Goal: Task Accomplishment & Management: Complete application form

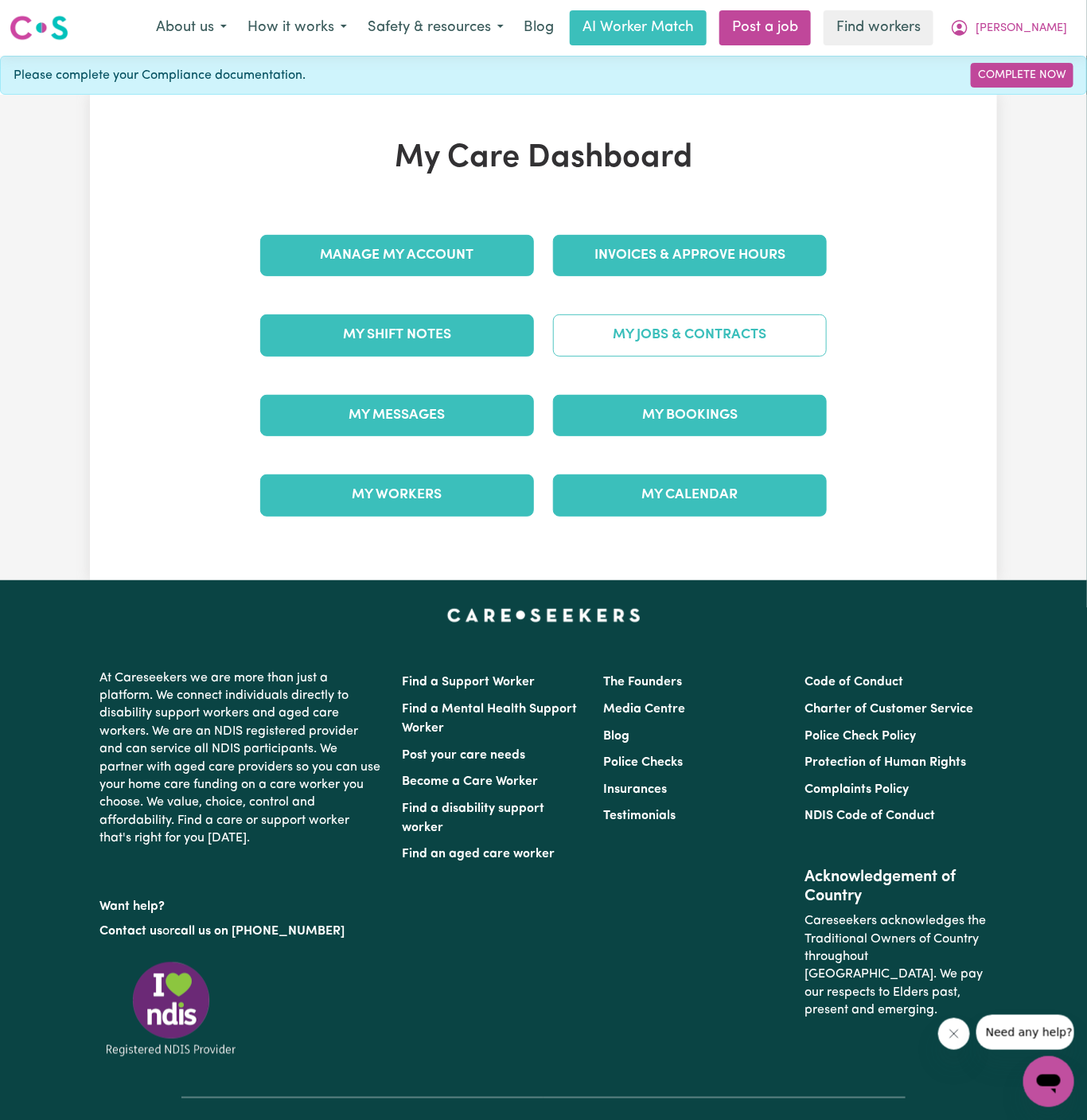
click at [717, 333] on link "My Jobs & Contracts" at bounding box center [690, 335] width 274 height 41
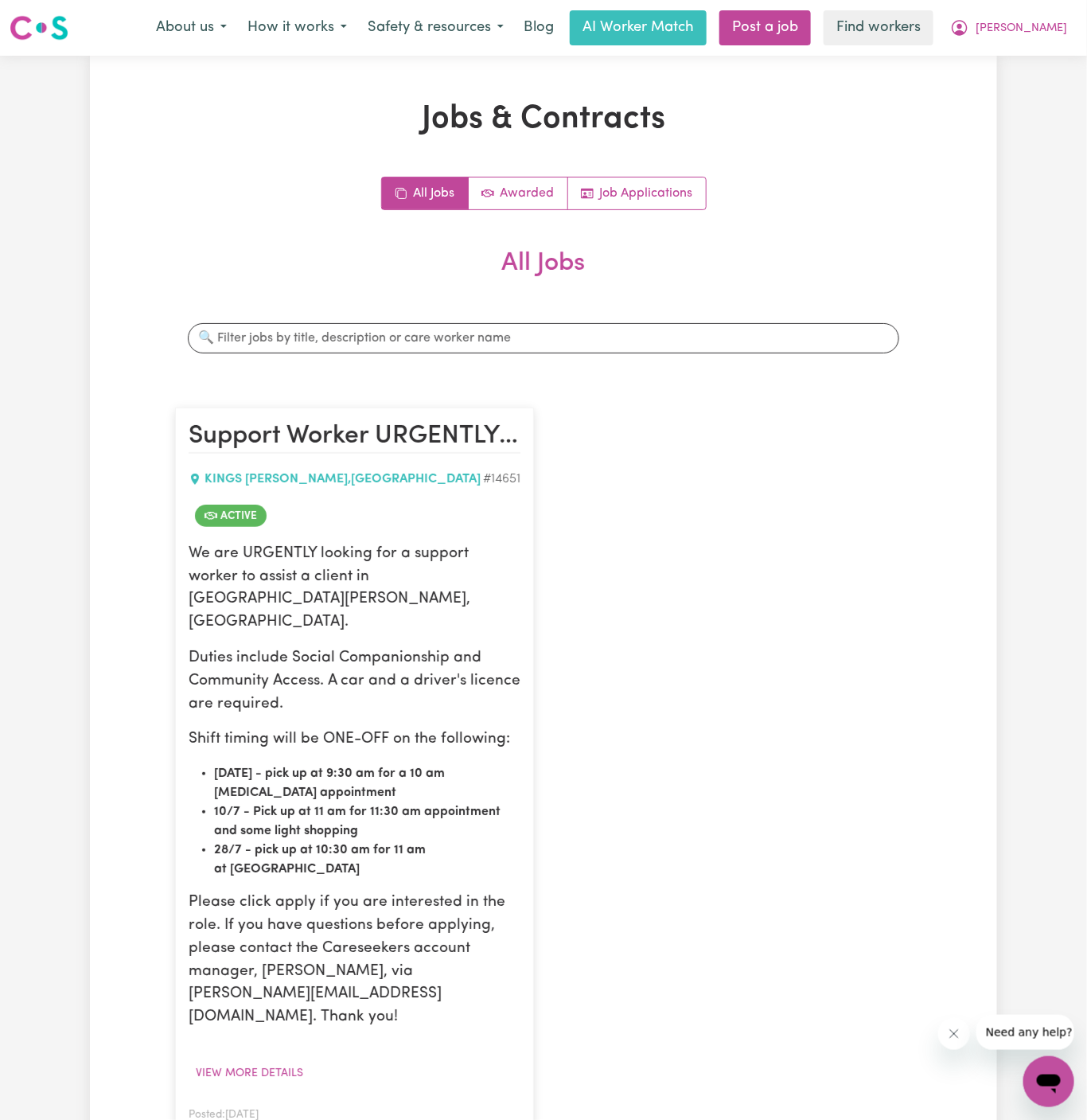
click at [509, 1119] on button "More options" at bounding box center [505, 1136] width 30 height 25
click at [574, 989] on link "Hide Job" at bounding box center [568, 1005] width 155 height 32
click at [275, 1061] on button "View more details" at bounding box center [249, 1074] width 122 height 25
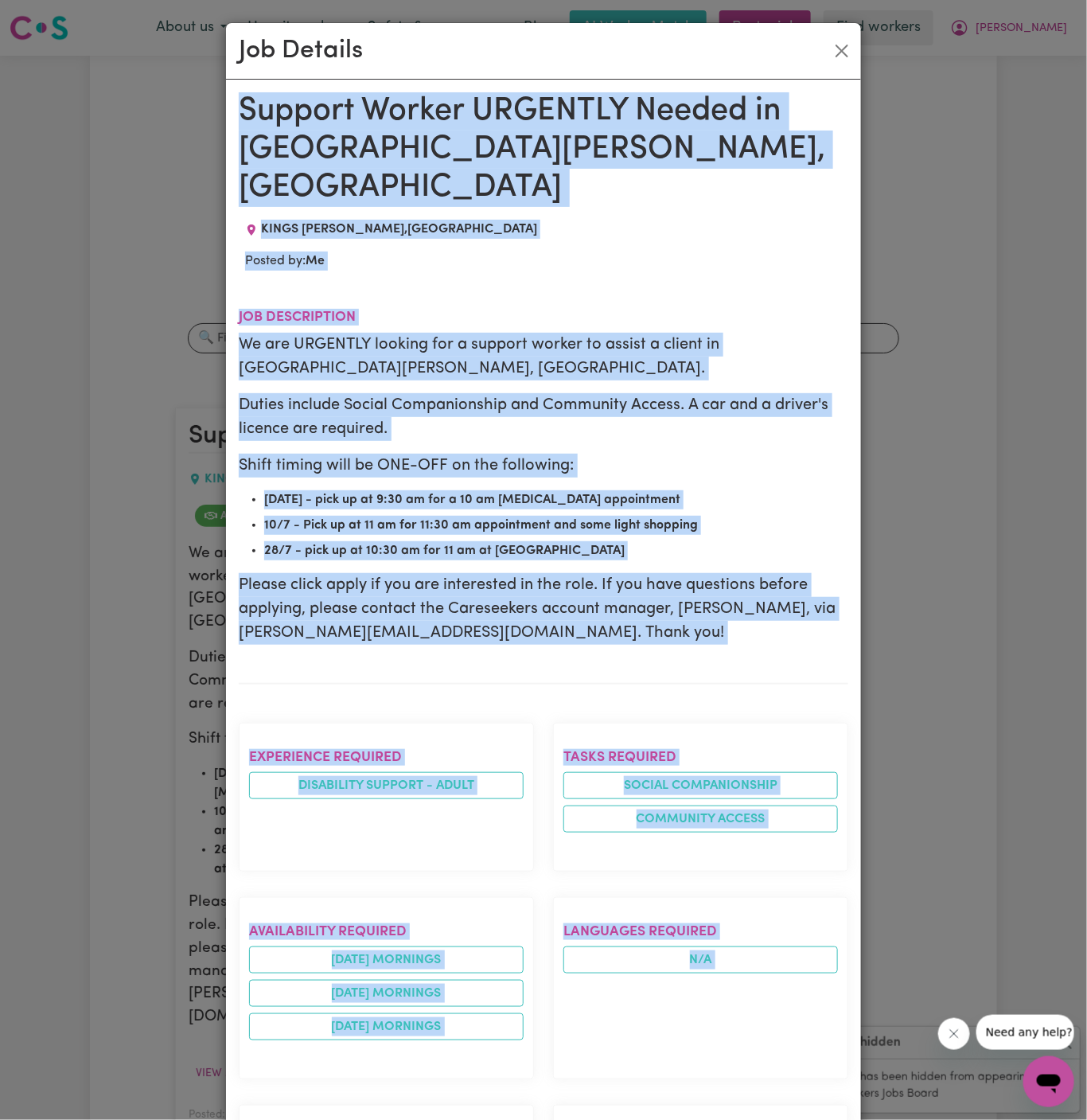
drag, startPoint x: 246, startPoint y: 104, endPoint x: 490, endPoint y: 1119, distance: 1043.9
click at [490, 1119] on div "Support Worker URGENTLY Needed in Kings Langley, NSW KINGS LANGLEY , New South …" at bounding box center [544, 980] width 610 height 1774
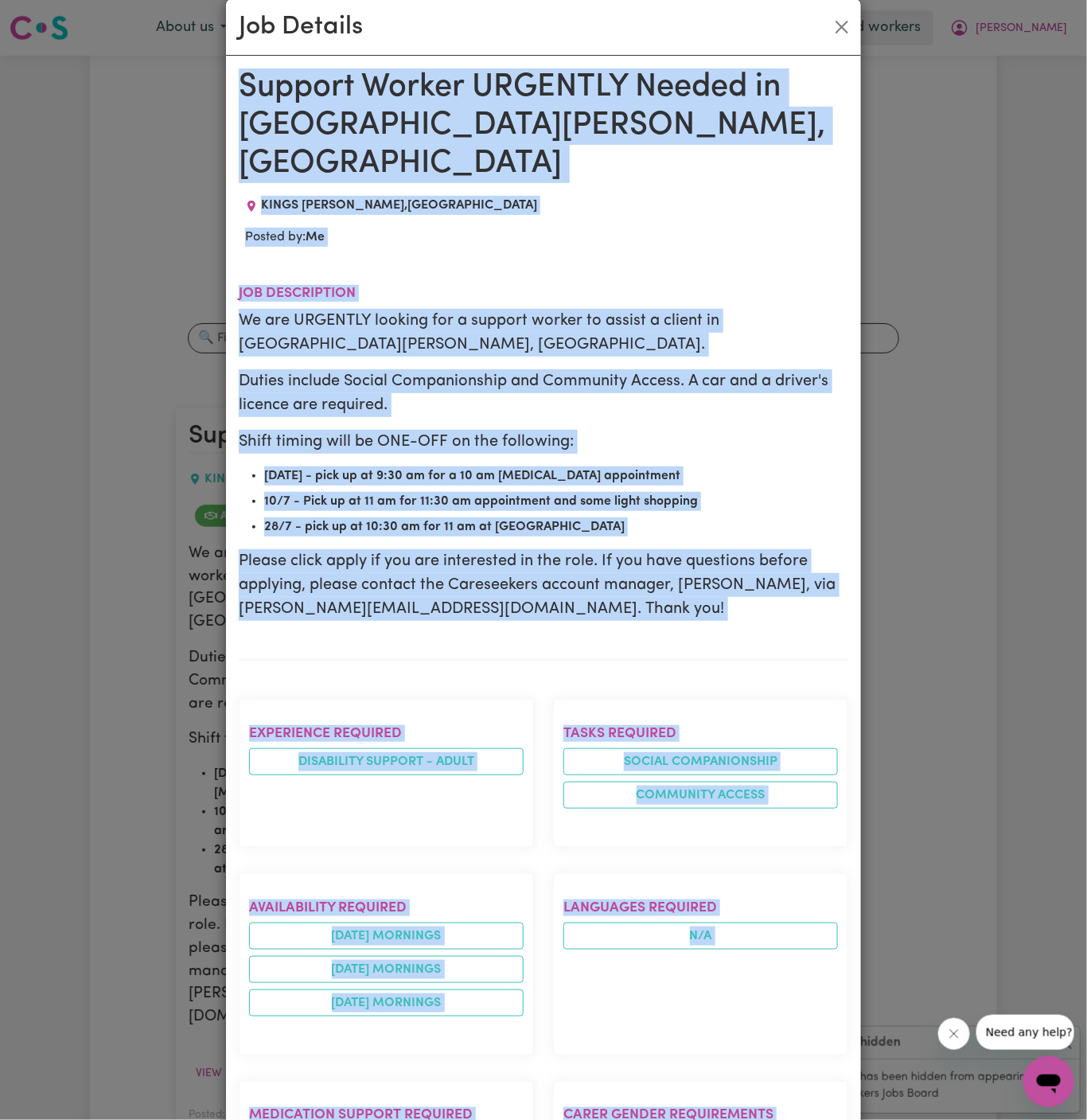
scroll to position [664, 0]
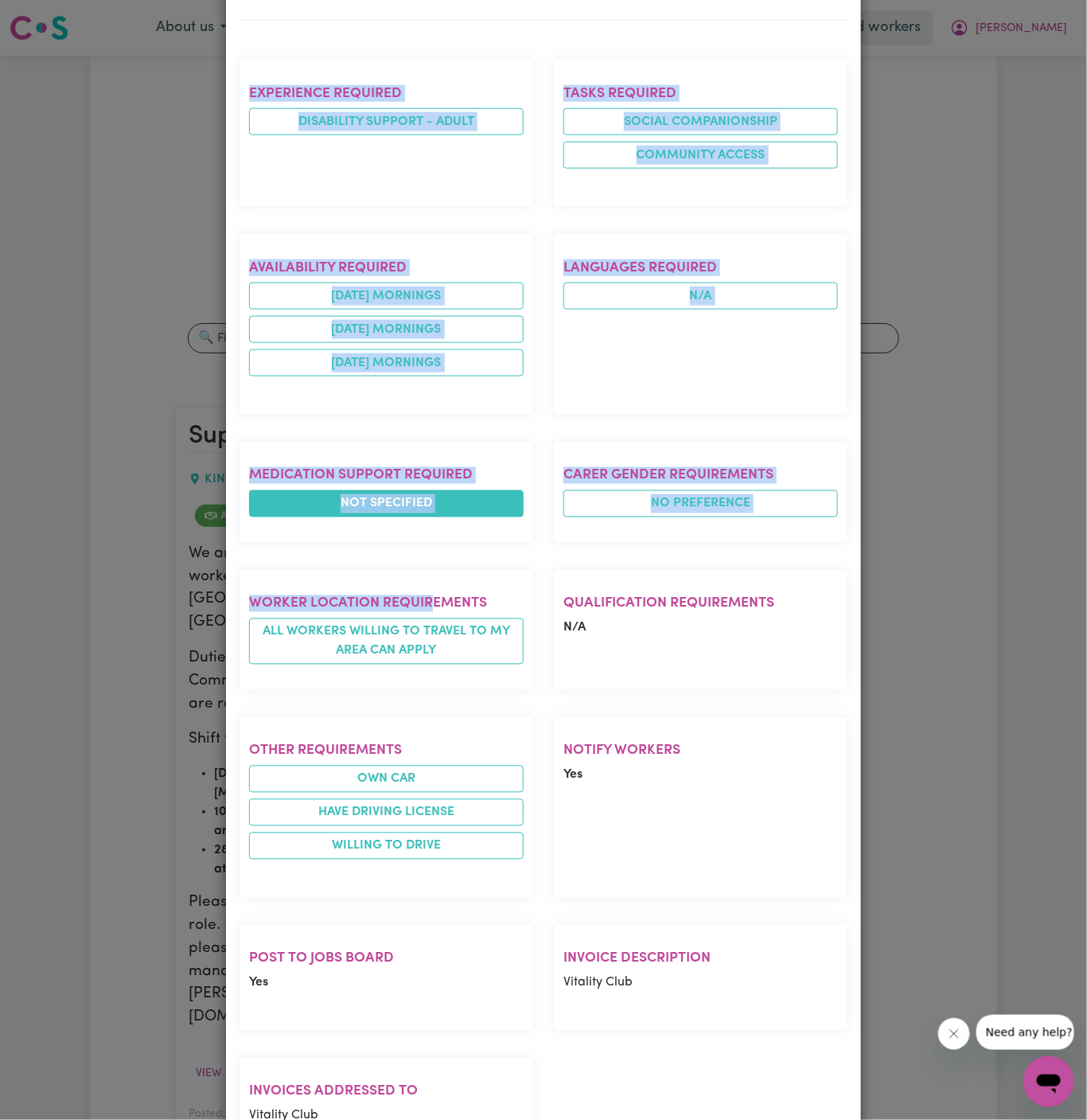
copy div "Support Worker URGENTLY Needed in Kings Langley, NSW KINGS LANGLEY , New South …"
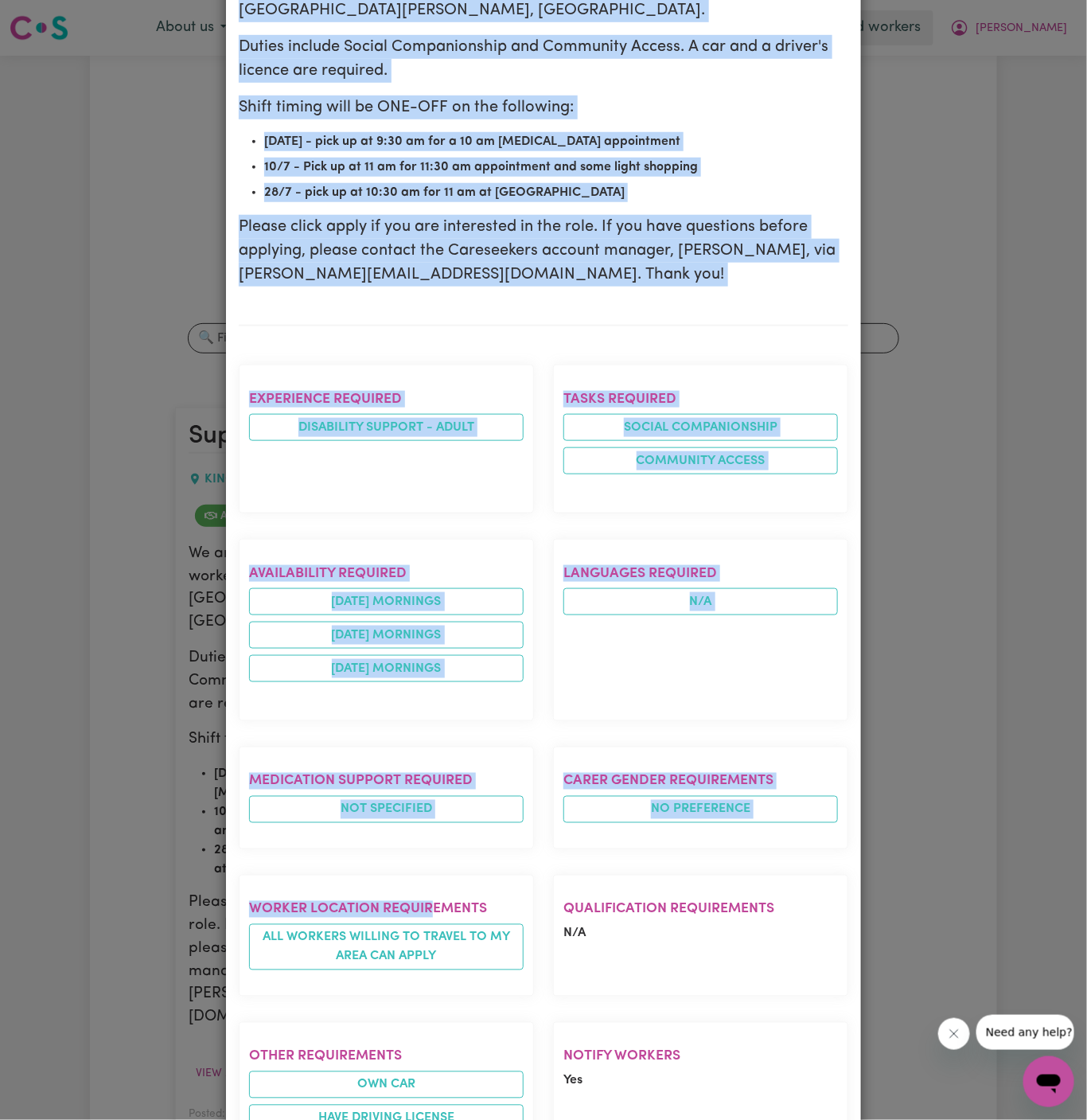
scroll to position [0, 0]
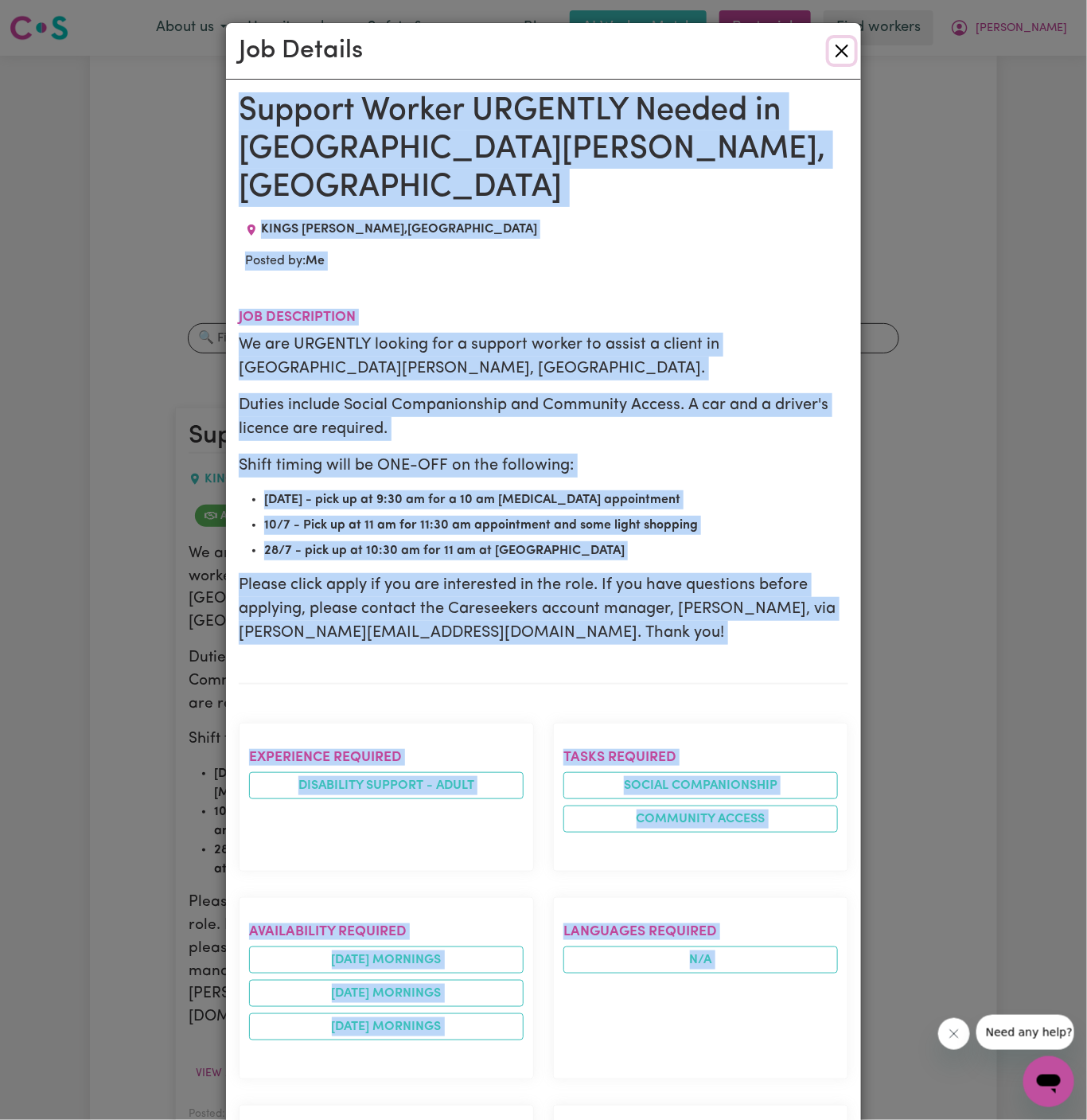
click at [845, 50] on button "Close" at bounding box center [842, 51] width 25 height 25
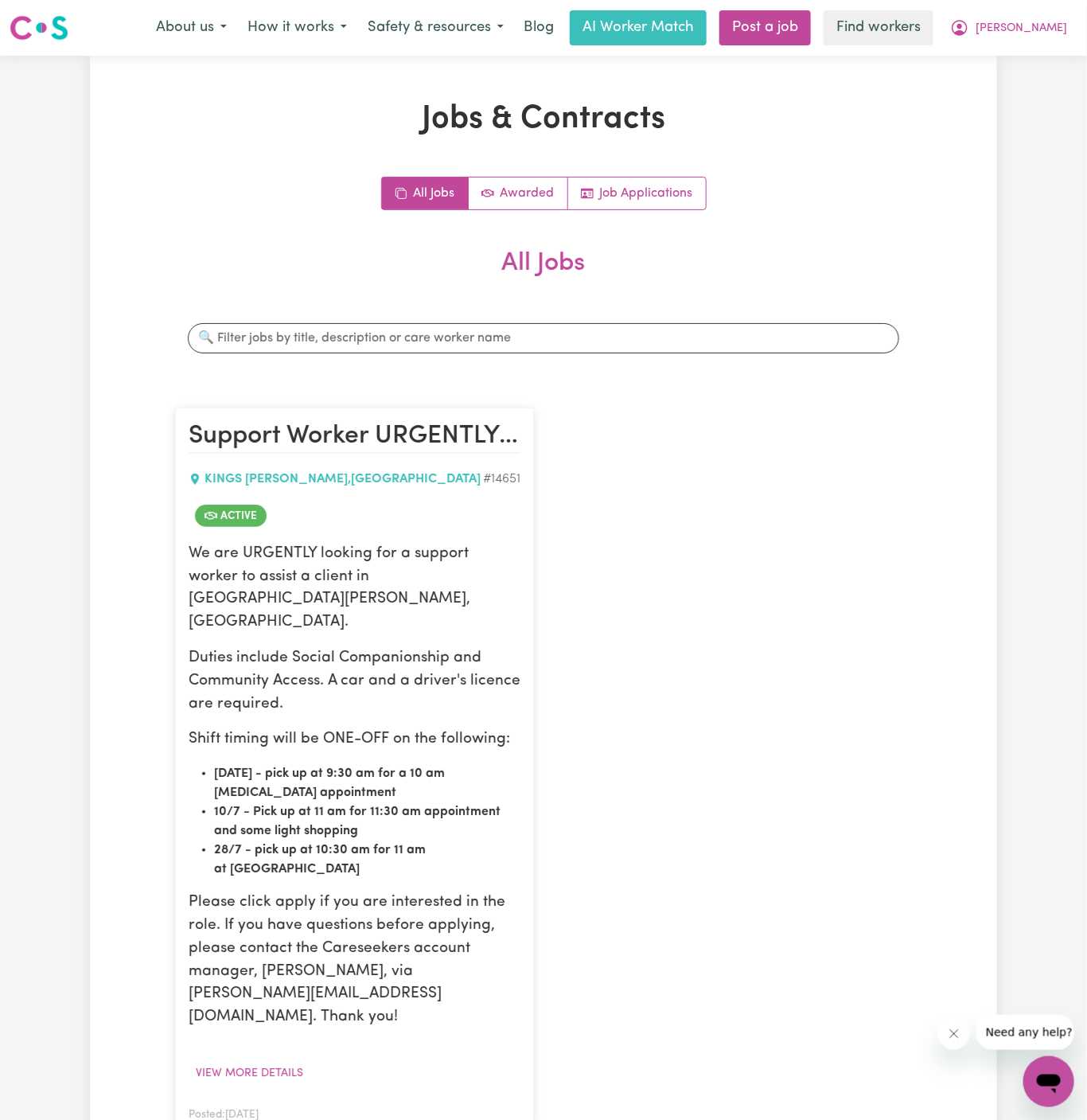
click at [509, 1119] on button "More options" at bounding box center [505, 1136] width 30 height 25
click at [573, 989] on link "Hide Job" at bounding box center [568, 1005] width 155 height 32
click at [692, 615] on div "Support Worker URGENTLY Needed in Kings Langley, NSW KINGS LANGLEY , New South …" at bounding box center [544, 784] width 756 height 786
click at [811, 29] on link "Post a job" at bounding box center [765, 28] width 91 height 35
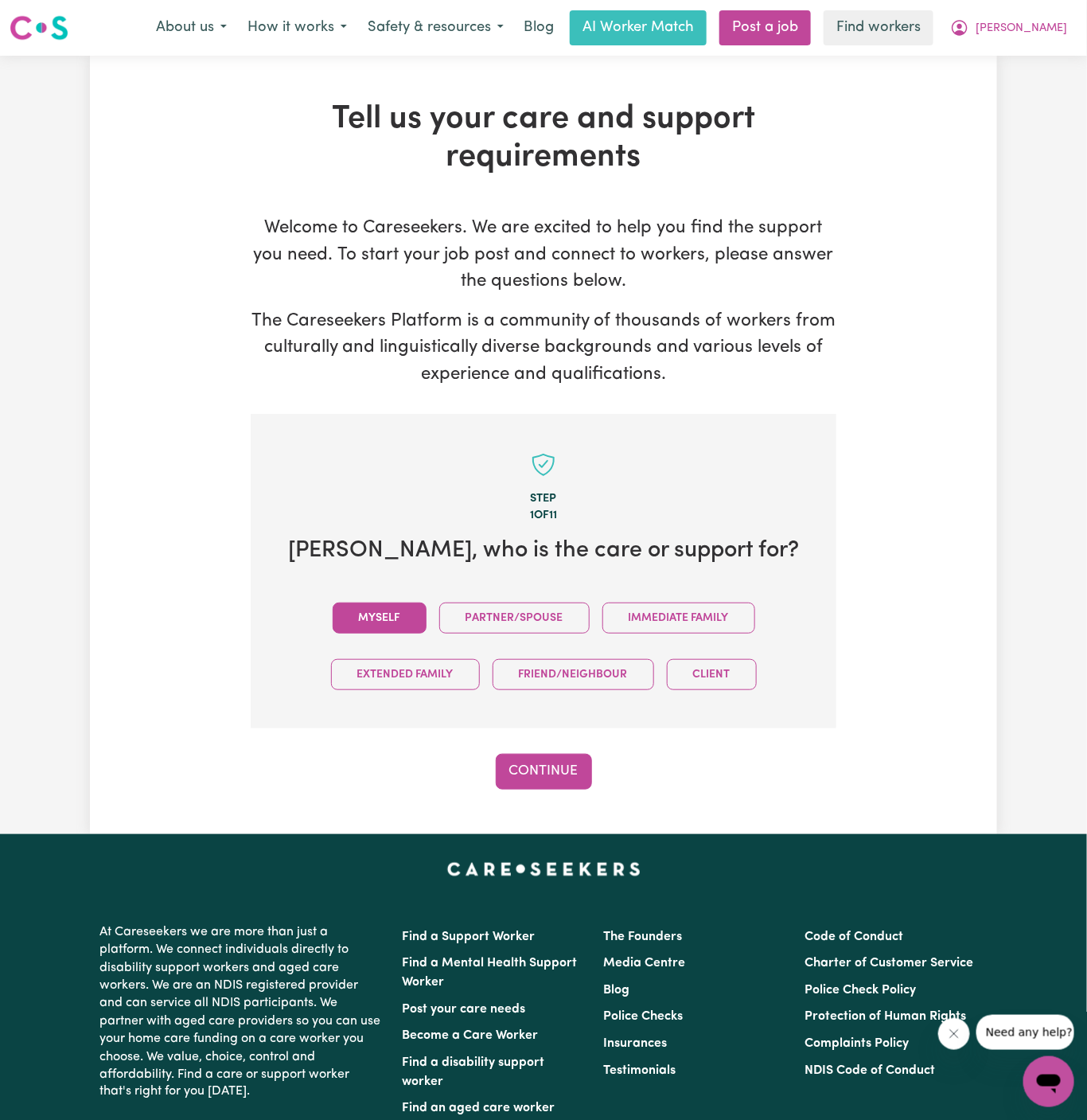
click at [399, 624] on button "Myself" at bounding box center [380, 618] width 94 height 31
click at [562, 780] on button "Continue" at bounding box center [544, 772] width 96 height 35
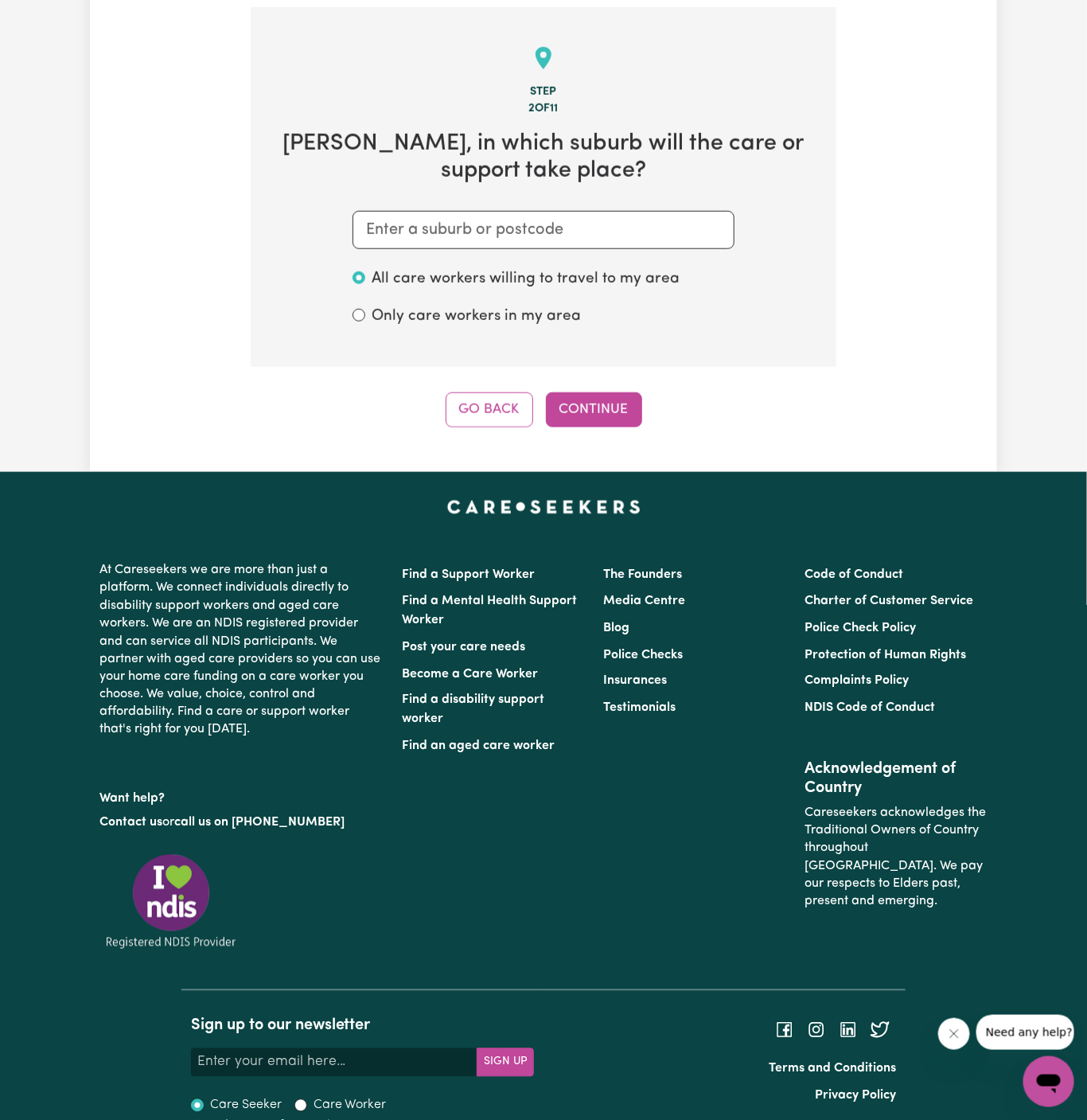
scroll to position [413, 0]
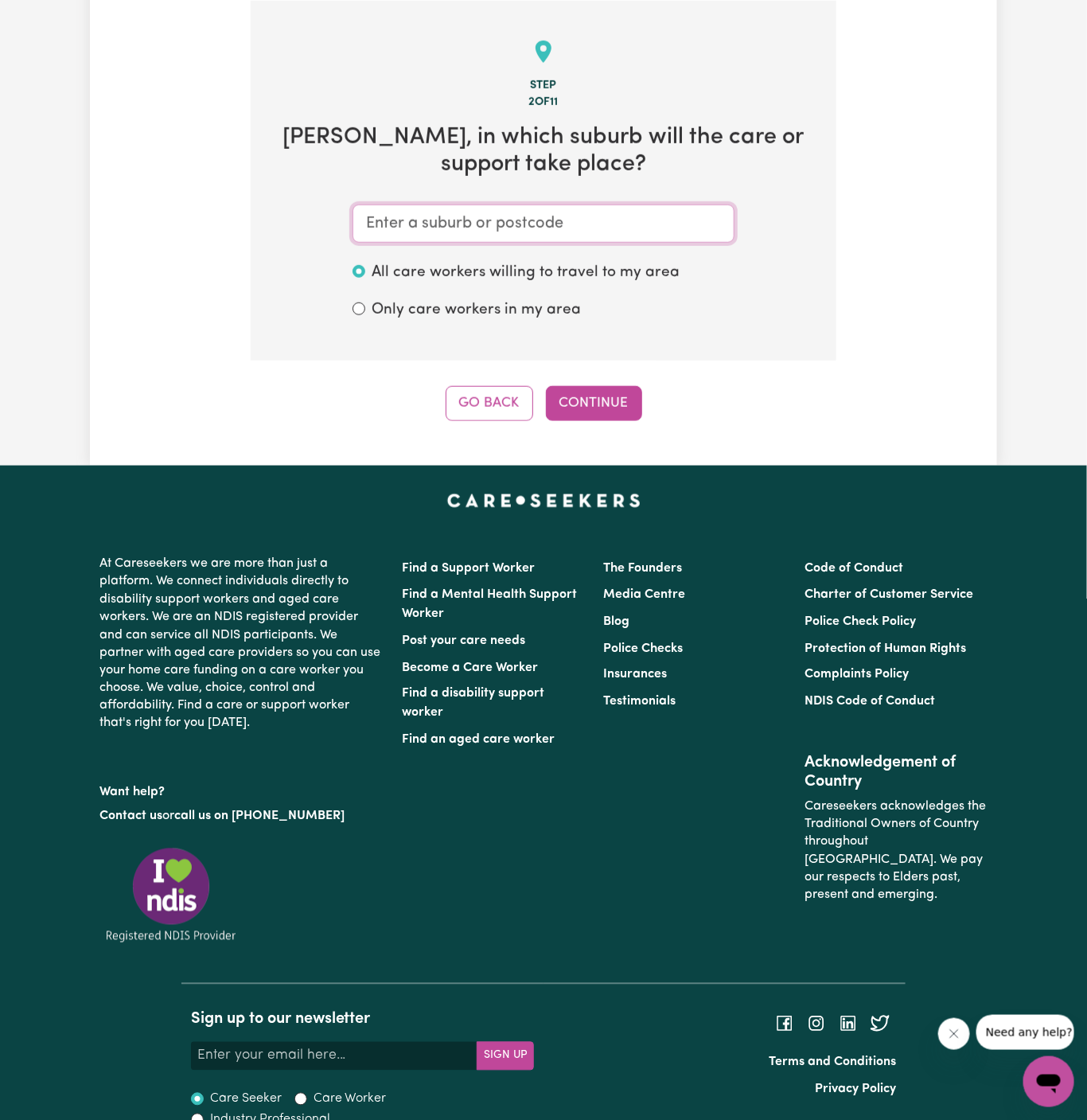
click at [482, 228] on input "text" at bounding box center [544, 224] width 382 height 38
paste input "Kings Langley"
type input "Kings Langley"
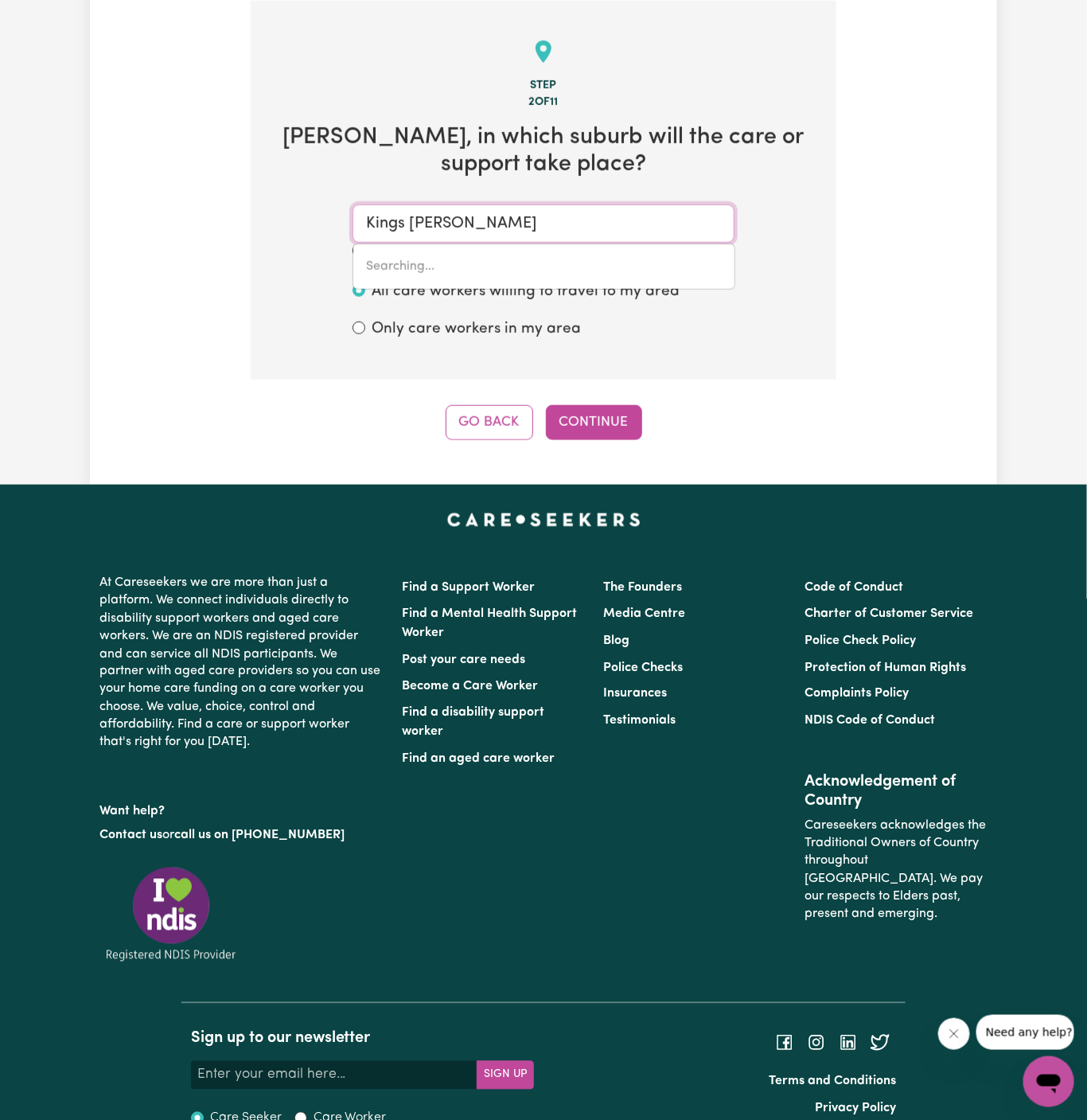
type input "Kings Langley, New South Wales, 2147"
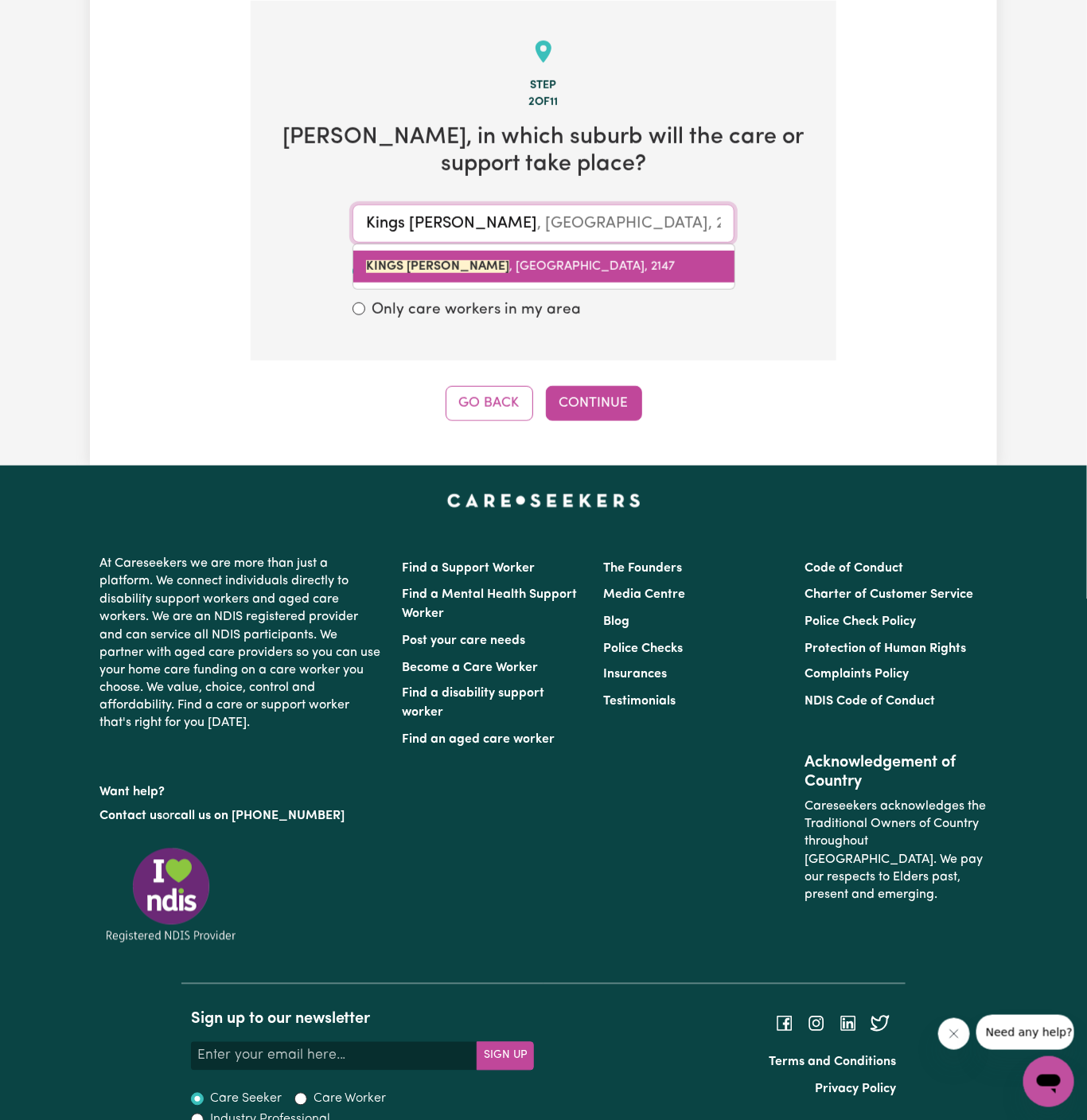
click at [495, 264] on span "KINGS LANGLEY , New South Wales, 2147" at bounding box center [520, 267] width 309 height 13
type input "KINGS LANGLEY, New South Wales, 2147"
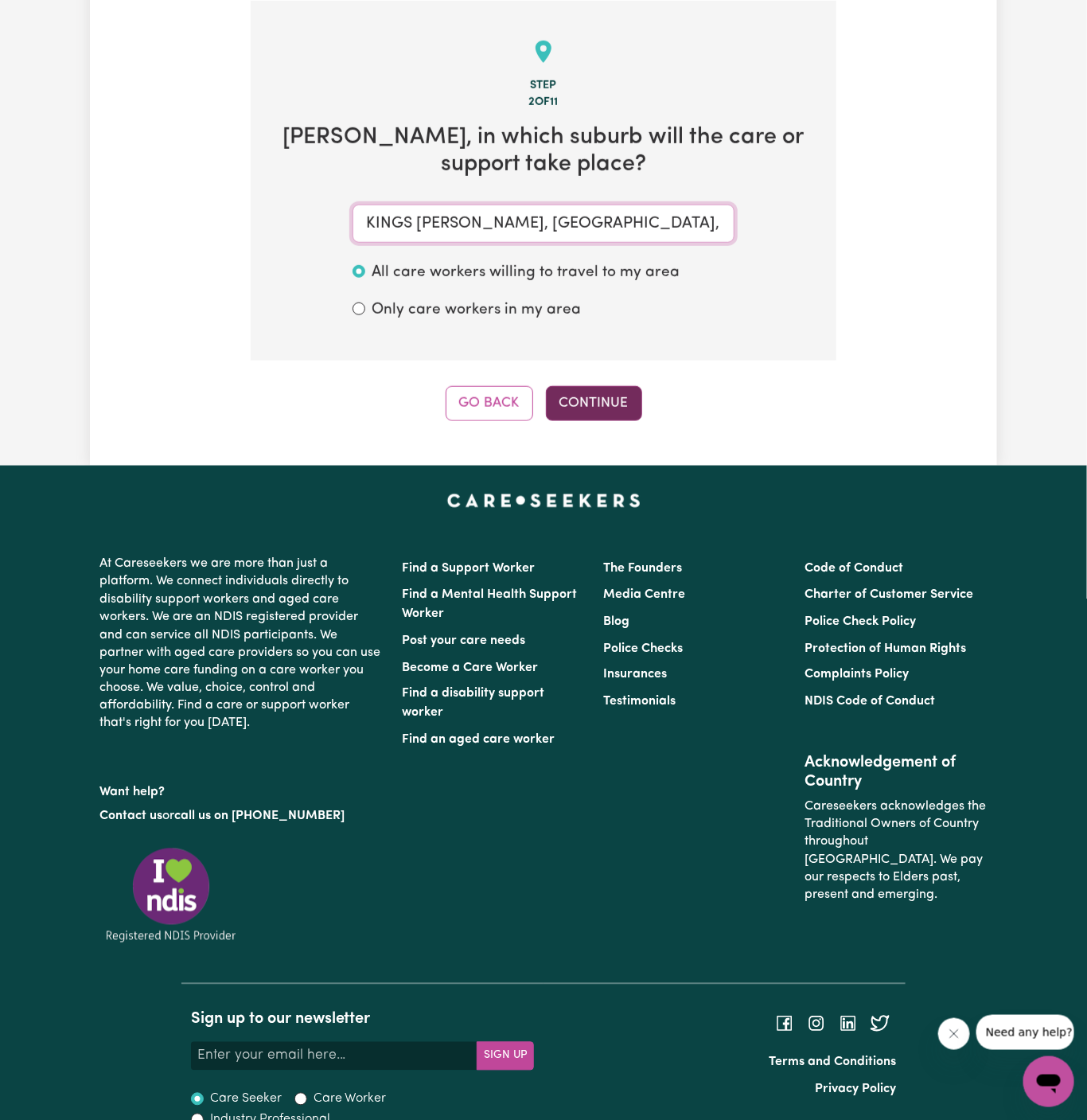
type input "KINGS LANGLEY, New South Wales, 2147"
click at [593, 395] on button "Continue" at bounding box center [594, 403] width 96 height 35
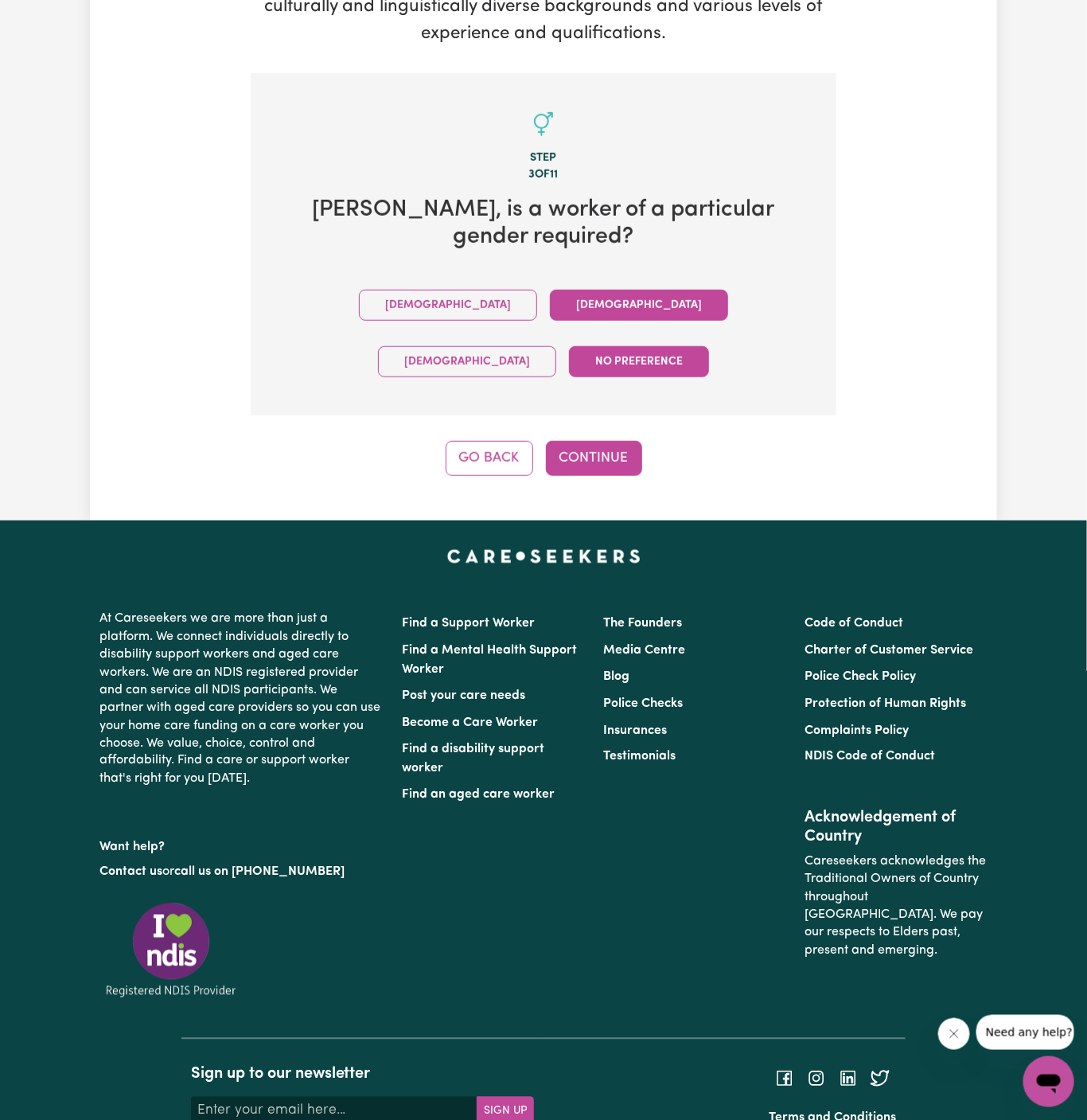
click at [550, 290] on button "Female" at bounding box center [639, 305] width 178 height 31
click at [574, 441] on button "Continue" at bounding box center [594, 458] width 96 height 35
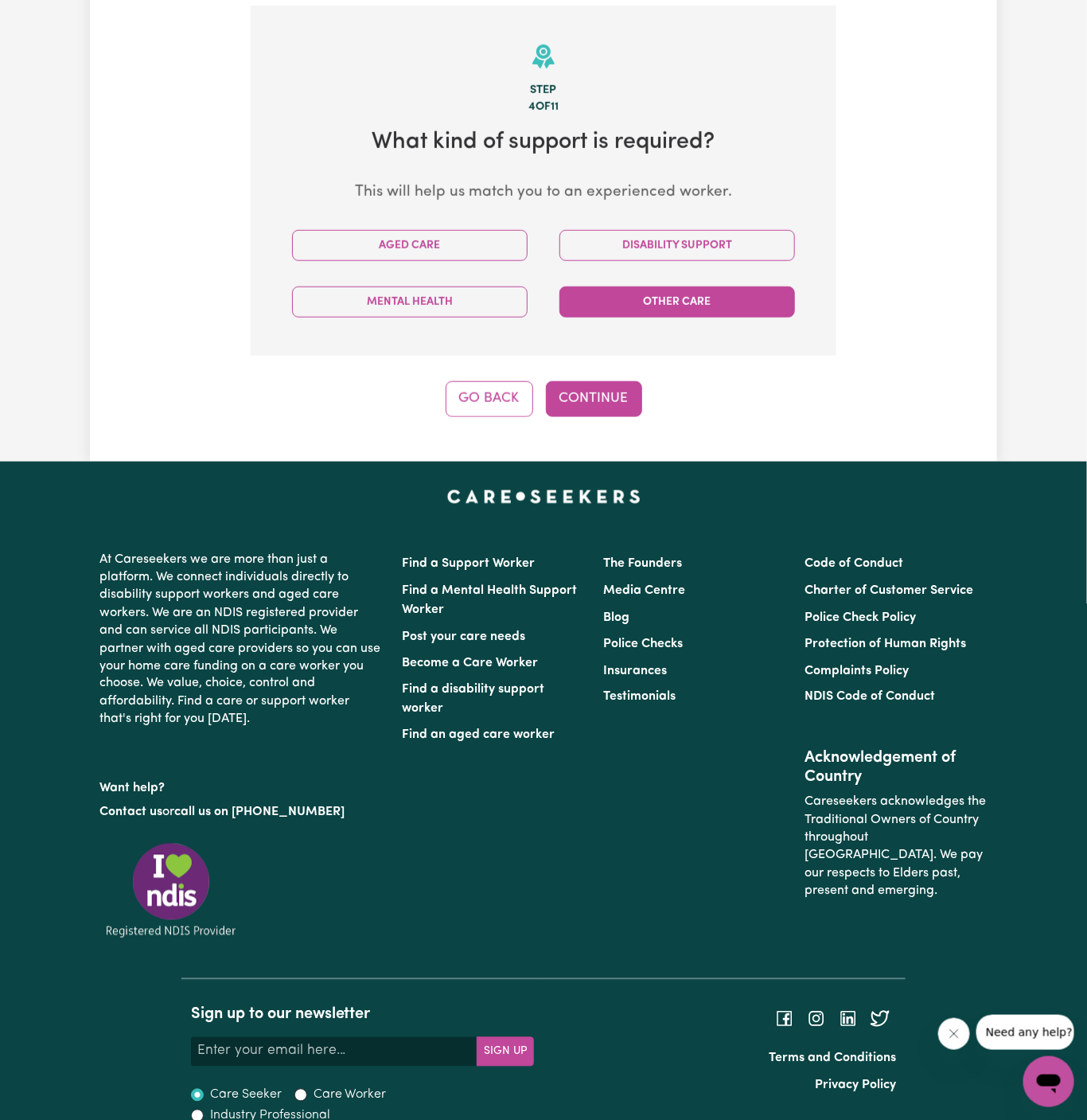
scroll to position [413, 0]
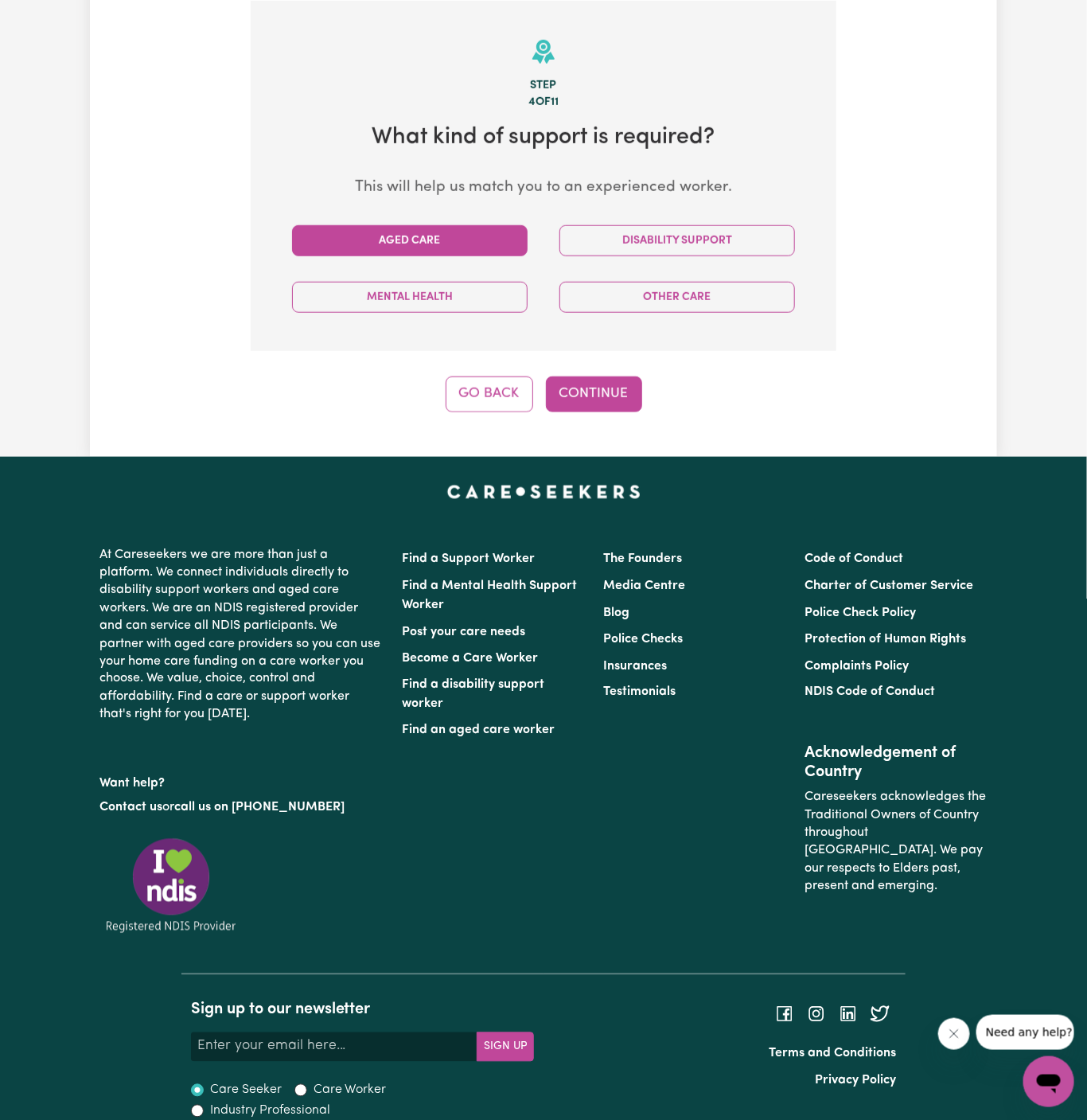
click at [488, 232] on button "Aged Care" at bounding box center [410, 241] width 236 height 31
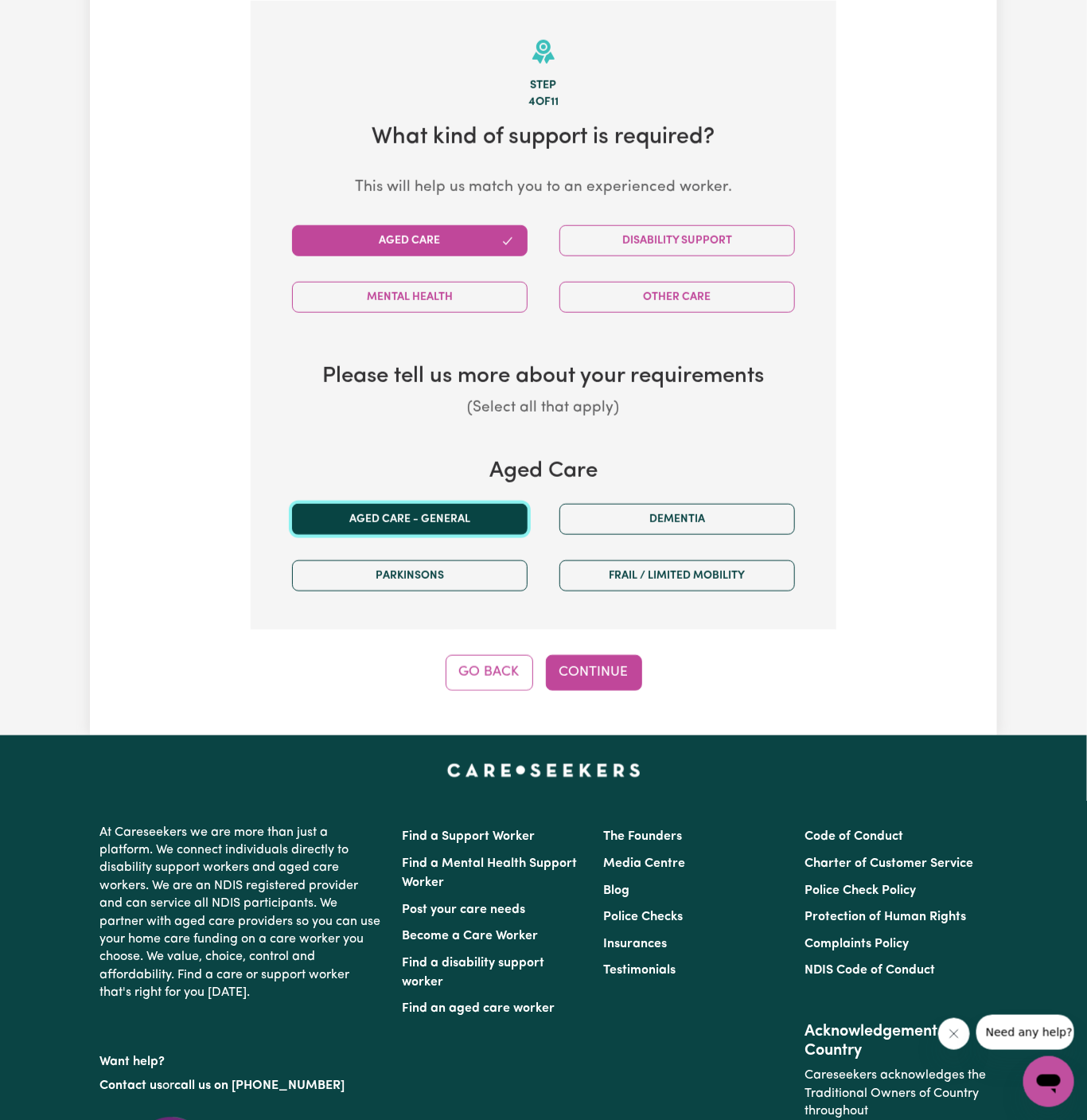
click at [469, 504] on button "Aged care - General" at bounding box center [410, 520] width 236 height 31
click at [595, 671] on button "Continue" at bounding box center [594, 673] width 96 height 35
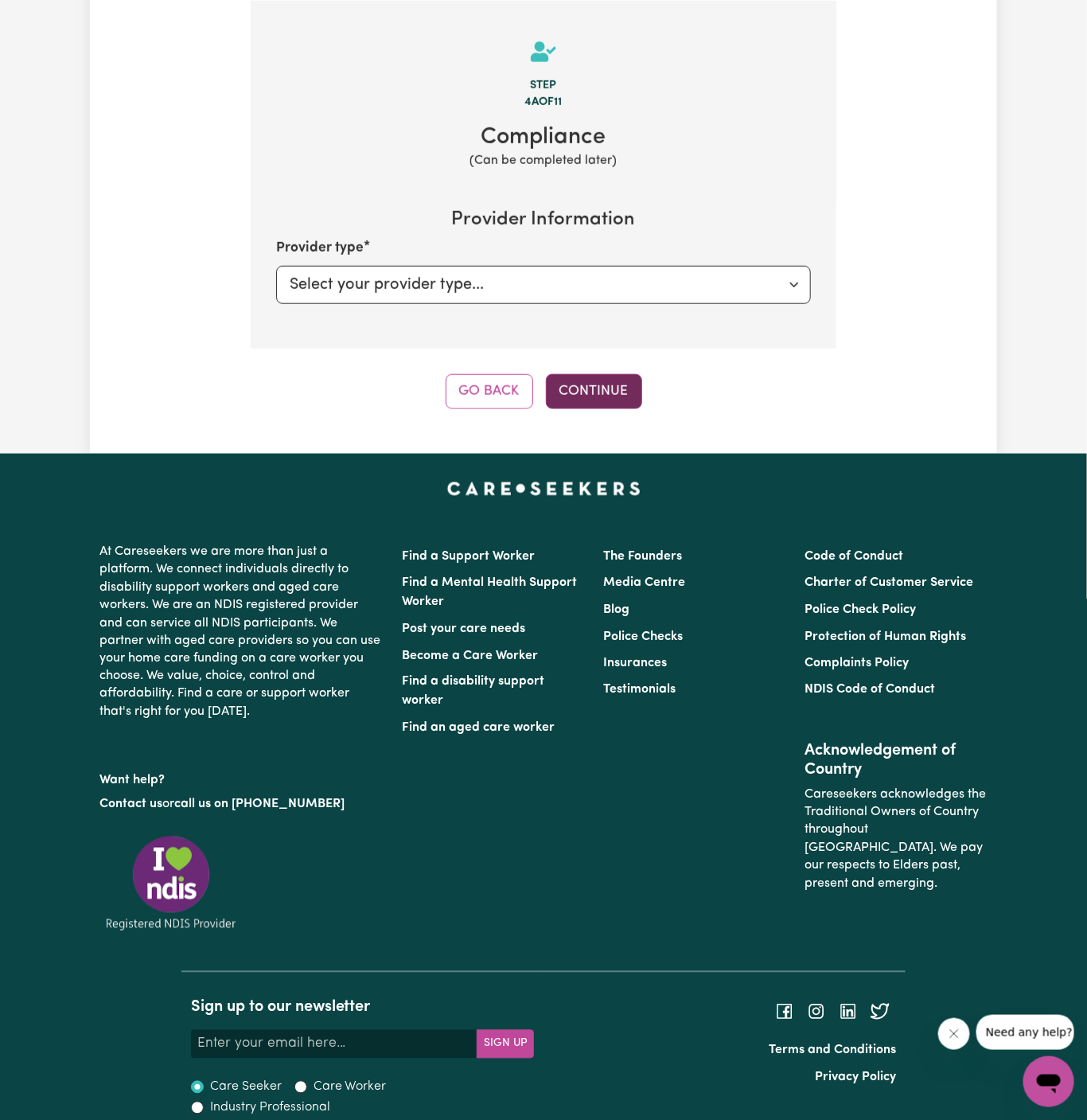
click at [601, 384] on button "Continue" at bounding box center [594, 392] width 96 height 35
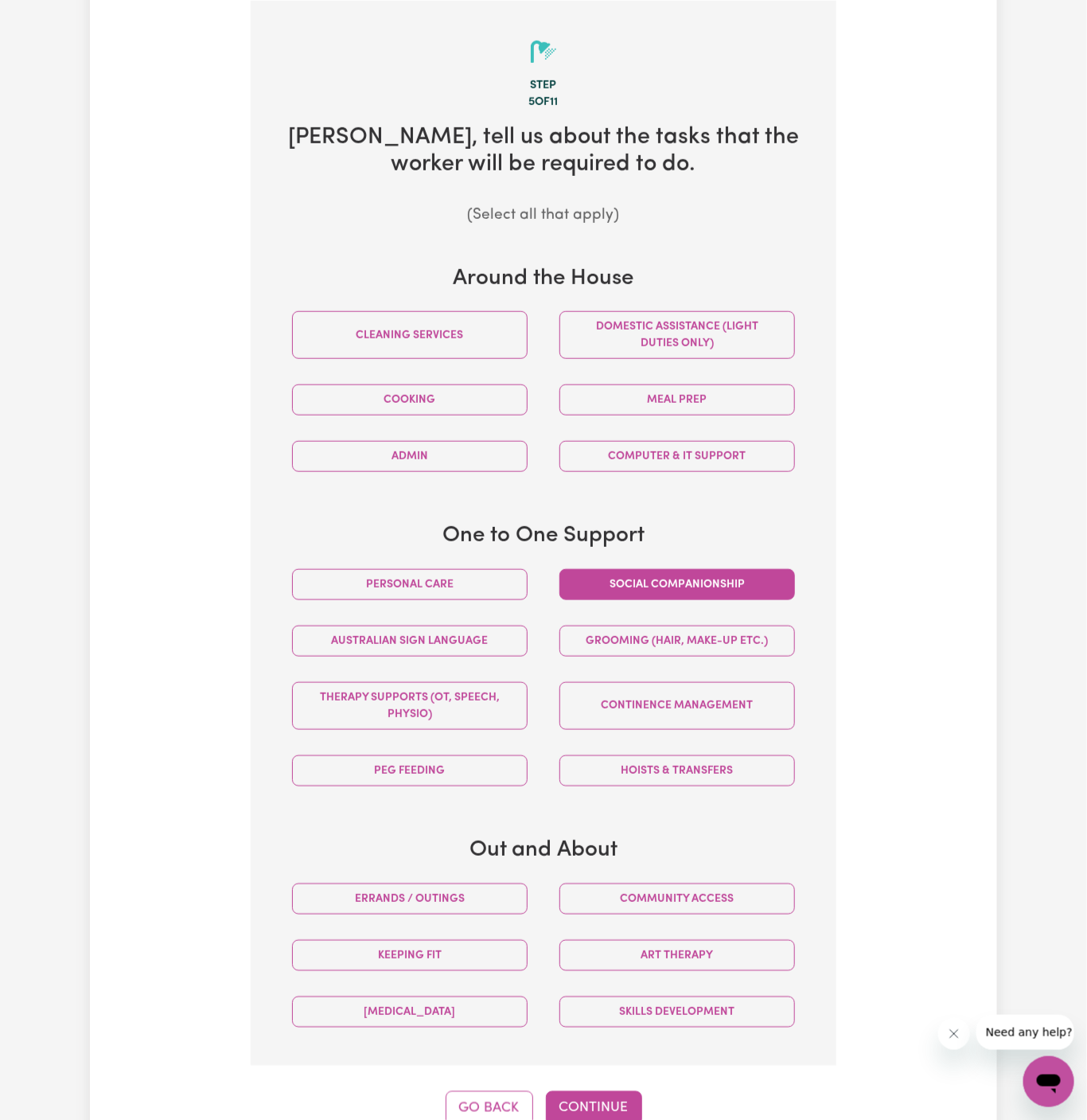
click at [629, 577] on button "Social companionship" at bounding box center [677, 585] width 236 height 31
click at [717, 907] on button "Community access" at bounding box center [677, 899] width 236 height 31
click at [587, 1106] on button "Continue" at bounding box center [594, 1108] width 96 height 35
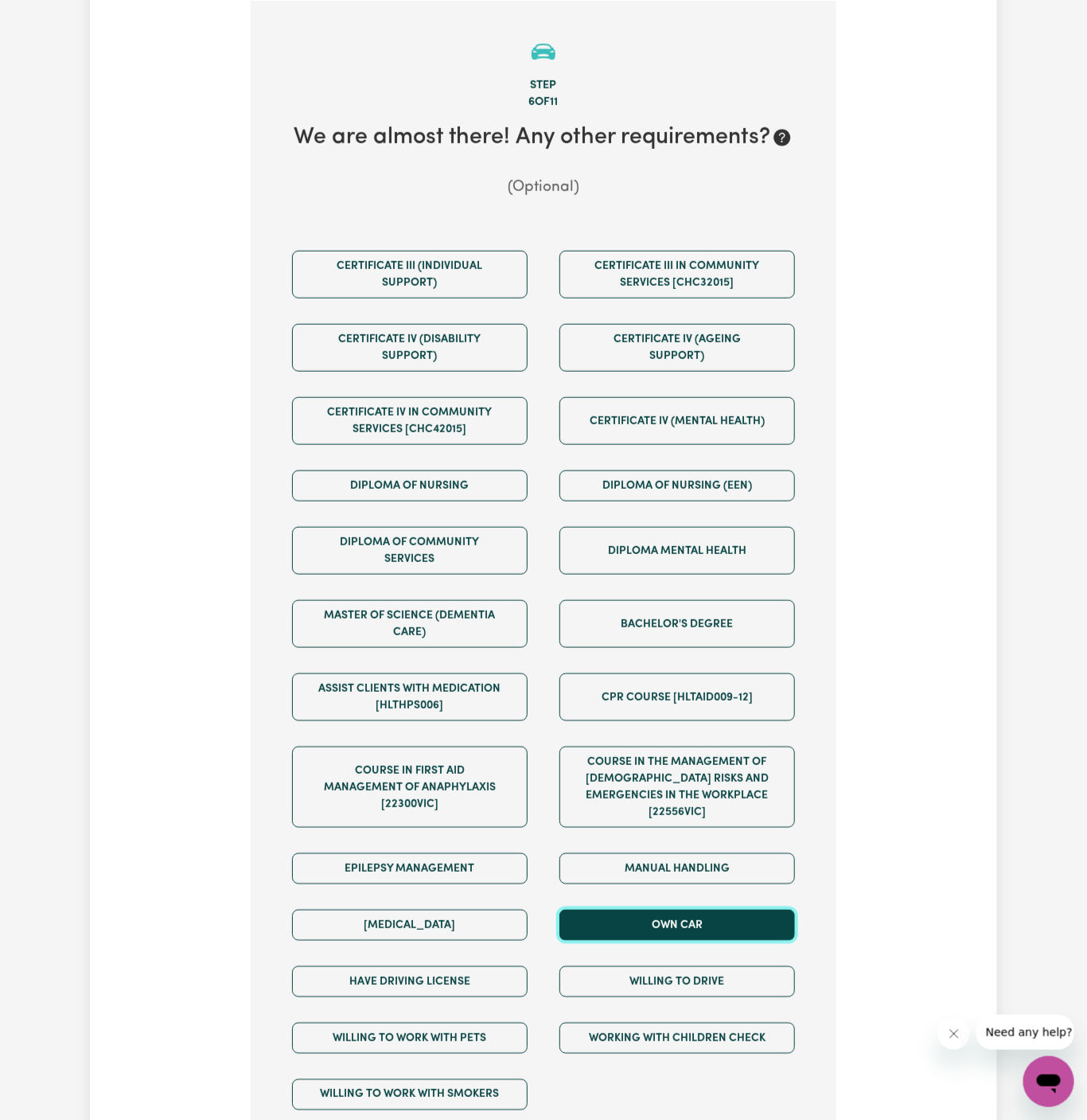
click at [728, 910] on button "Own Car" at bounding box center [677, 926] width 236 height 31
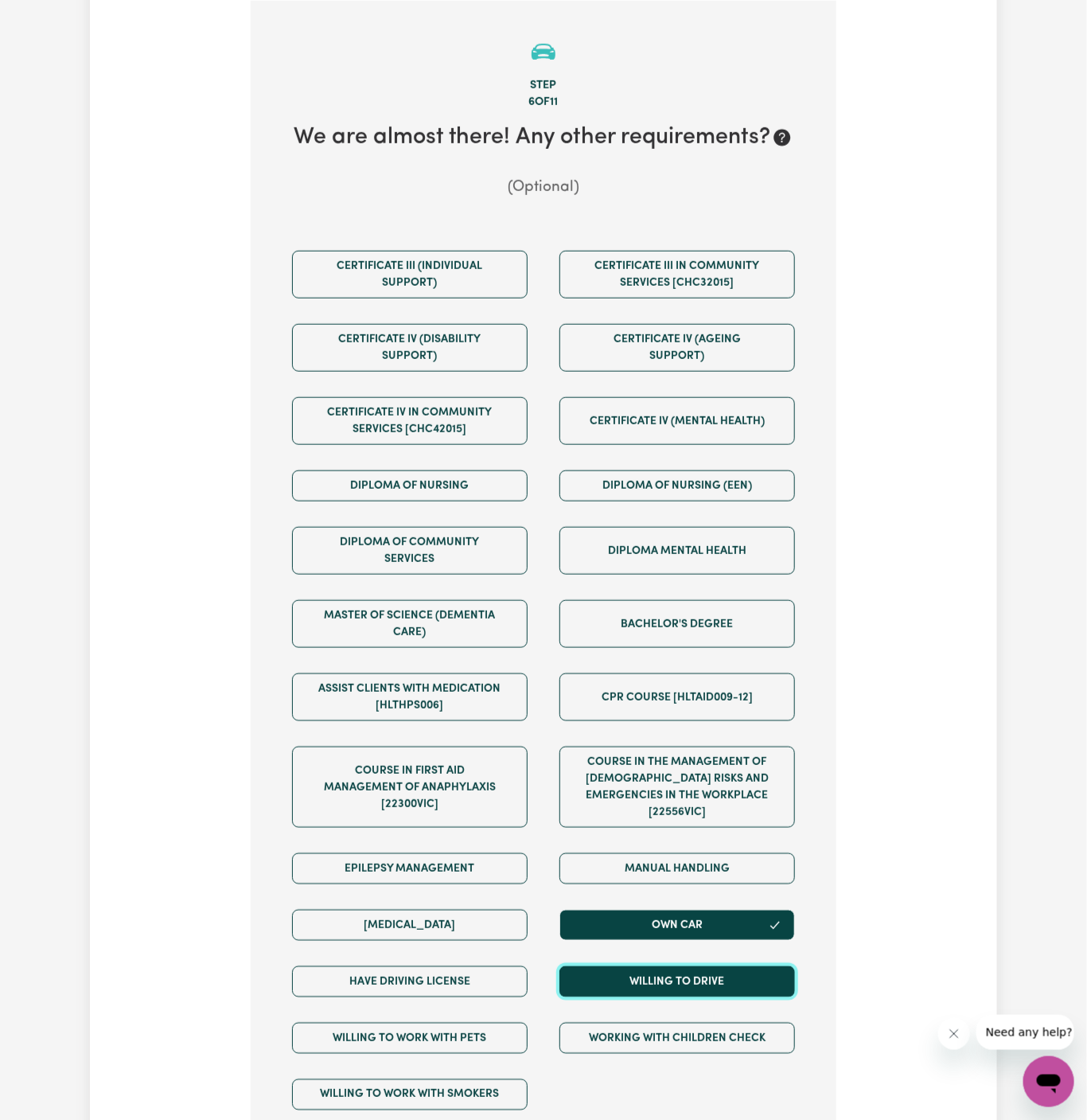
click at [728, 966] on button "Willing to drive" at bounding box center [677, 981] width 236 height 31
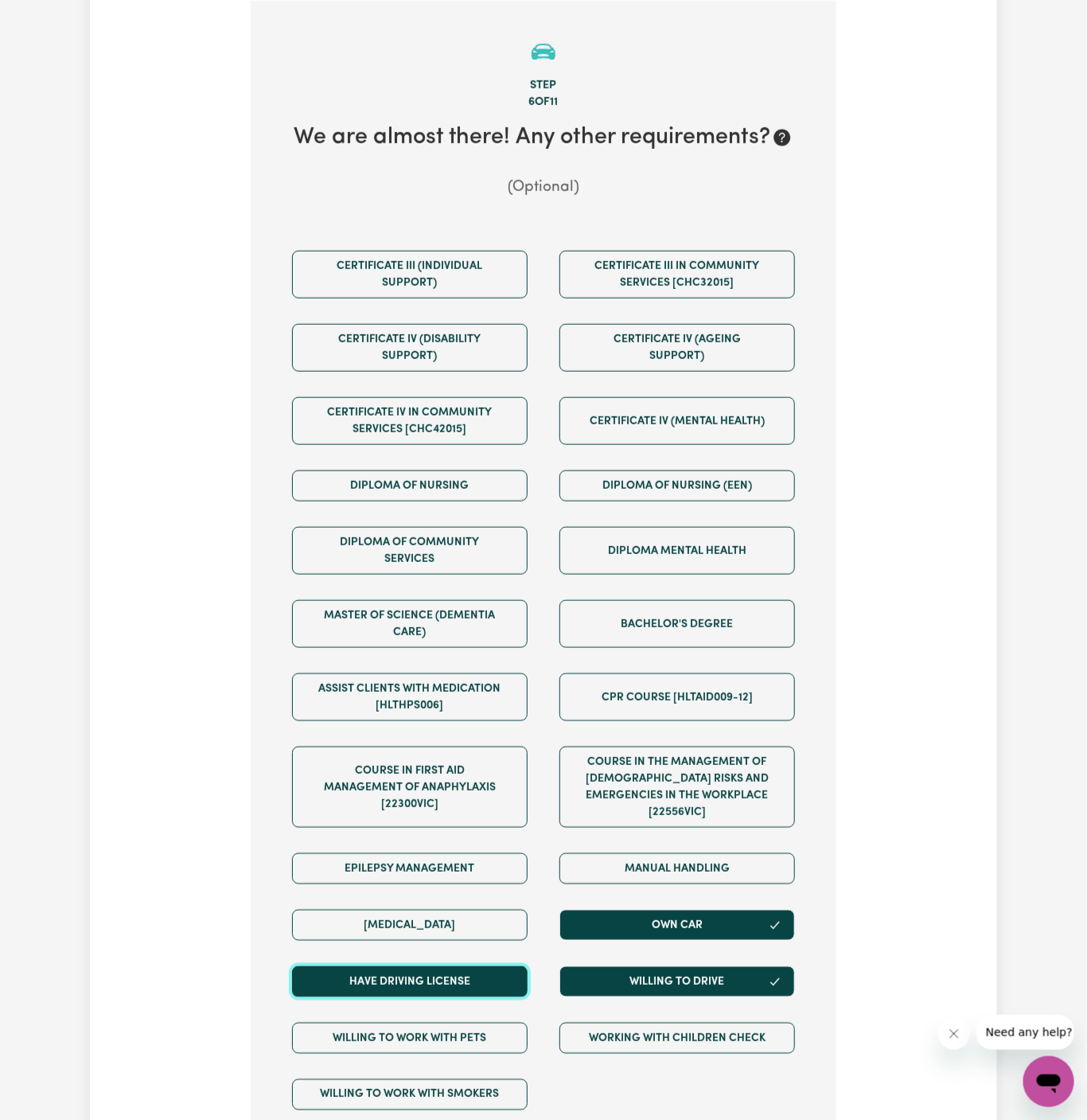
click at [449, 966] on button "Have driving license" at bounding box center [410, 981] width 236 height 31
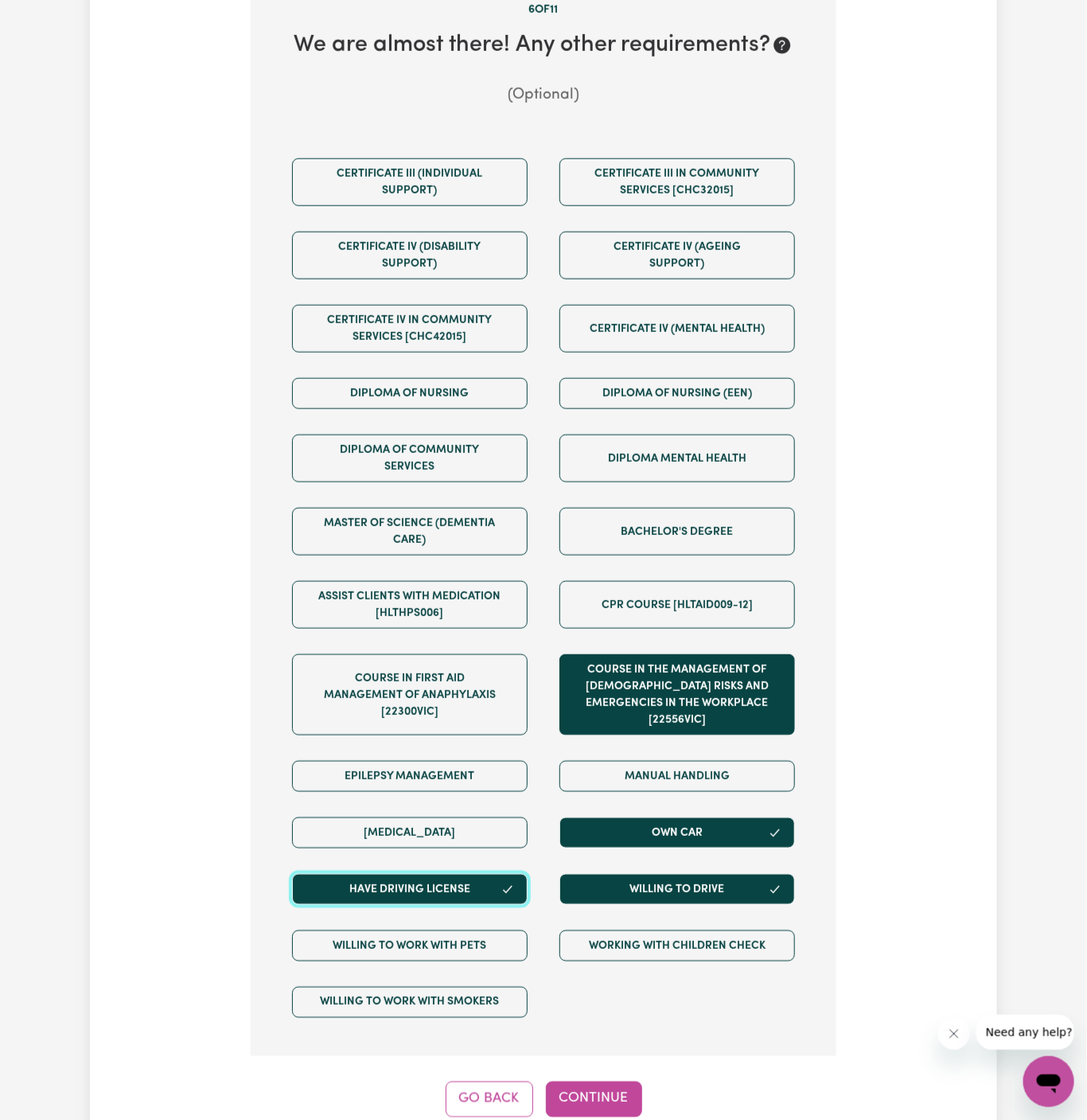
scroll to position [579, 0]
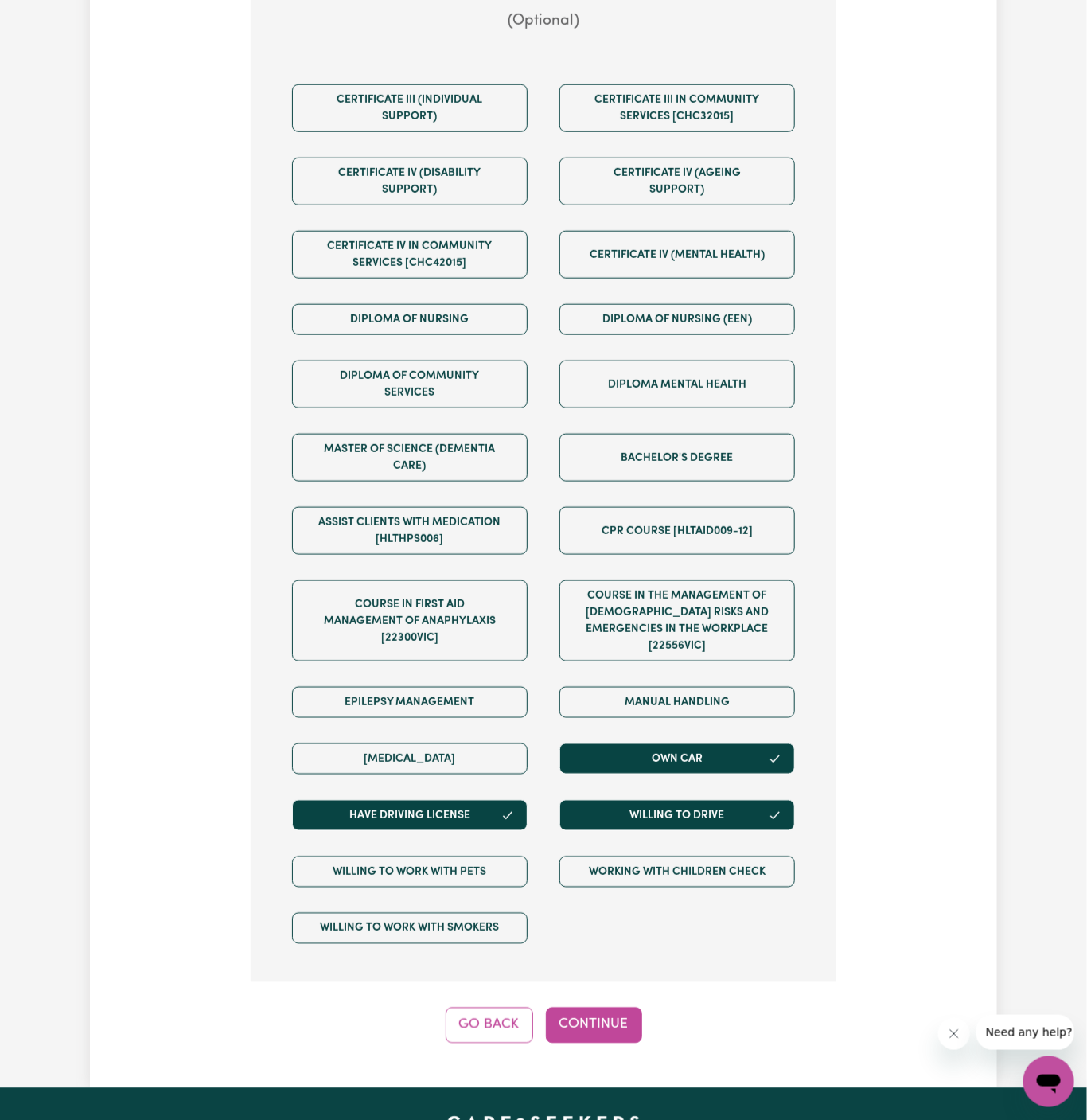
click at [590, 979] on div "Step 6 of 11 We are almost there! Any other requirements? (Optional) Certificat…" at bounding box center [544, 439] width 586 height 1209
click at [601, 1017] on button "Continue" at bounding box center [594, 1025] width 96 height 35
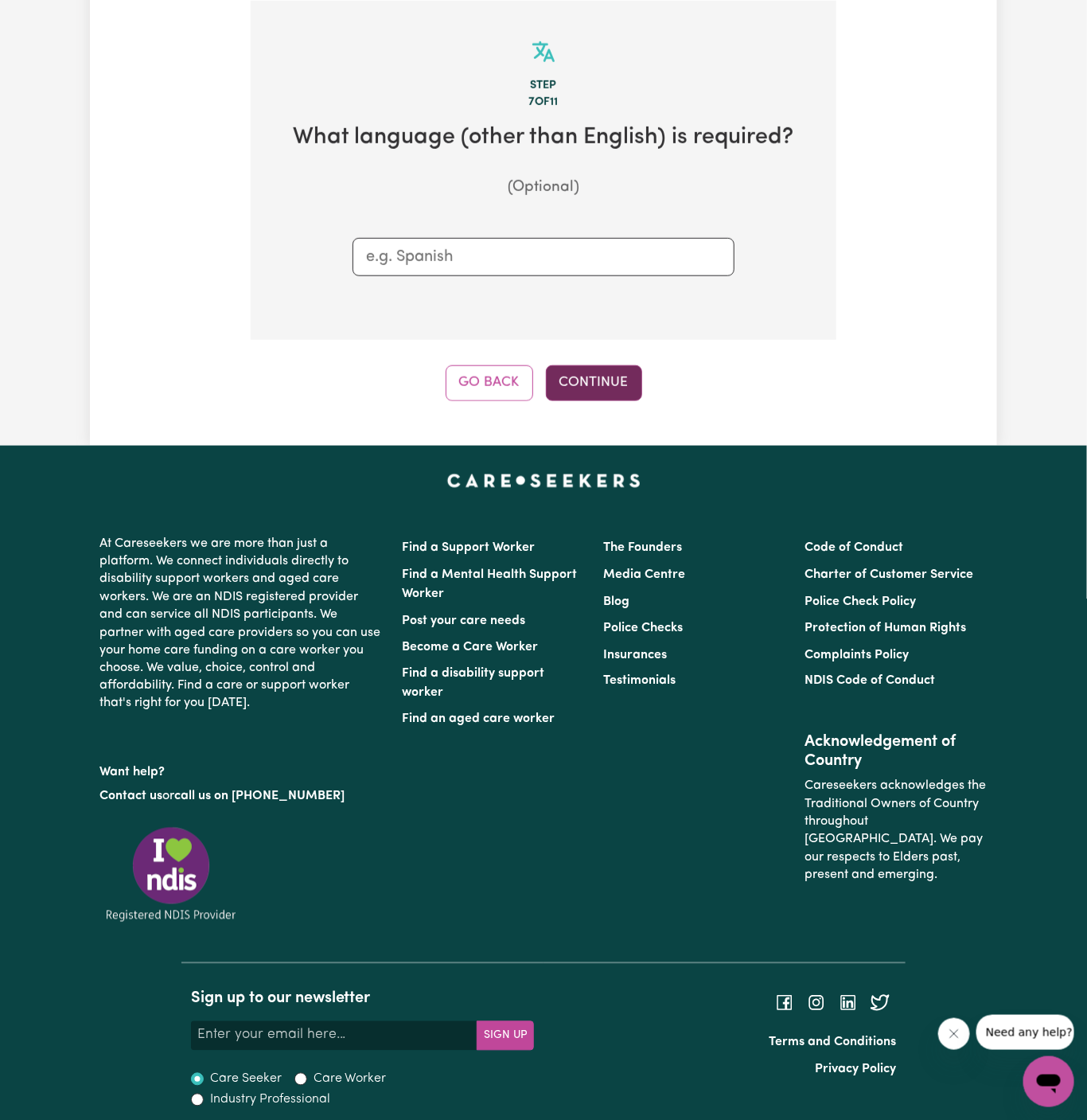
click at [596, 397] on button "Continue" at bounding box center [594, 383] width 96 height 35
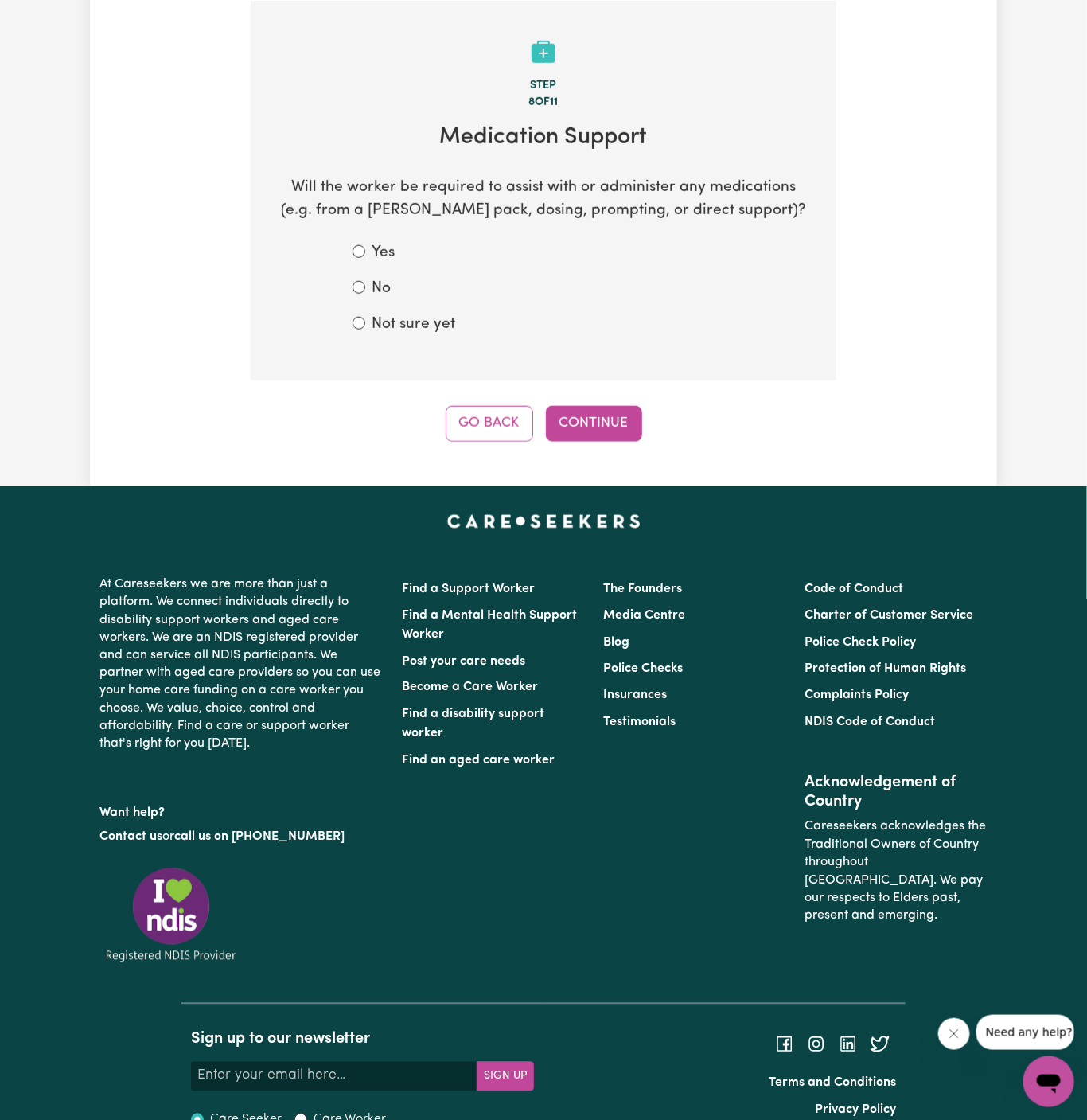
click at [374, 285] on label "No" at bounding box center [381, 290] width 19 height 23
click at [366, 285] on input "No" at bounding box center [359, 287] width 13 height 13
radio input "true"
click at [627, 431] on button "Continue" at bounding box center [594, 423] width 96 height 35
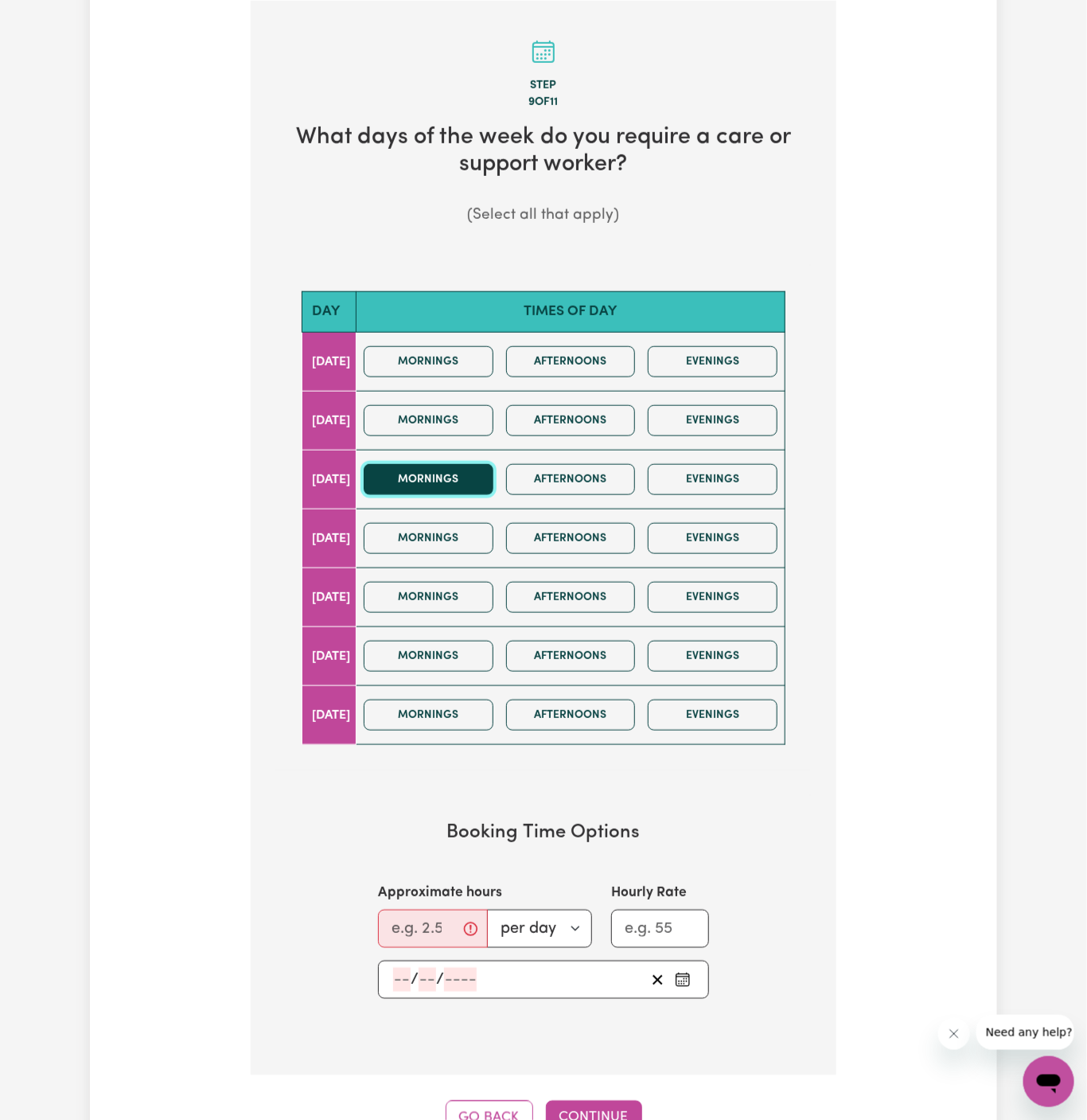
click at [466, 477] on button "Mornings" at bounding box center [428, 479] width 130 height 31
click at [462, 593] on button "Mornings" at bounding box center [428, 598] width 130 height 31
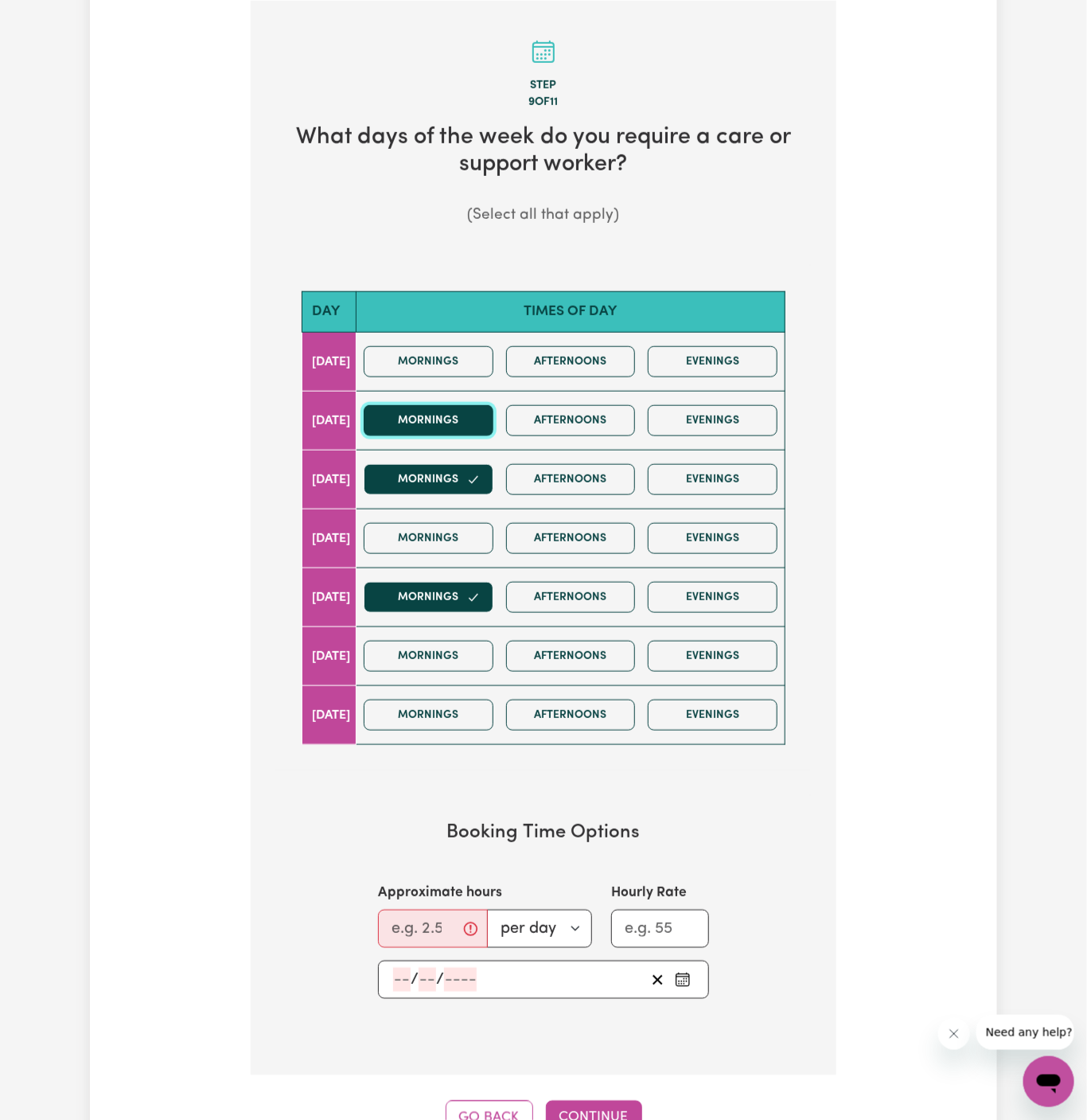
click at [492, 419] on button "Mornings" at bounding box center [428, 420] width 130 height 31
click at [399, 931] on input "Approximate hours" at bounding box center [433, 929] width 110 height 38
type input "2"
click at [393, 980] on input "number" at bounding box center [402, 980] width 17 height 24
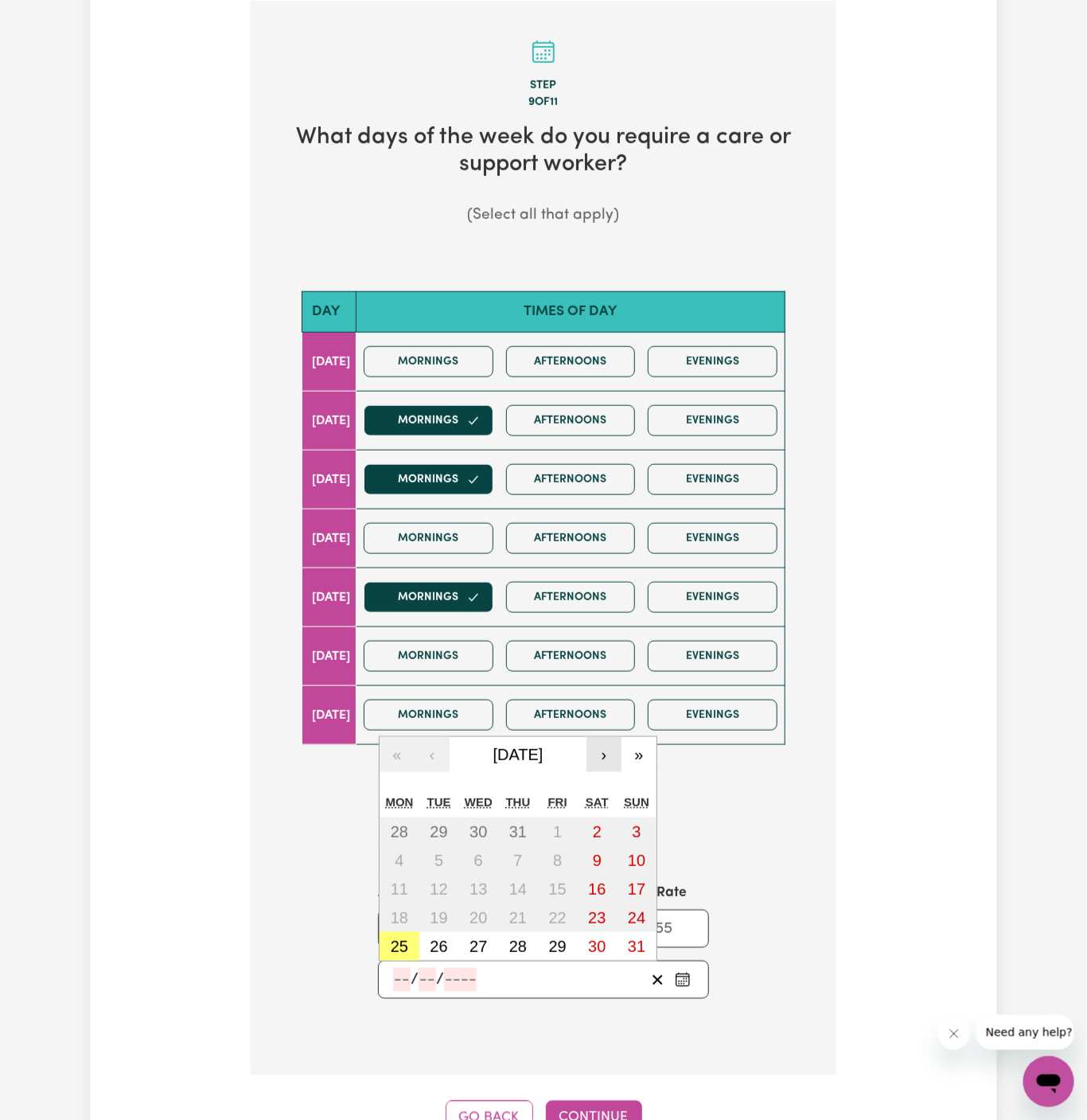
click at [610, 761] on button "›" at bounding box center [604, 754] width 35 height 35
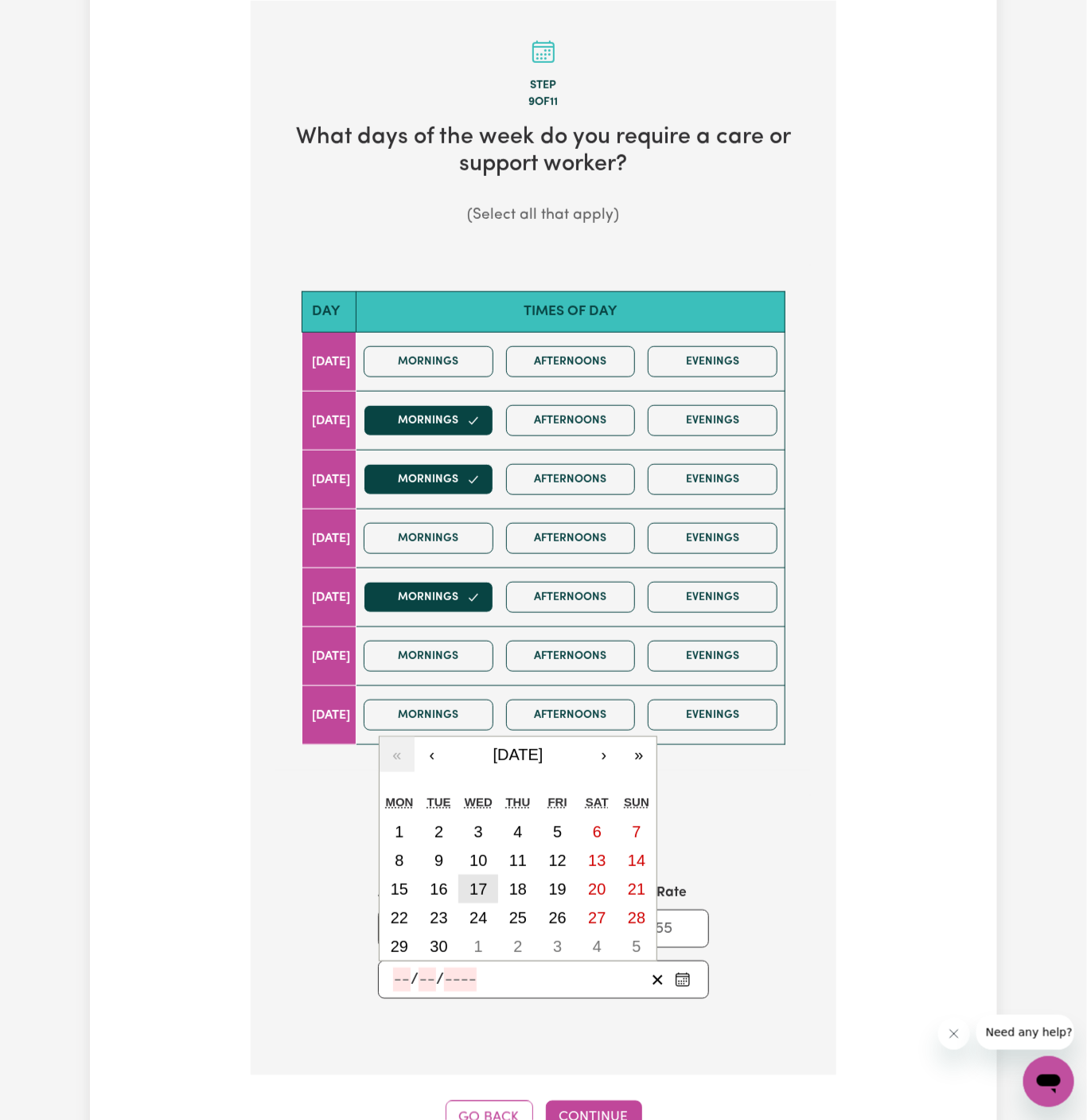
click at [481, 882] on abbr "17" at bounding box center [478, 889] width 17 height 17
type input "2025-09-17"
type input "17"
type input "9"
type input "2025"
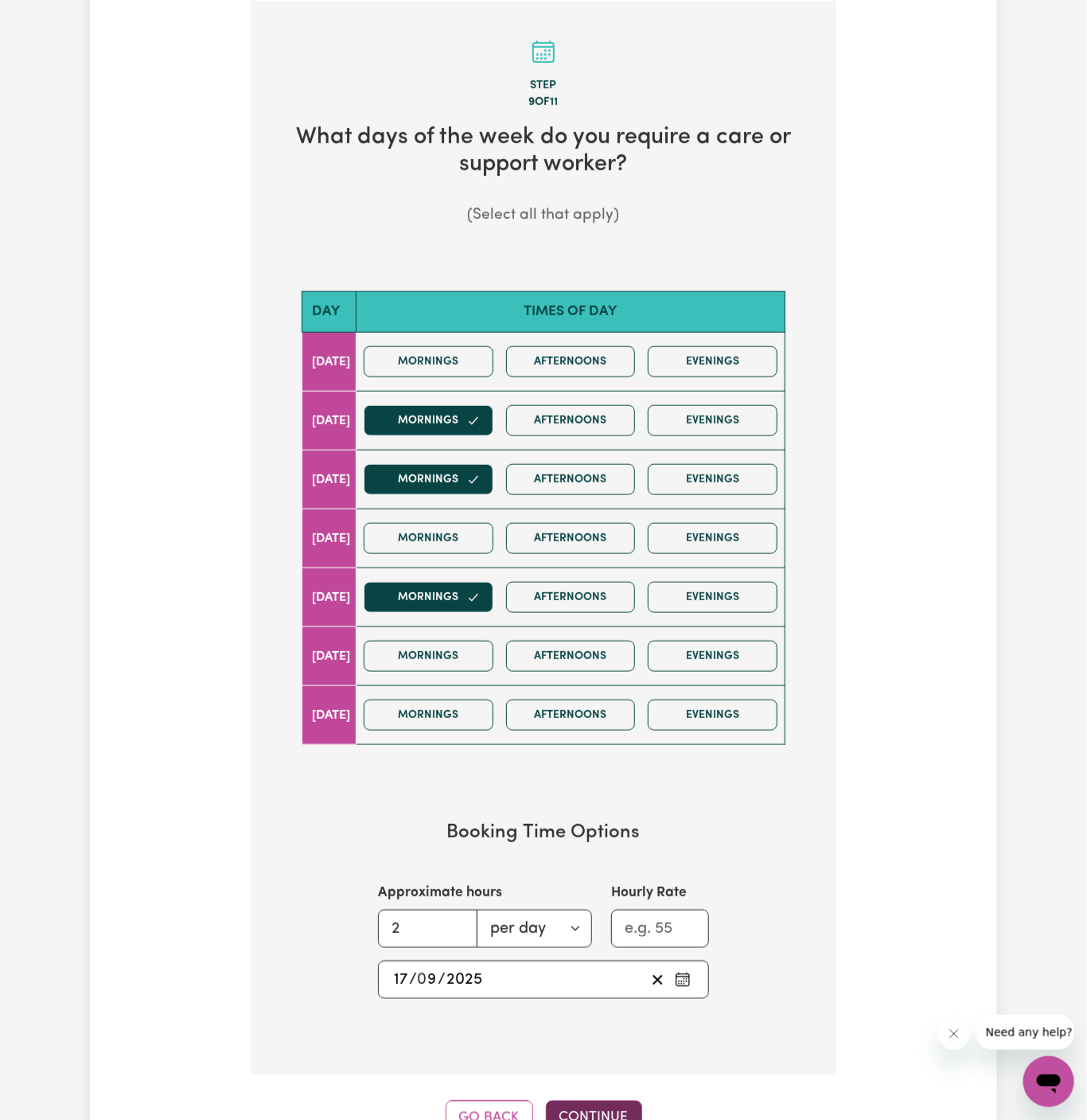
click at [593, 1102] on button "Continue" at bounding box center [594, 1118] width 96 height 35
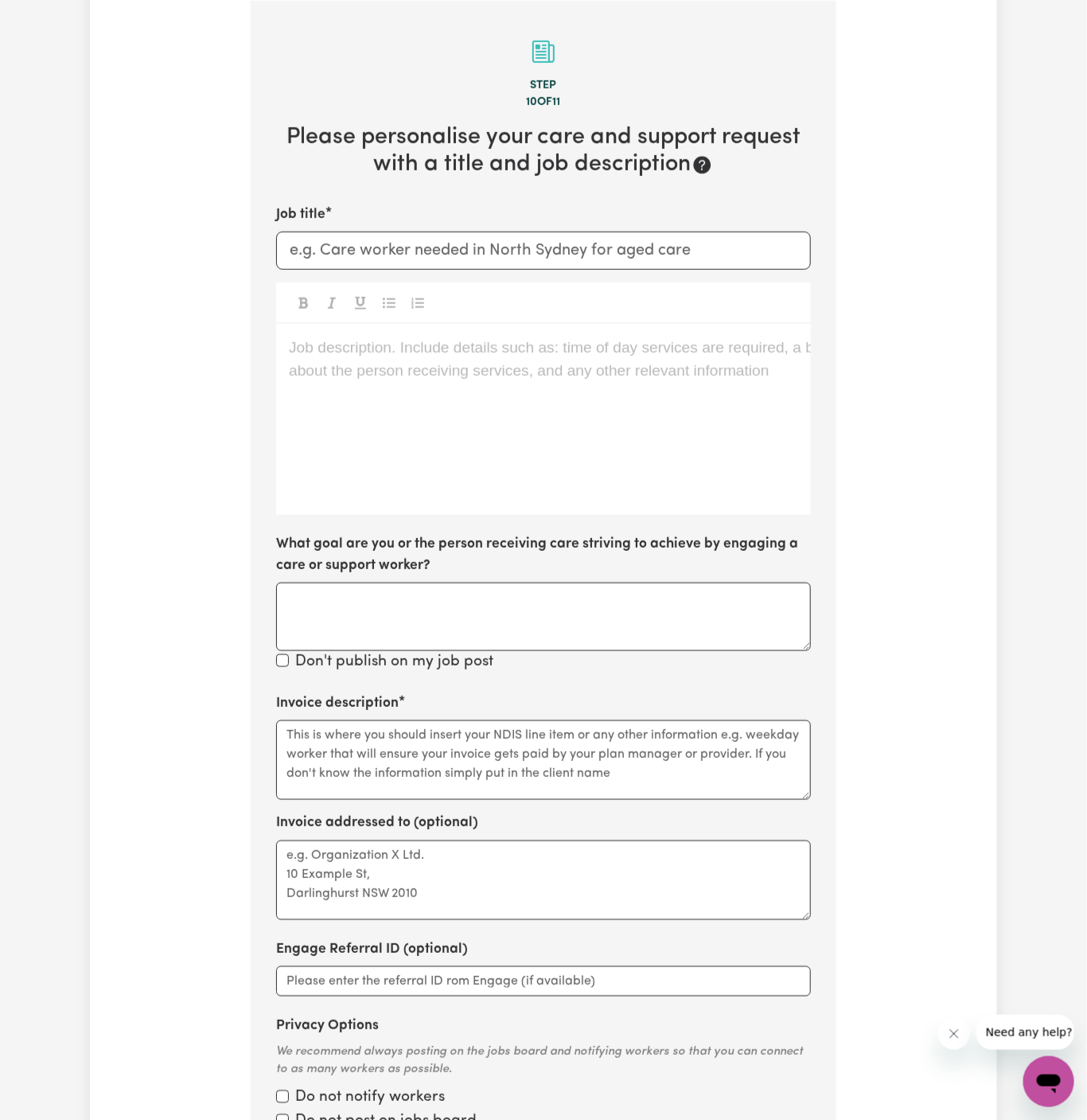
click at [440, 330] on div "Job description. Include details such as: time of day services are required, a …" at bounding box center [544, 420] width 535 height 191
click at [440, 331] on div "Job description. Include details such as: time of day services are required, a …" at bounding box center [544, 420] width 535 height 191
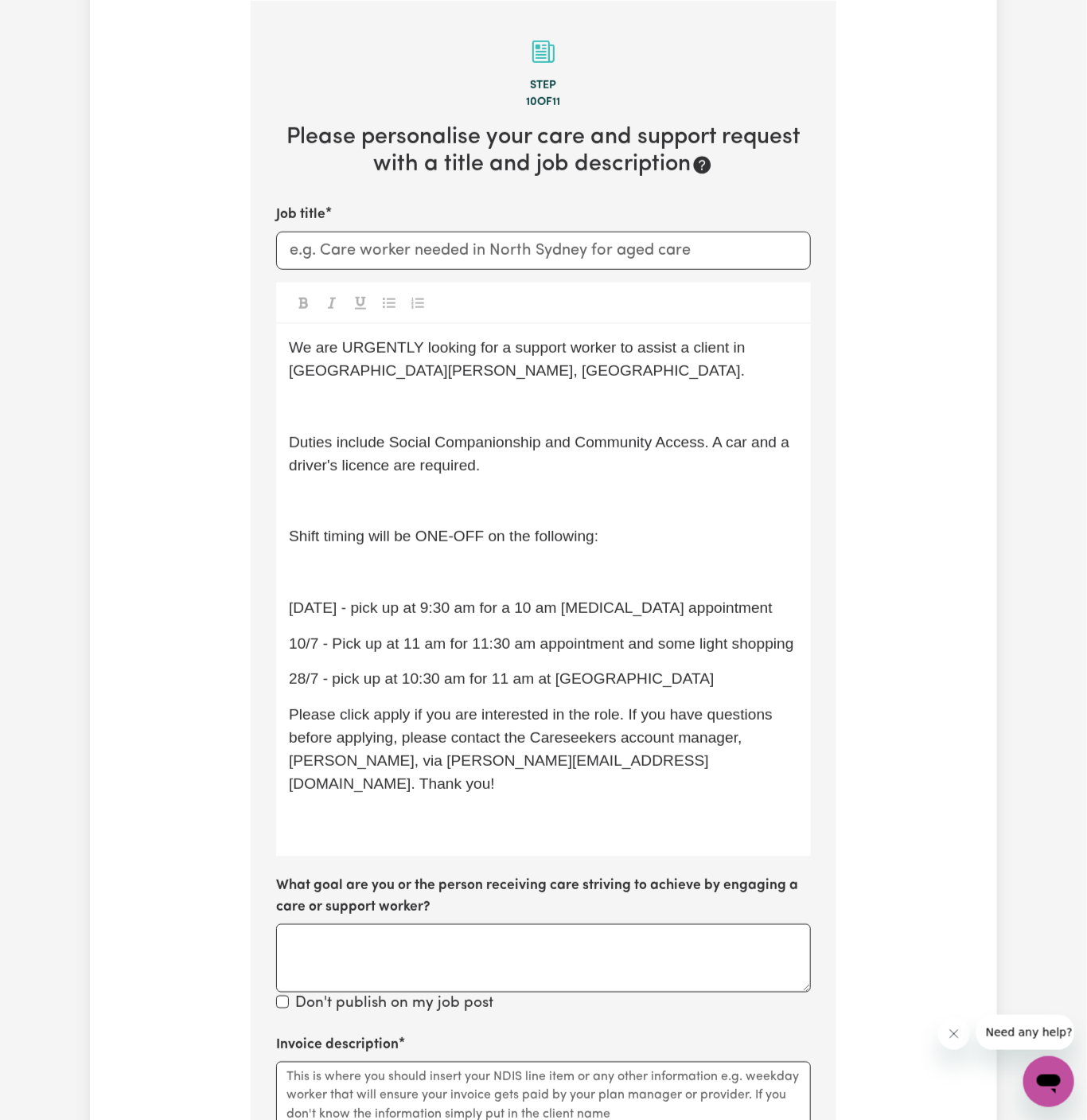
click at [474, 405] on p "﻿" at bounding box center [544, 407] width 510 height 23
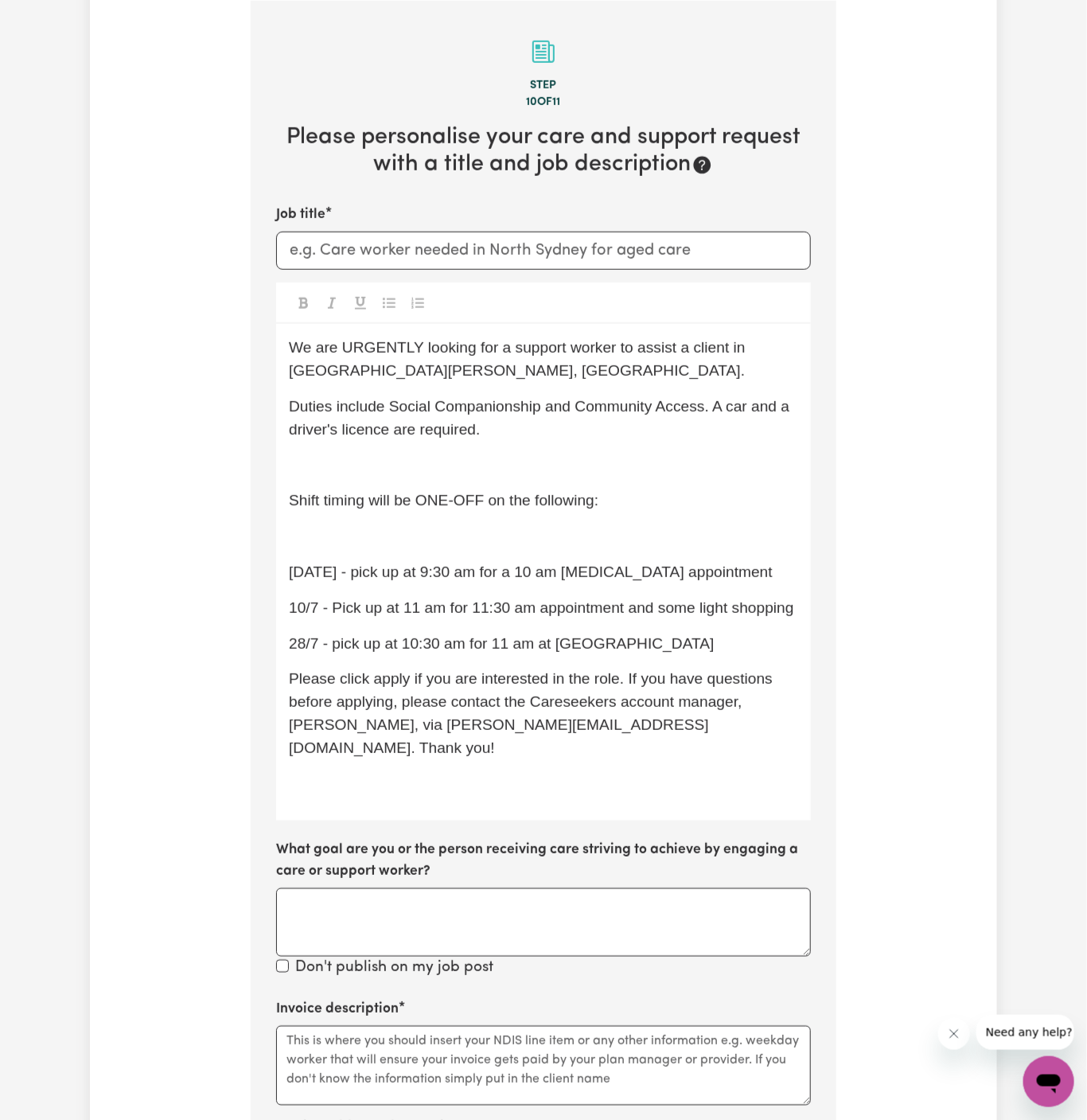
click at [482, 445] on div "We are URGENTLY looking for a support worker to assist a client in Kings Langle…" at bounding box center [544, 573] width 535 height 496
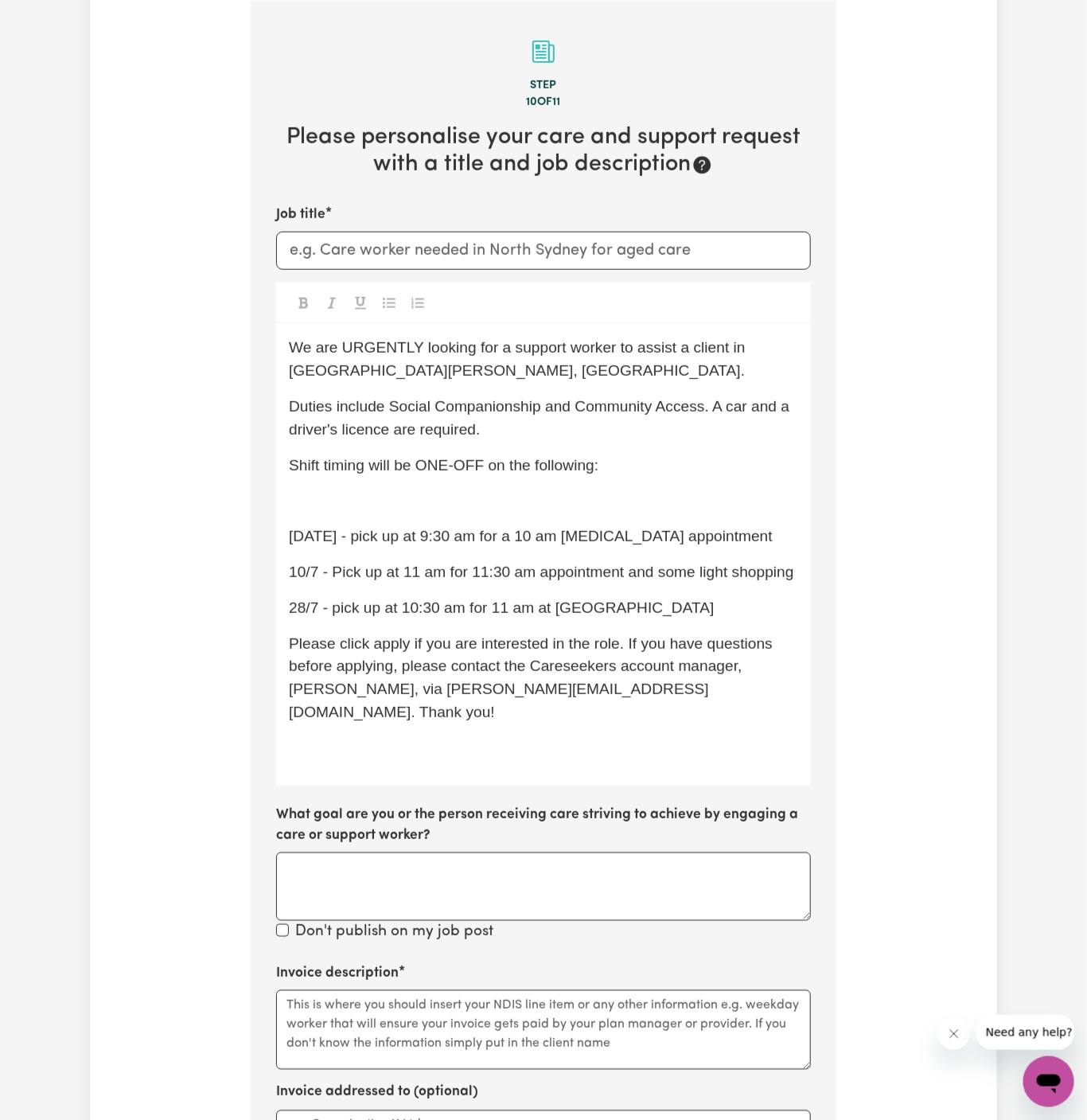
click at [520, 492] on p "﻿" at bounding box center [544, 501] width 510 height 23
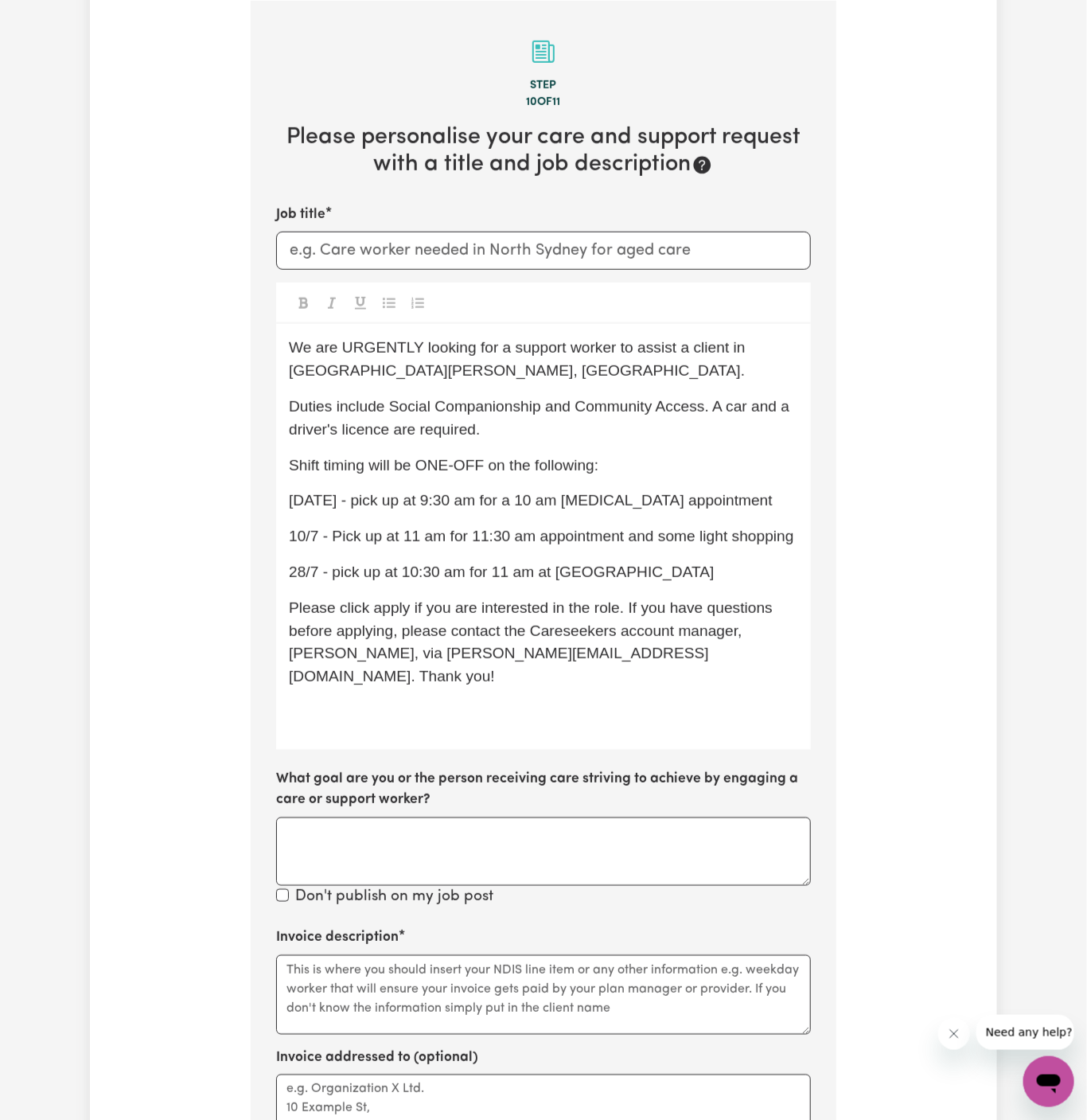
drag, startPoint x: 680, startPoint y: 573, endPoint x: 238, endPoint y: 508, distance: 446.8
click at [238, 508] on div "Tell us your care and support requirements Welcome to Careseekers. We are excit…" at bounding box center [543, 577] width 907 height 1781
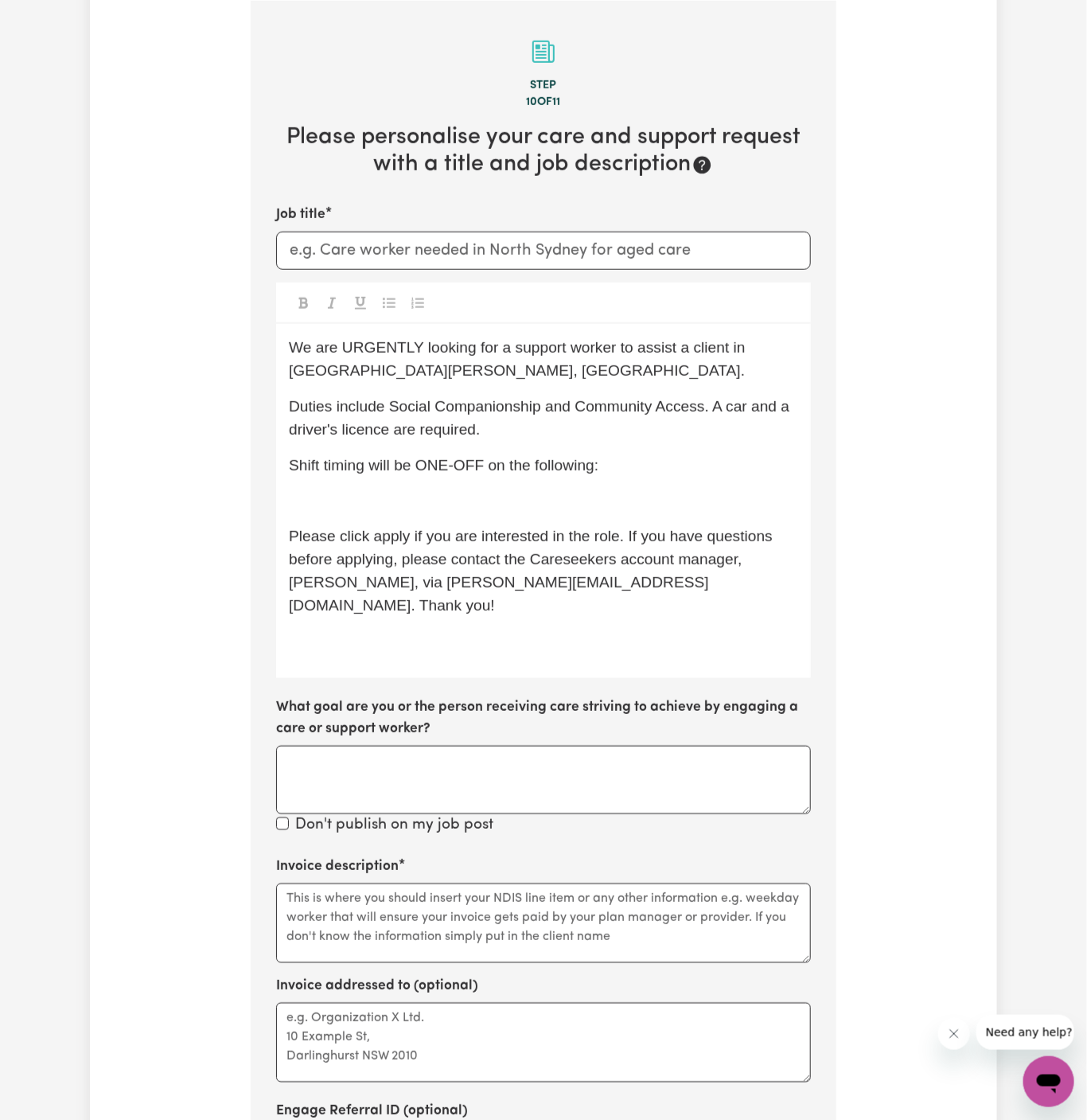
click at [487, 629] on p "﻿" at bounding box center [544, 641] width 510 height 23
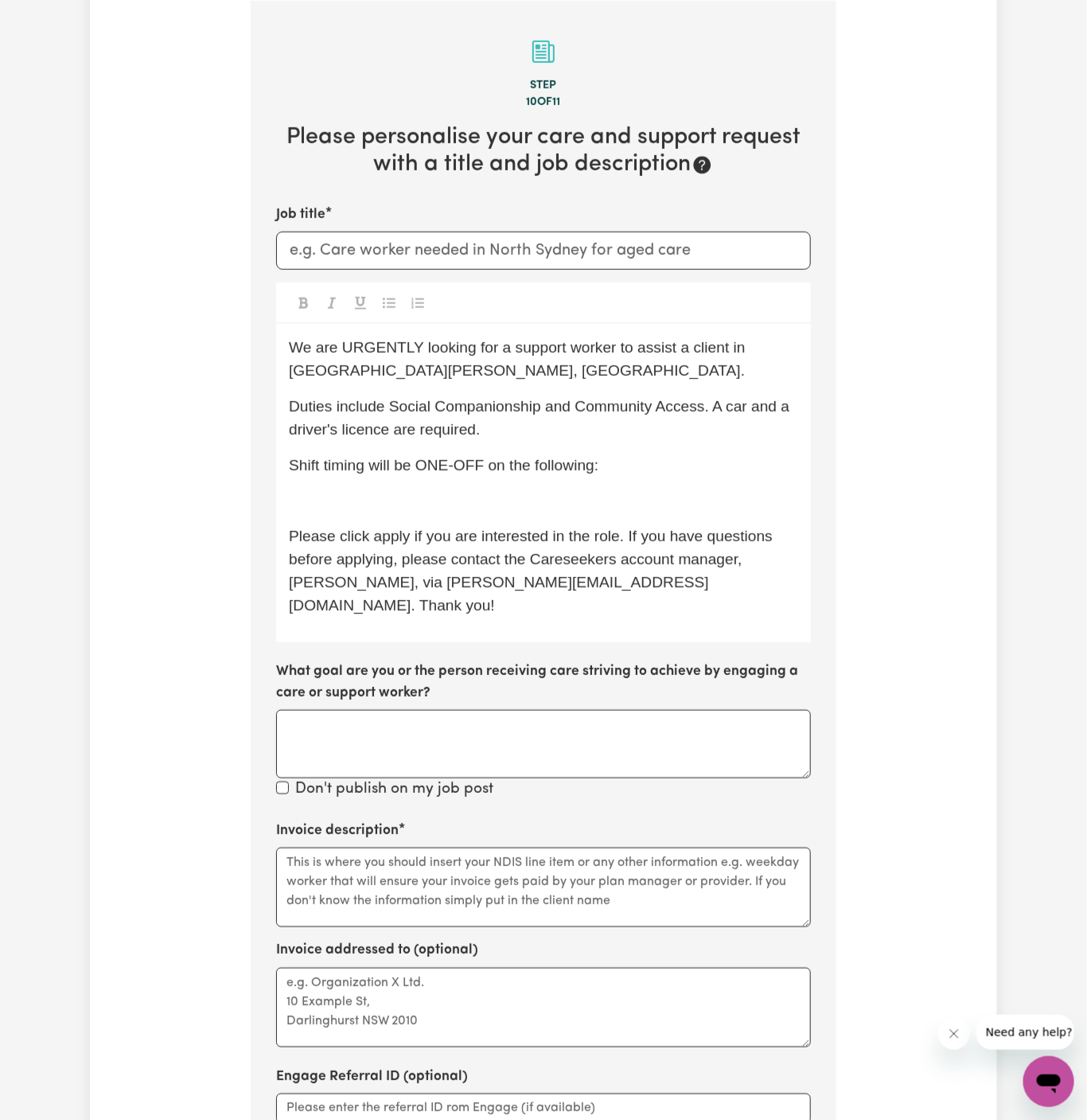
click at [393, 537] on span "Please click apply if you are interested in the role. If you have questions bef…" at bounding box center [532, 571] width 488 height 86
click at [386, 241] on input "Job title" at bounding box center [544, 251] width 535 height 38
paste input "Support Worker URGENTLY Needed in Kings Langley, NSW"
click at [294, 247] on input "Support Worker URGENTLY Needed in Kings Langley, NSW" at bounding box center [544, 251] width 535 height 38
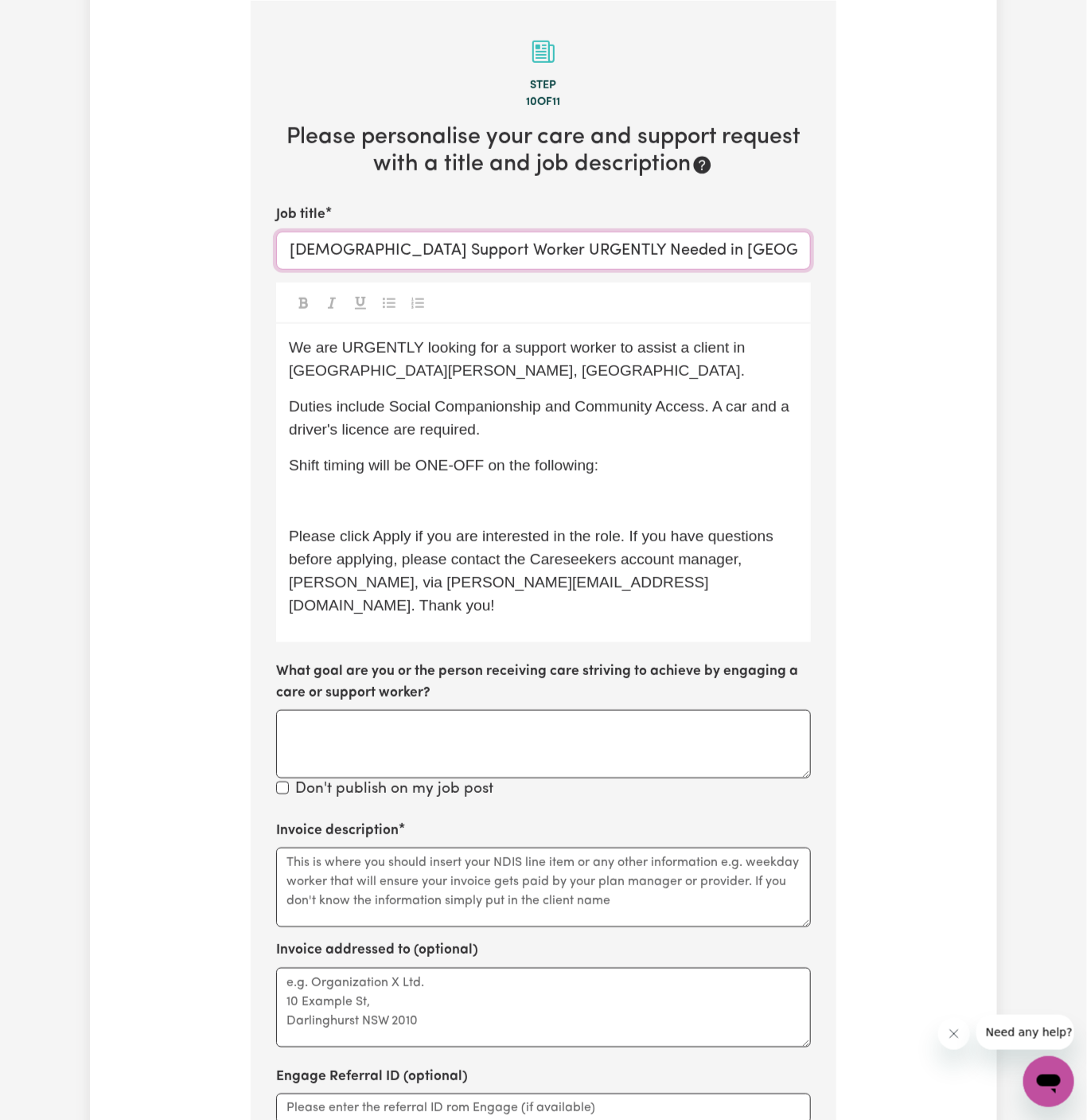
click at [498, 243] on input "Female Support Worker URGENTLY Needed in Kings Langley, NSW" at bounding box center [544, 251] width 535 height 38
type input "Female Support Worker Needed in Kings Langley, NSW"
click at [381, 356] on span "We are URGENTLY looking for a support worker to assist a client in Kings Langle…" at bounding box center [518, 358] width 461 height 39
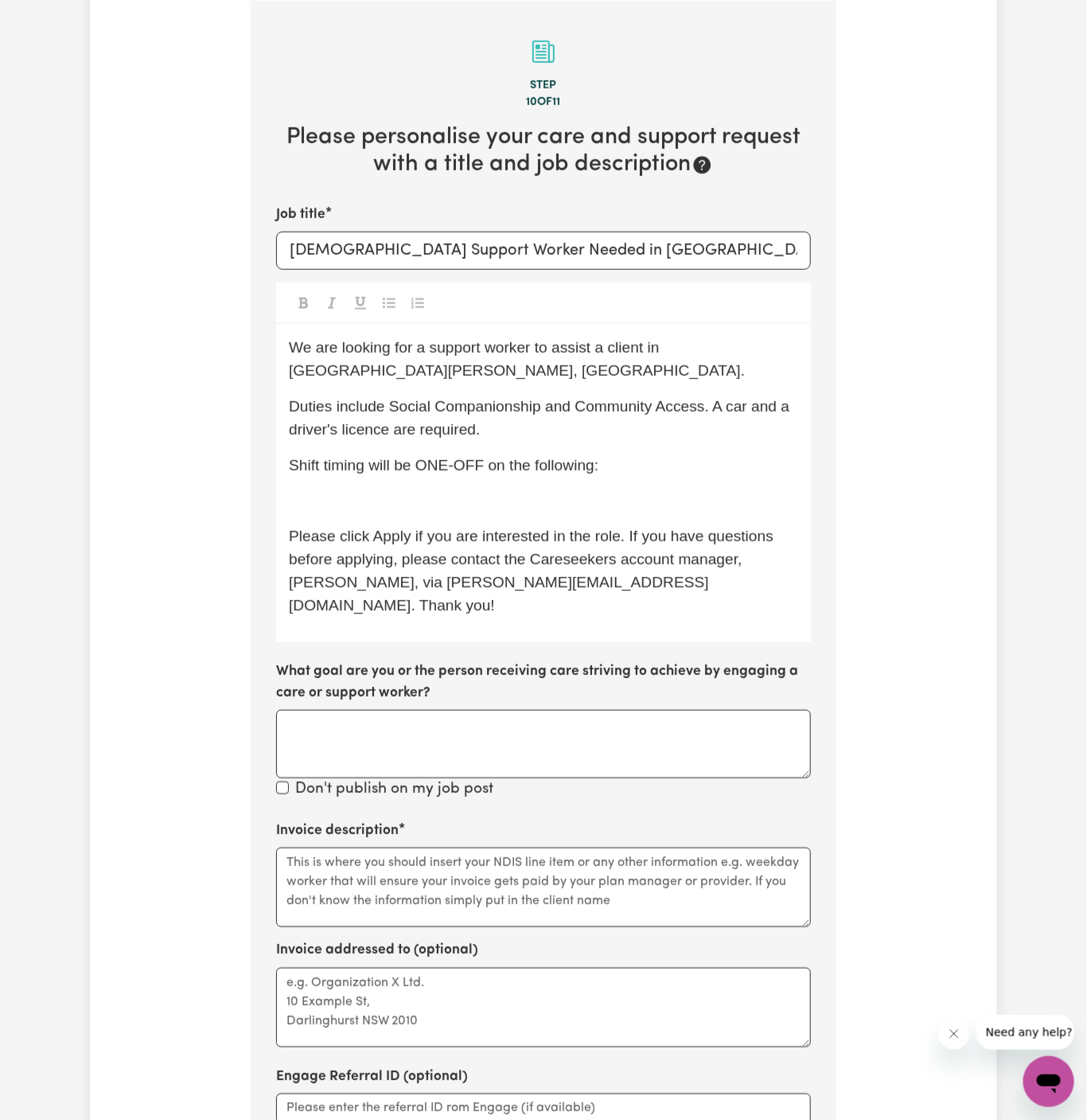
click at [426, 344] on span "We are looking for a support worker to assist a client in Kings Langley, NSW." at bounding box center [517, 358] width 456 height 39
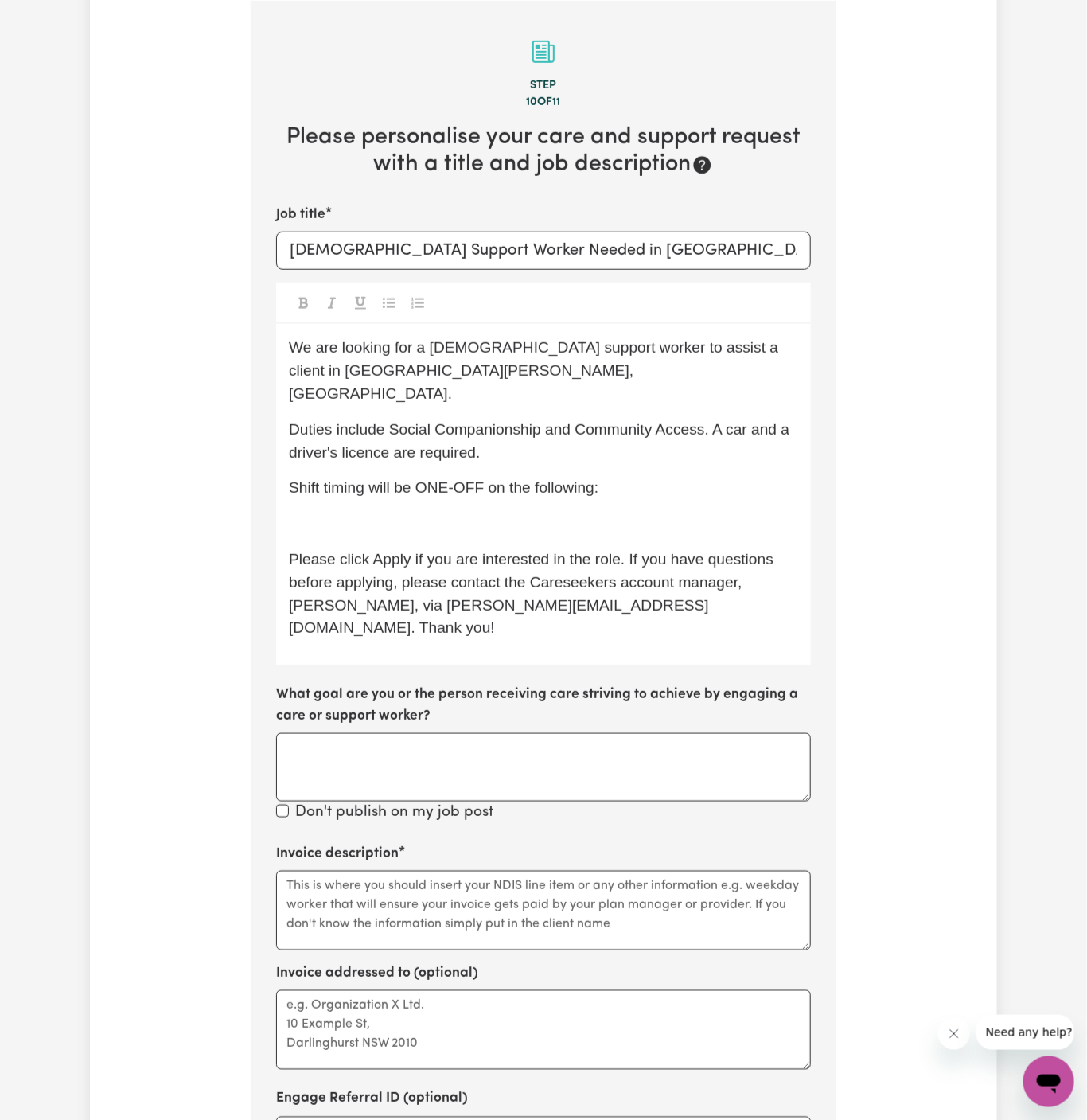
click at [647, 354] on span "We are looking for a female support worker to assist a client in Kings Langley,…" at bounding box center [536, 369] width 494 height 63
click at [464, 421] on span "Duties include Social Companionship and Community Access. A car and a driver's …" at bounding box center [541, 441] width 505 height 39
click at [521, 438] on p "Duties include Social Companionship and Community Access. A car and a driver's …" at bounding box center [544, 442] width 510 height 46
click at [657, 477] on p "Shift timing will be ONE-OFF on the following:" at bounding box center [544, 489] width 510 height 23
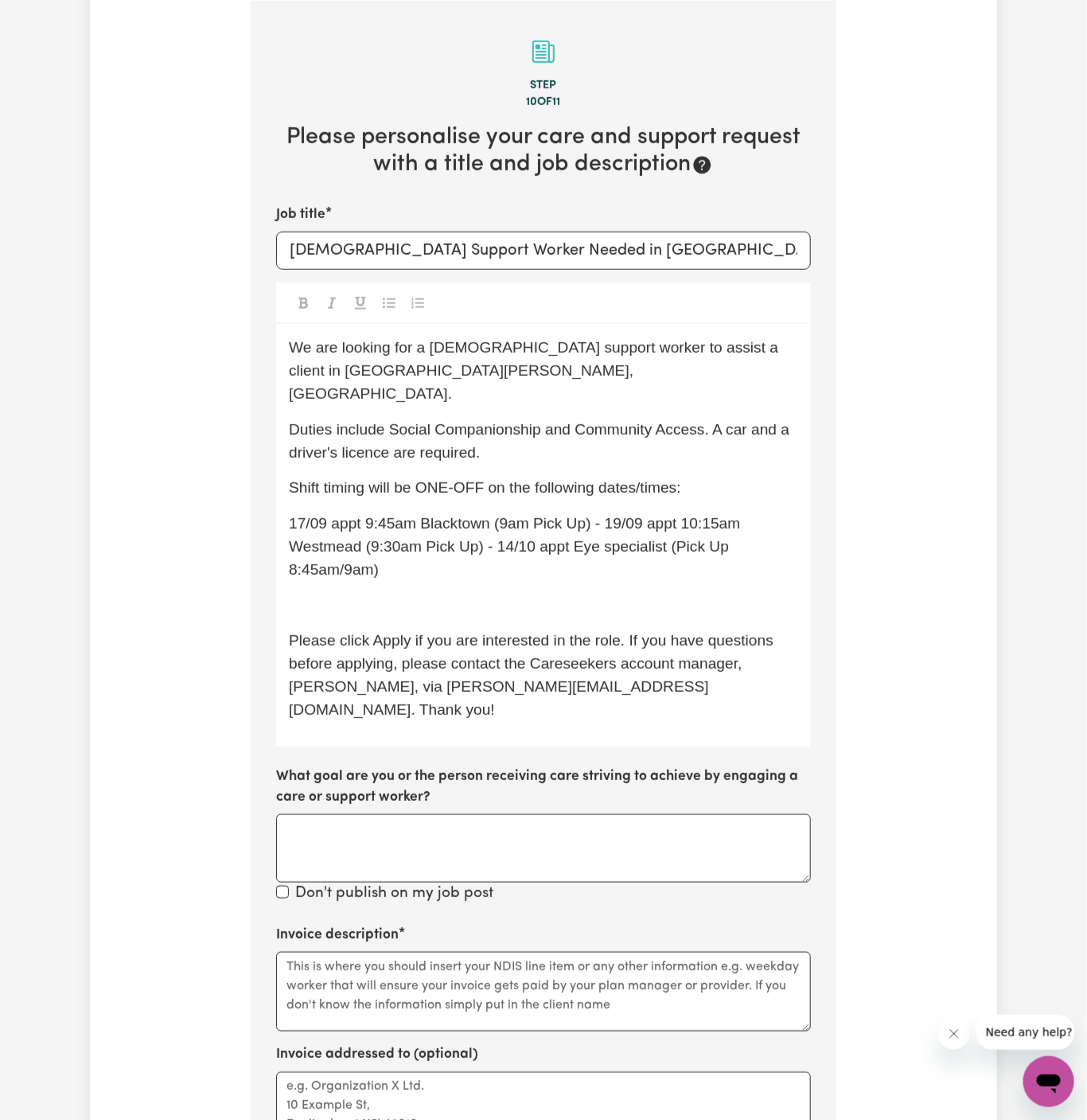
click at [606, 515] on span "17/09 appt 9:45am Blacktown (9am Pick Up) - 19/09 appt 10:15am Westmead (9:30am…" at bounding box center [517, 546] width 456 height 63
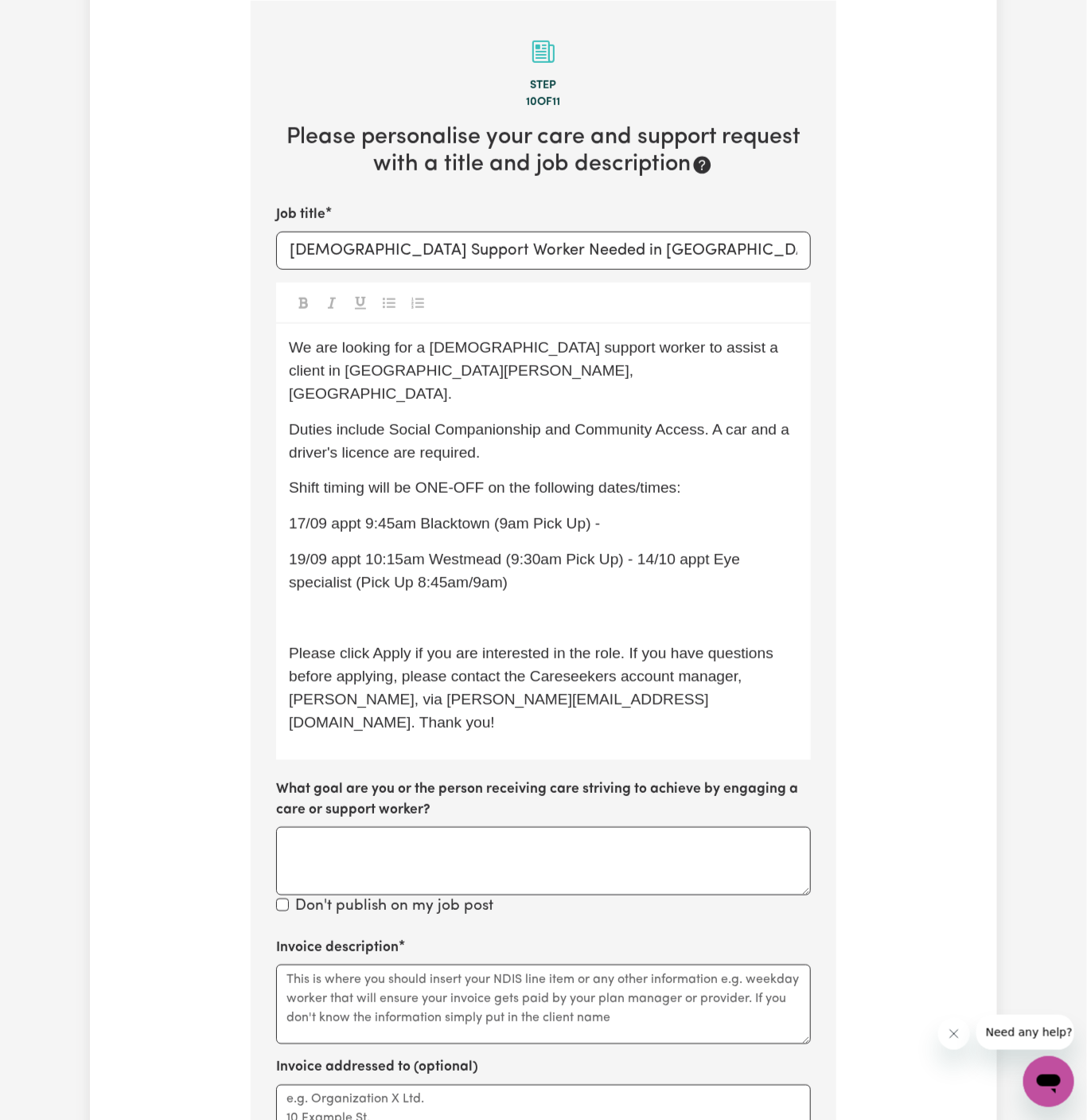
click at [632, 551] on span "19/09 appt 10:15am Westmead (9:30am Pick Up) - 14/10 appt Eye specialist (Pick …" at bounding box center [516, 571] width 455 height 39
click at [638, 551] on span "19/09 appt 10:15am Westmead (9:30am Pick Up) - 14/10 appt Eye specialist (Pick …" at bounding box center [516, 571] width 455 height 39
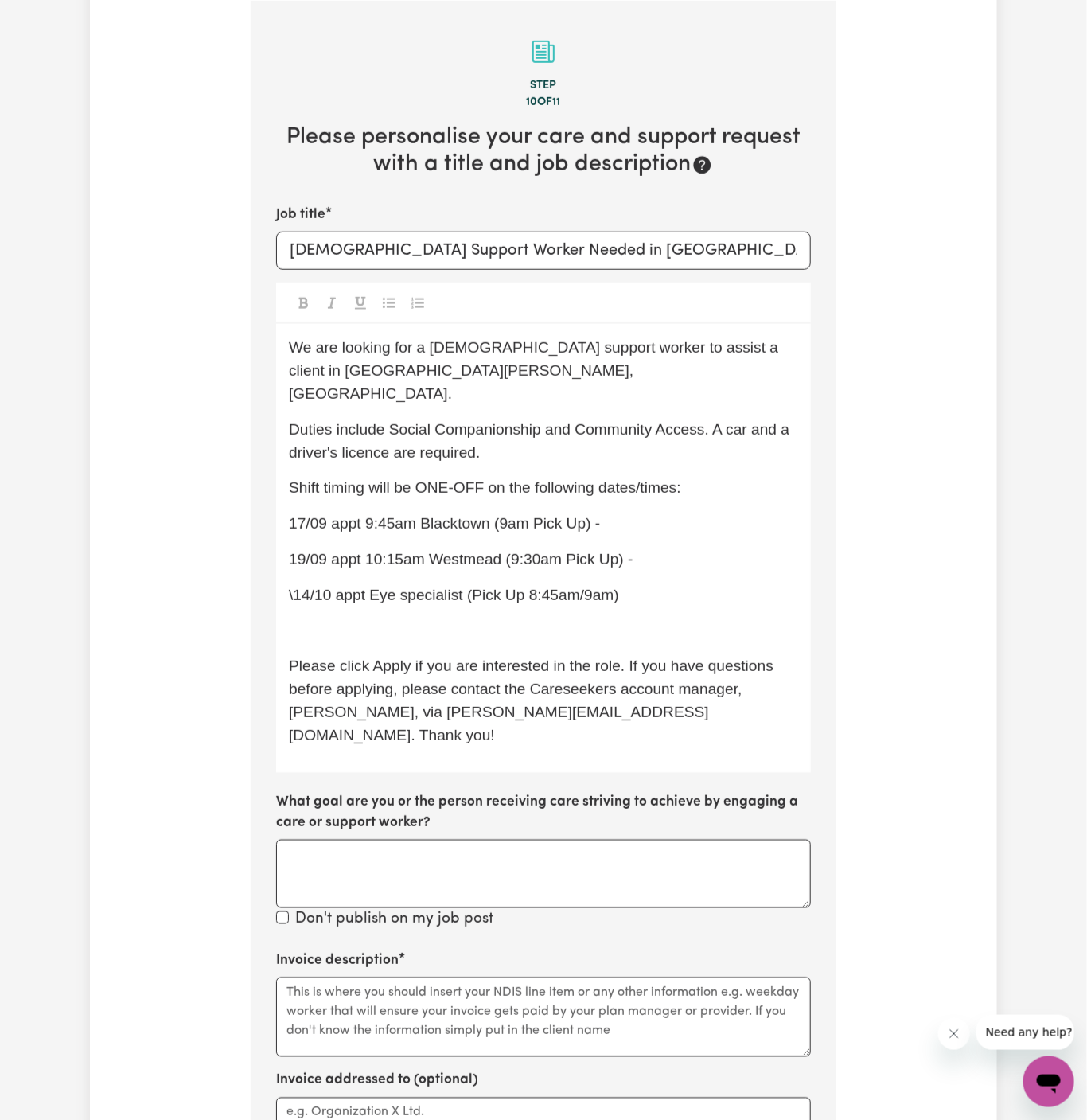
click at [691, 522] on div "We are looking for a female support worker to assist a client in Kings Langley,…" at bounding box center [544, 548] width 535 height 448
click at [691, 547] on div "We are looking for a female support worker to assist a client in Kings Langley,…" at bounding box center [544, 548] width 535 height 448
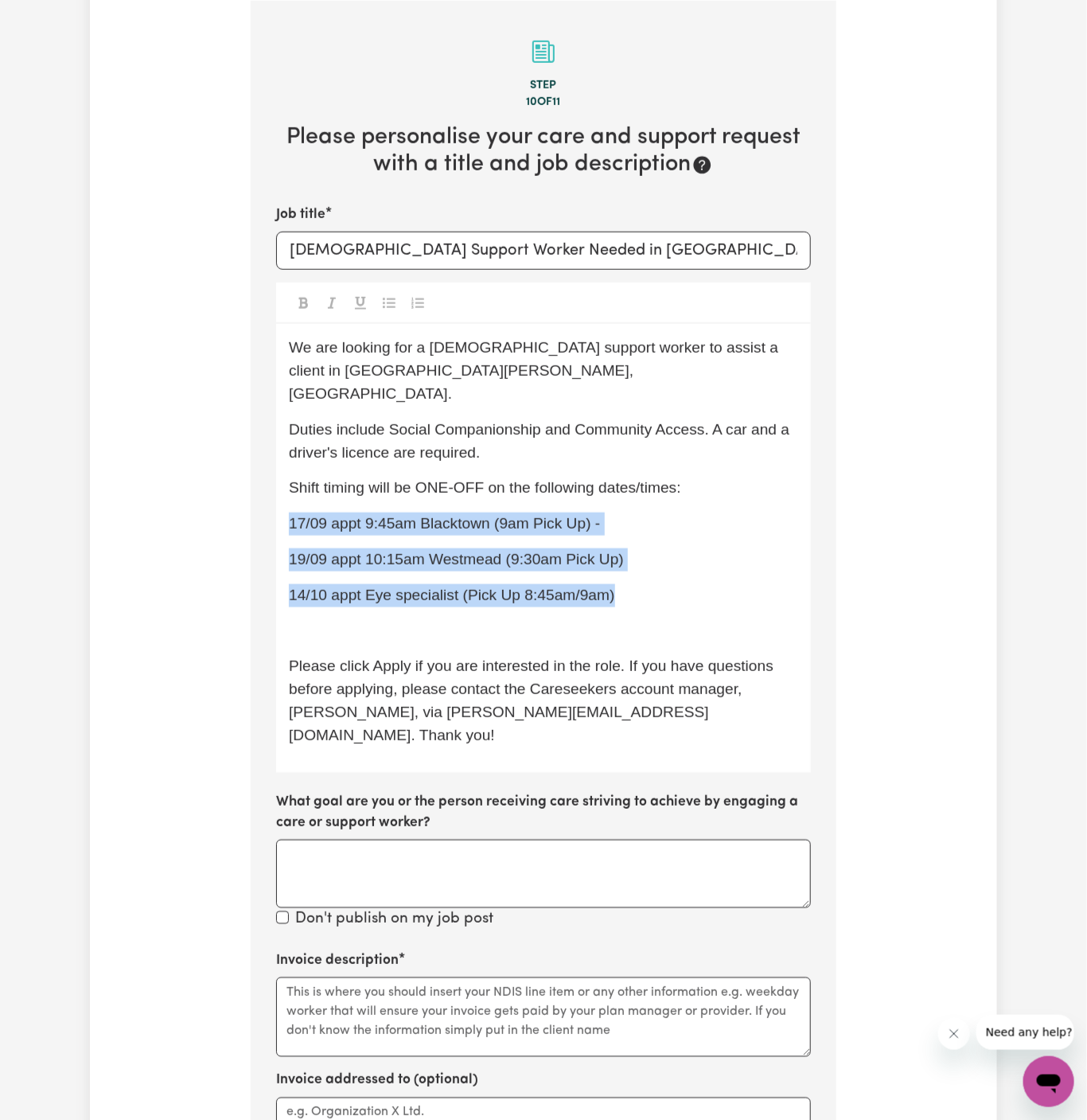
drag, startPoint x: 626, startPoint y: 576, endPoint x: 243, endPoint y: 491, distance: 392.3
click at [243, 491] on div "Tell us your care and support requirements Welcome to Careseekers. We are excit…" at bounding box center [544, 589] width 605 height 1804
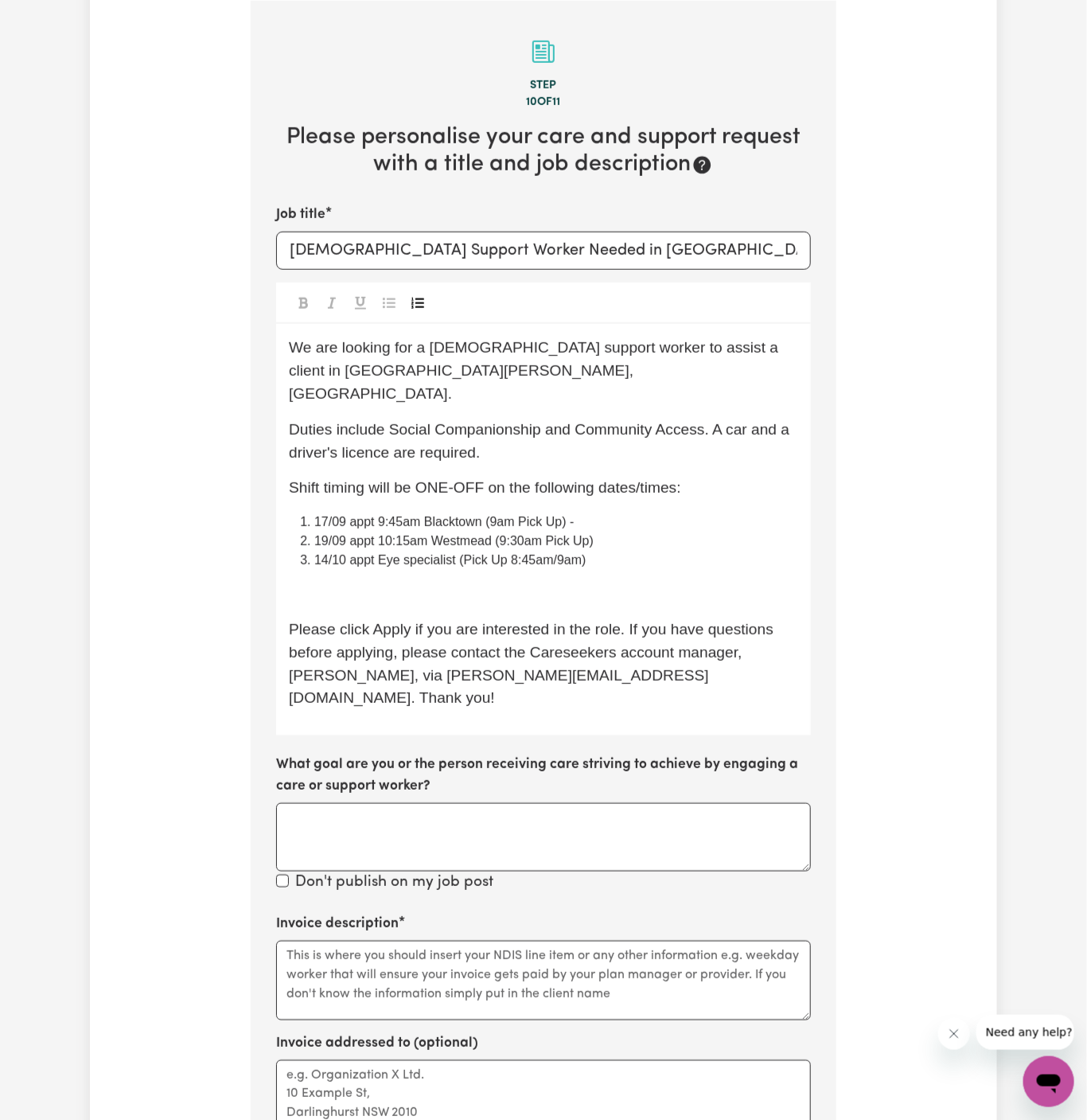
click at [424, 297] on button "Toggle undefined" at bounding box center [417, 303] width 22 height 21
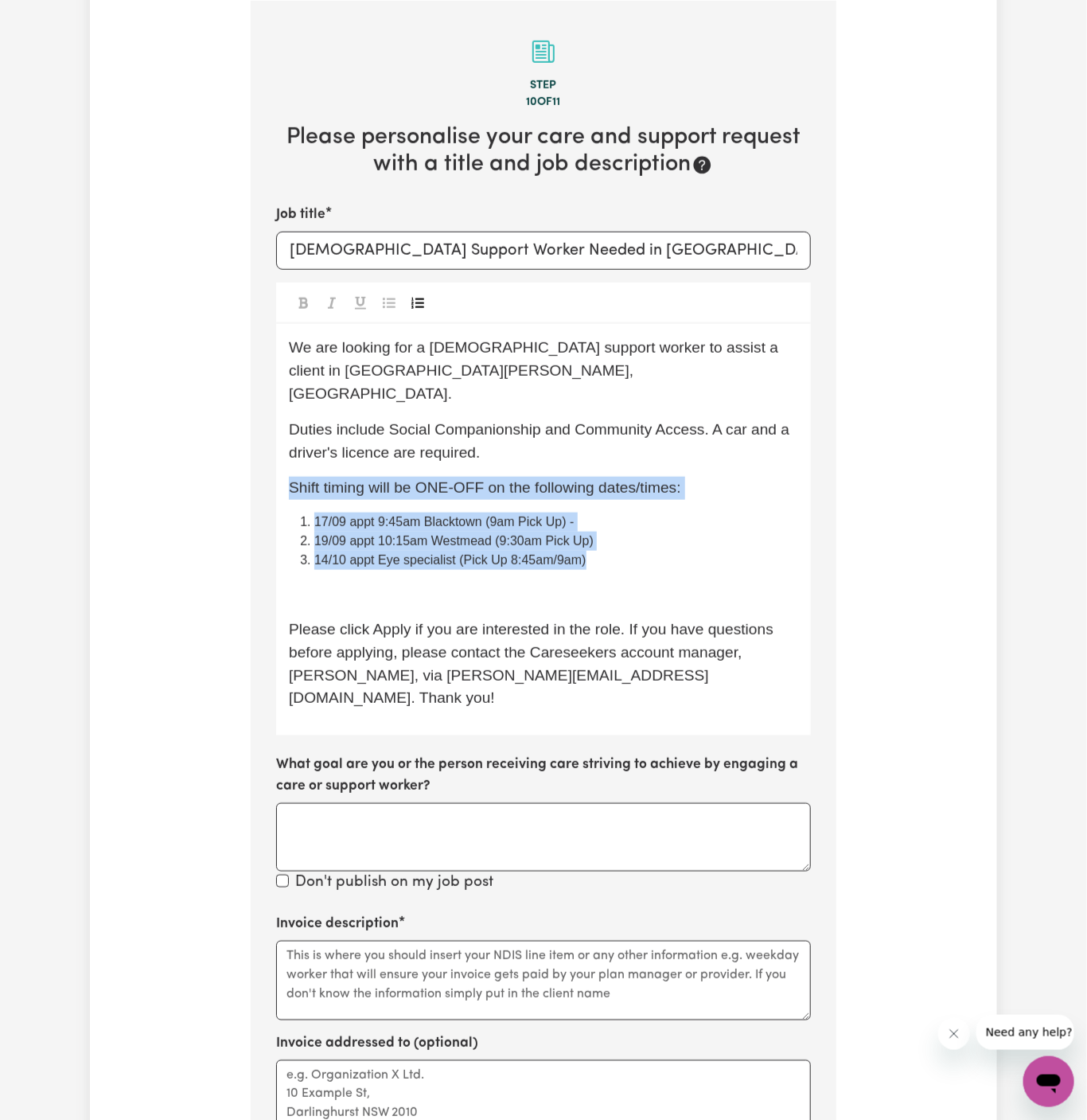
click at [389, 304] on icon "Toggle undefined" at bounding box center [389, 303] width 13 height 13
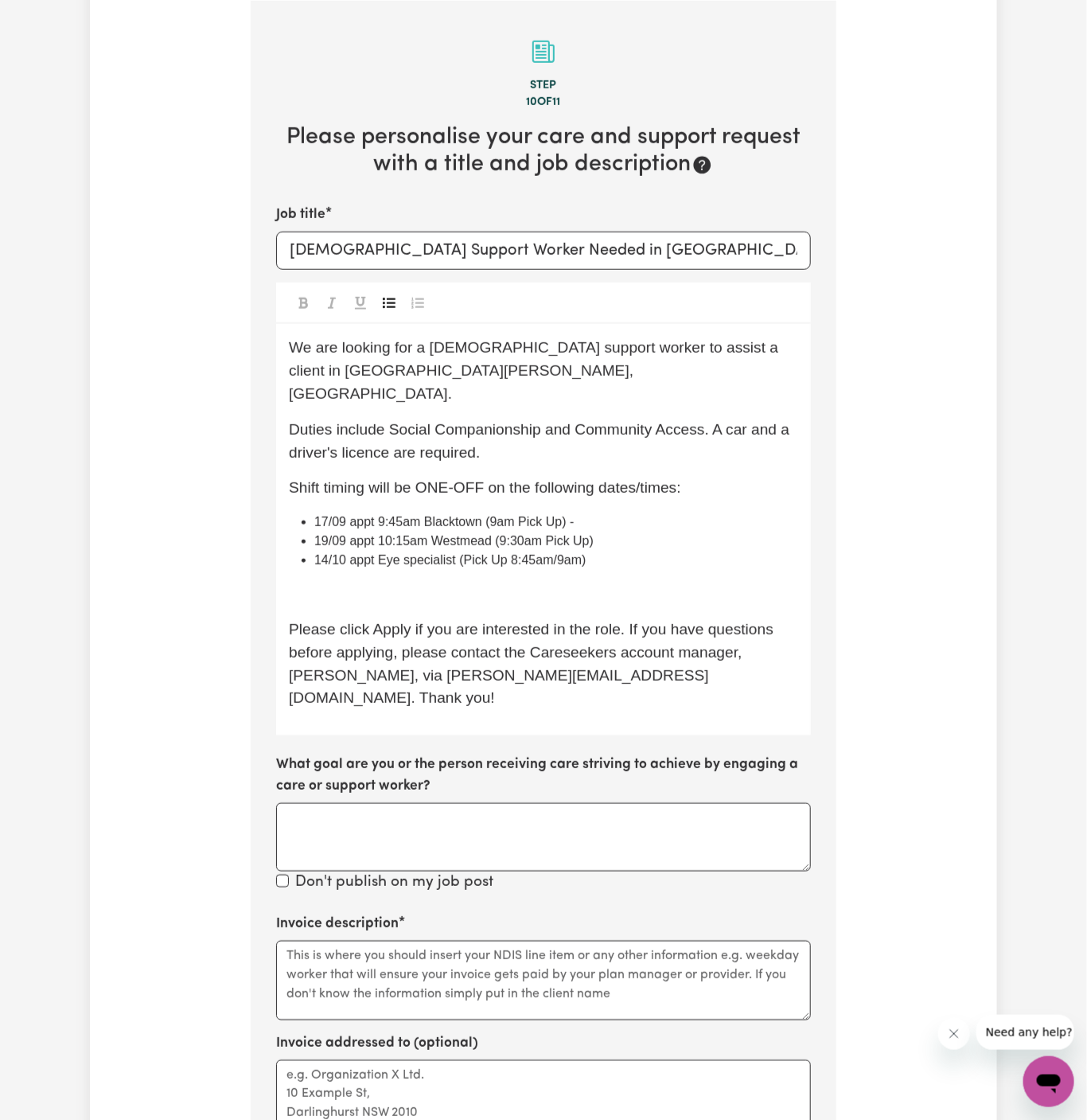
click at [545, 619] on p "Please click Apply if you are interested in the role. If you have questions bef…" at bounding box center [544, 664] width 510 height 91
click at [742, 477] on p "Shift timing will be ONE-OFF on the following dates/times:" at bounding box center [544, 489] width 510 height 23
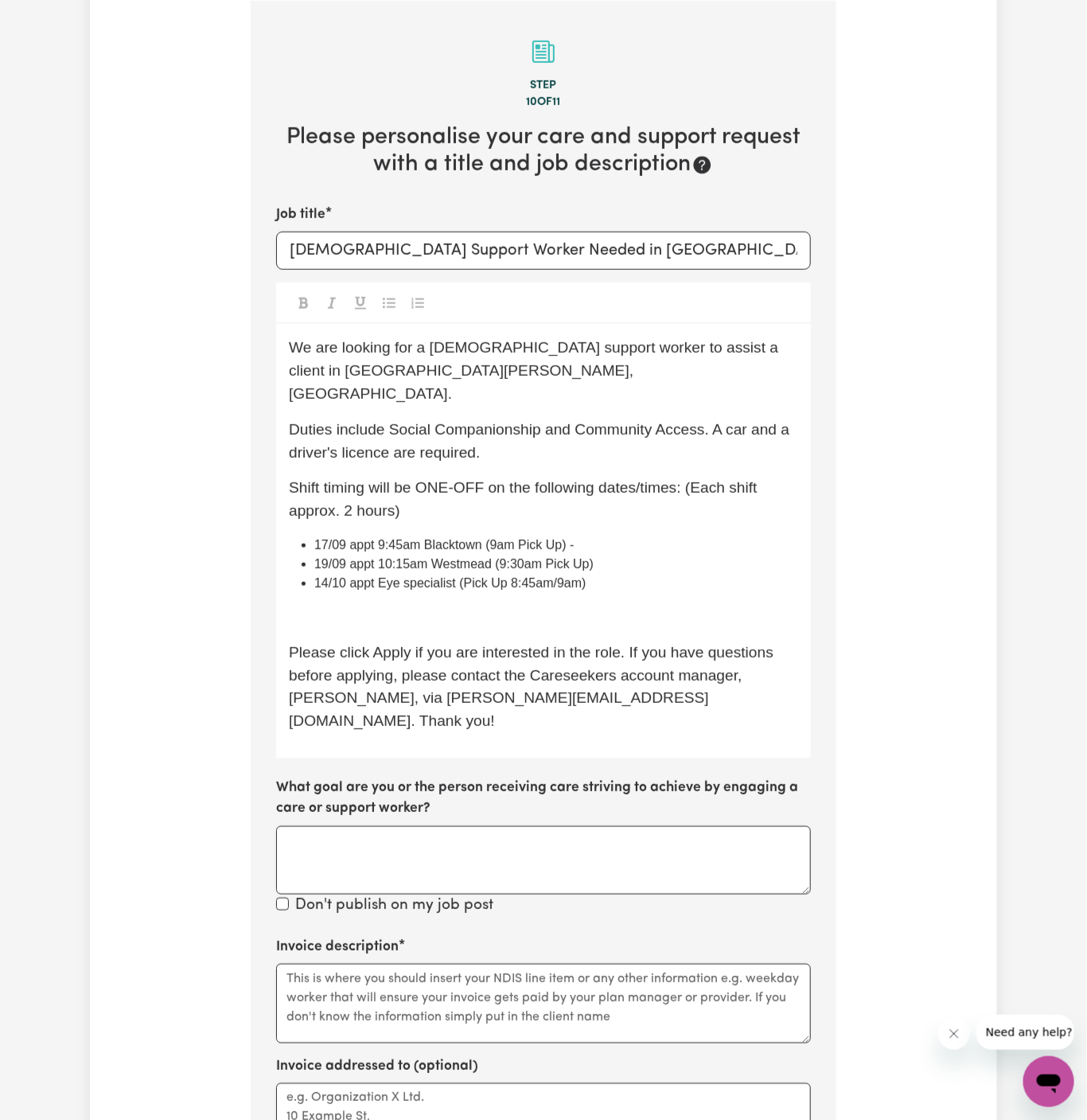
click at [695, 479] on span "Shift timing will be ONE-OFF on the following dates/times: (Each shift approx. …" at bounding box center [524, 498] width 472 height 39
click at [701, 477] on p "Shift timing will be ONE-OFF on the following dates/times: (each shift approx. …" at bounding box center [544, 500] width 510 height 46
click at [374, 606] on p "﻿" at bounding box center [544, 618] width 510 height 23
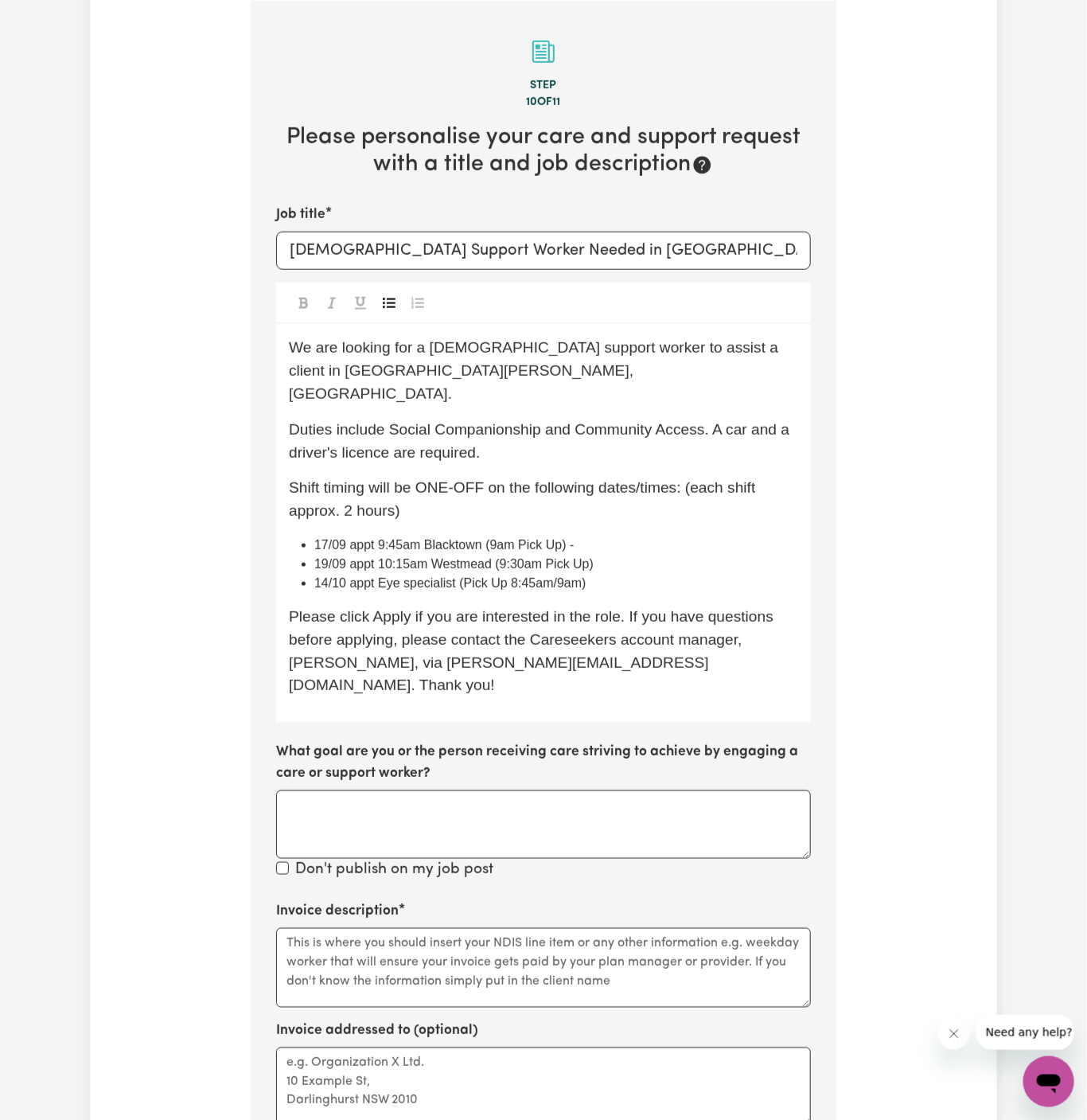
click at [667, 536] on li "17/09 appt 9:45am Blacktown (9am Pick Up) -" at bounding box center [556, 546] width 484 height 19
click at [747, 421] on span "Duties include Social Companionship and Community Access. A car and a driver's …" at bounding box center [541, 441] width 505 height 39
click at [452, 429] on span "Duties include Social Companionship and Community Access. A car (prefer a small…" at bounding box center [544, 441] width 512 height 39
click at [762, 419] on p "Duties include Social Companionship and Community Access. A car (prefer a small…" at bounding box center [544, 442] width 510 height 46
click at [470, 443] on div "We are looking for a female support worker to assist a client in Kings Langley,…" at bounding box center [544, 523] width 535 height 399
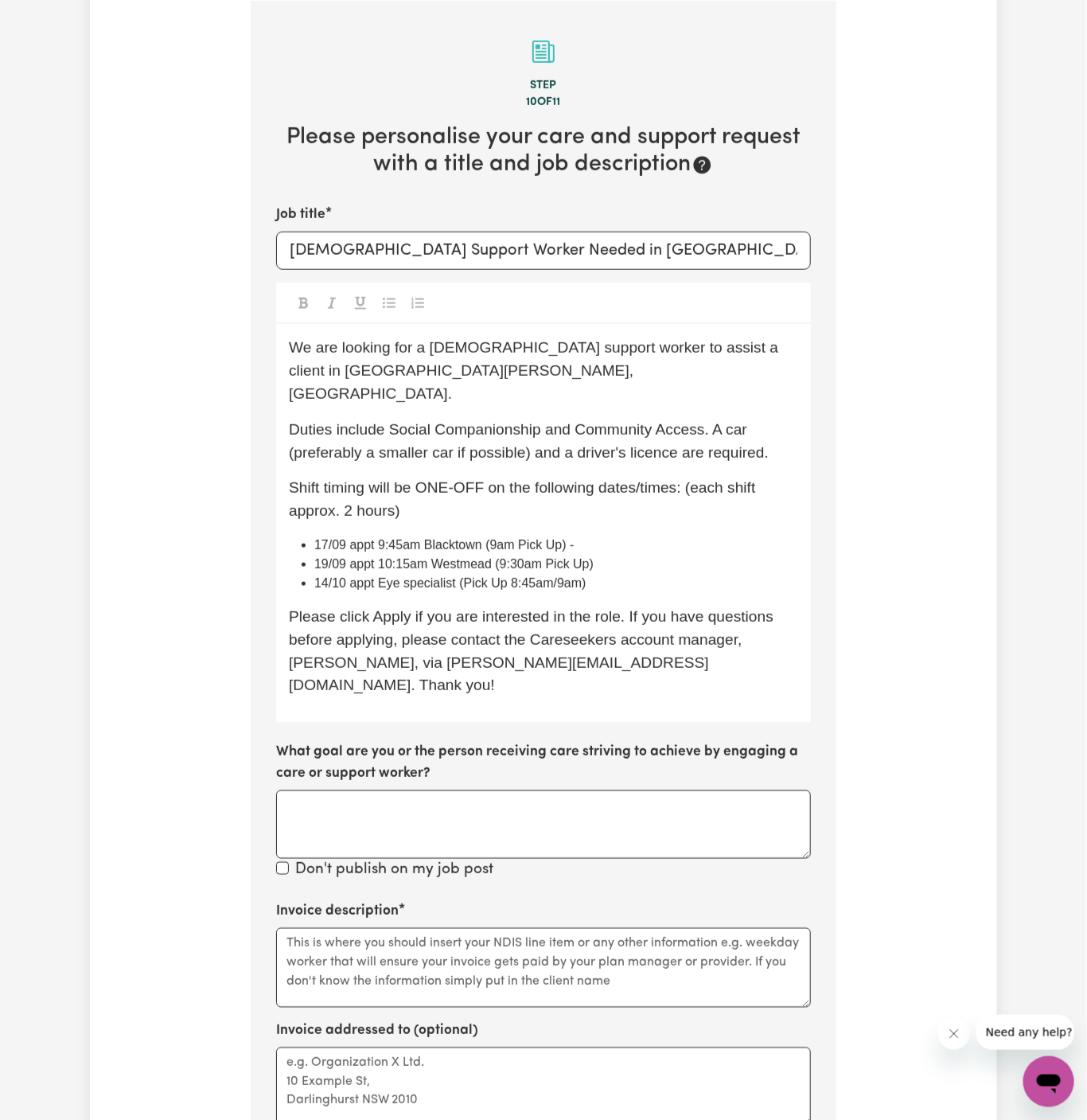
click at [508, 555] on li "19/09 appt 10:15am Westmead (9:30am Pick Up)" at bounding box center [556, 565] width 484 height 19
click at [517, 557] on span "19/09 appt 10:15am Westmead (9:30am Pick Up)" at bounding box center [454, 564] width 279 height 13
click at [528, 557] on span "19/09 appt 10:15am Westmead (9:30am Pick Up)" at bounding box center [454, 564] width 279 height 13
click at [536, 576] on span "14/10 appt Eye specialist (Pick Up 8:45am/9am)" at bounding box center [450, 583] width 272 height 13
click at [575, 576] on span "14/10 appt Eye specialist (Pick Up 8:45 am/9am)" at bounding box center [452, 583] width 275 height 13
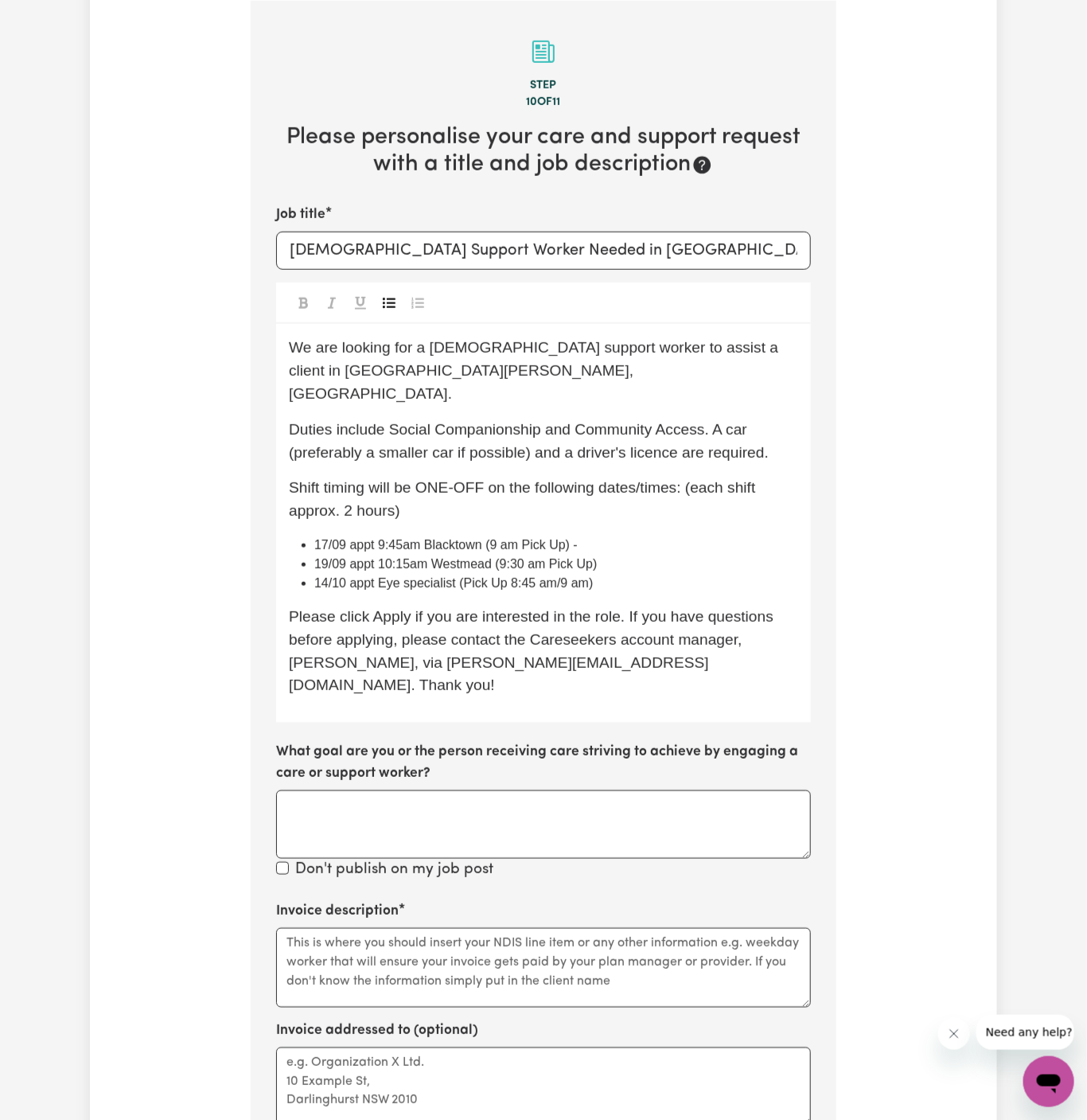
click at [411, 557] on span "19/09 appt 10:15am Westmead (9:30 am Pick Up)" at bounding box center [456, 564] width 283 height 13
click at [545, 608] on span "Please click Apply if you are interested in the role. If you have questions bef…" at bounding box center [533, 650] width 489 height 86
click at [377, 538] on span "17/09 appt 9:45am Blacktown (9 am Pick Up) -" at bounding box center [446, 545] width 264 height 13
click at [367, 557] on span "19/09 appt 10:15 am Westmead (9:30 am Pick Up)" at bounding box center [458, 564] width 287 height 13
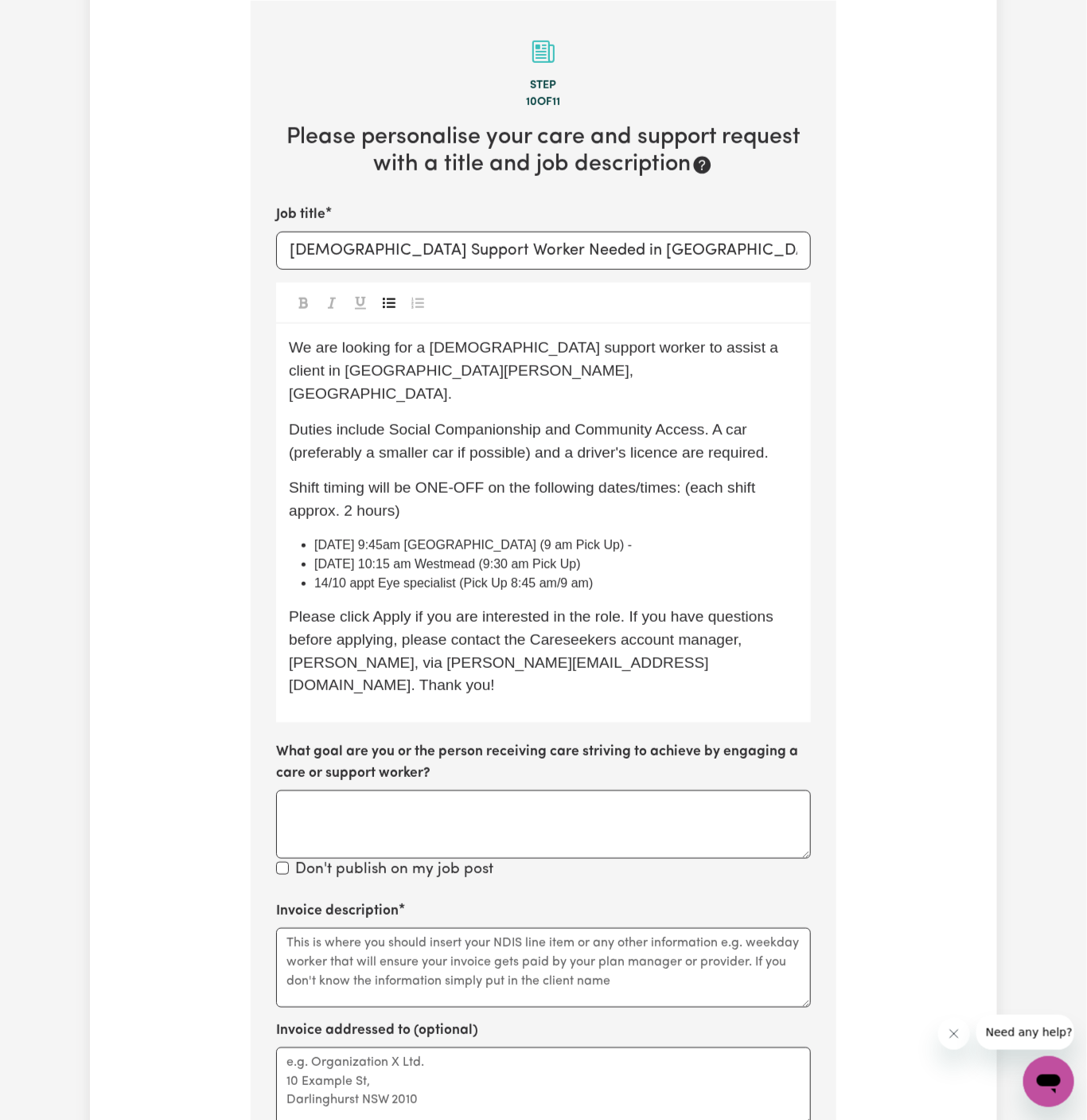
click at [348, 576] on span "14/10 appt Eye specialist (Pick Up 8:45 am/9 am)" at bounding box center [454, 583] width 279 height 13
click at [412, 576] on span "14/10 Tuesday appt Eye specialist (Pick Up 8:45 am/9 am)" at bounding box center [458, 583] width 288 height 13
click at [441, 538] on span "17/09 Wednesday 9:45am Blacktown (9 am Pick Up) -" at bounding box center [473, 545] width 317 height 13
click at [560, 576] on span "14/10 Tuesday Eye specialist (Pick Up 8:45 am/9 am)" at bounding box center [443, 583] width 259 height 13
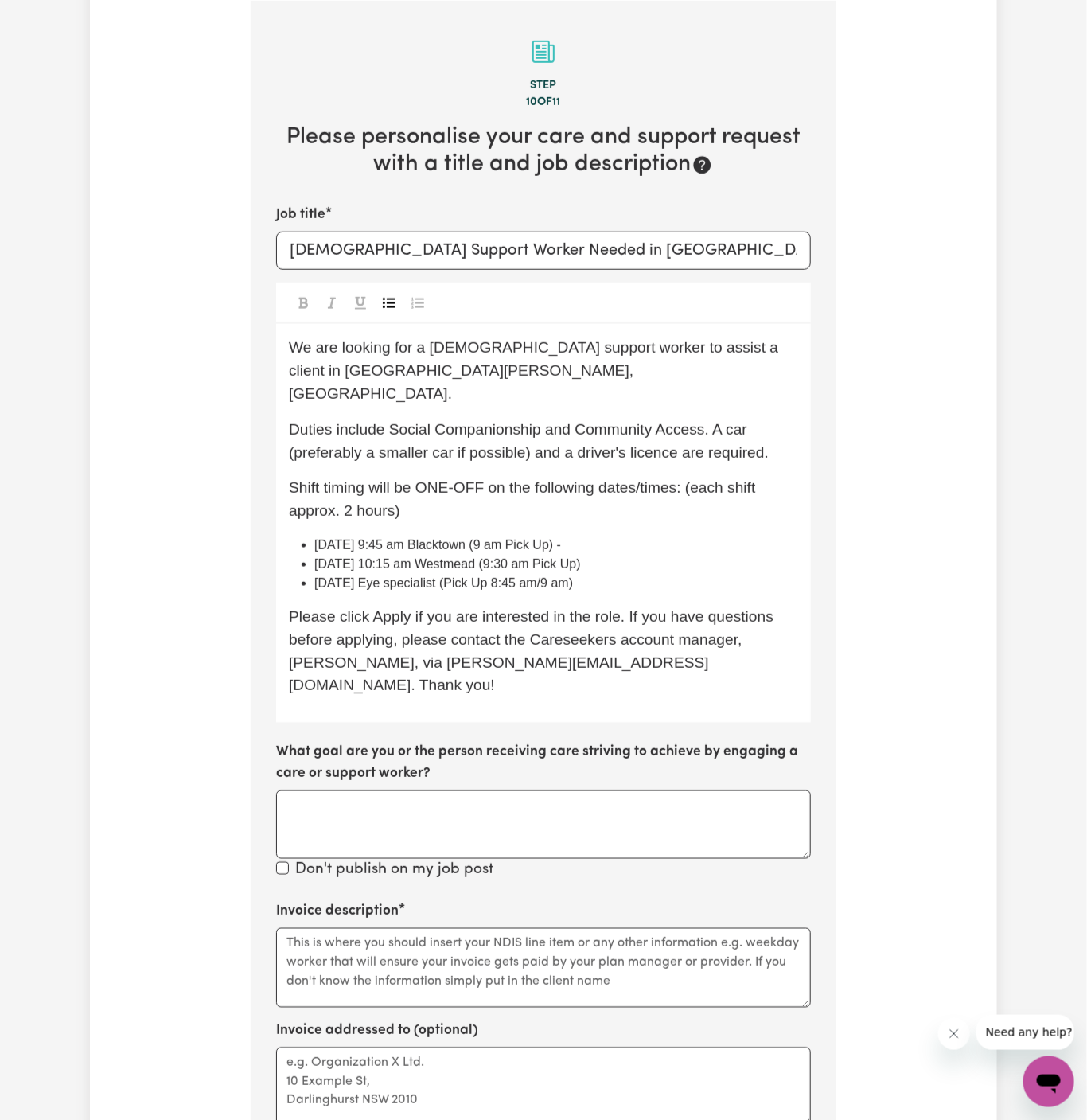
click at [643, 536] on li "17/09 Wednesday 9:45 am Blacktown (9 am Pick Up) -" at bounding box center [556, 546] width 484 height 19
click at [422, 538] on span "17/09 Wednesday 9:45 am Blacktown (9 am Pick Up)" at bounding box center [434, 545] width 239 height 13
click at [395, 576] on span "14/10 Tuesday Eye specialist (Pick Up 8:45 am/9 am)" at bounding box center [443, 583] width 259 height 13
drag, startPoint x: 392, startPoint y: 542, endPoint x: 441, endPoint y: 629, distance: 99.8
click at [392, 557] on span "19/09 Friday 10:15 am Westmead (9:30 am Pick Up)" at bounding box center [447, 564] width 266 height 13
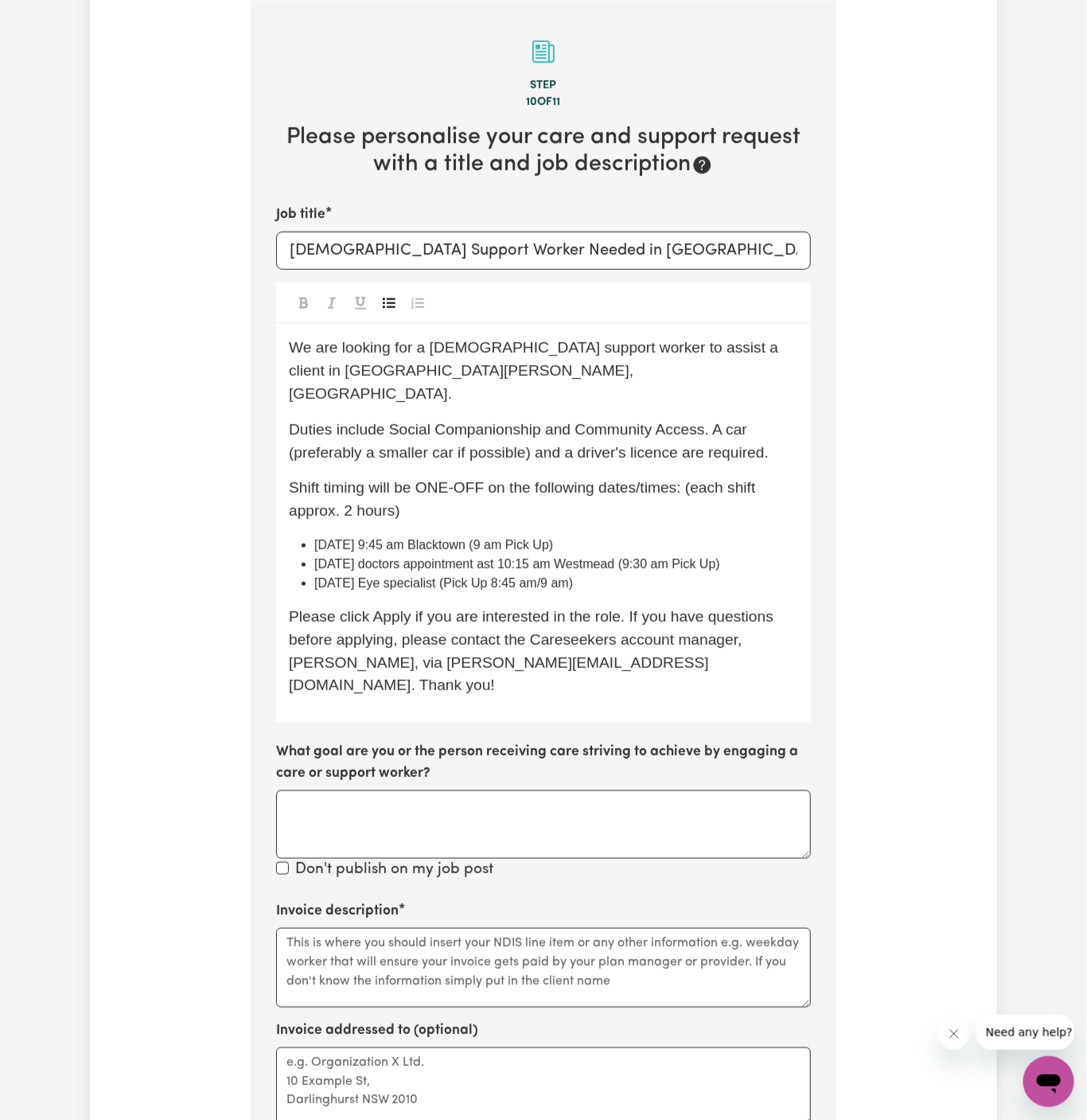
click at [423, 538] on span "17/09 Wednesday 9:45 am Blacktown (9 am Pick Up)" at bounding box center [434, 545] width 239 height 13
click at [522, 557] on span "19/09 Friday doctors appointment ast 10:15 am Westmead (9:30 am Pick Up)" at bounding box center [518, 564] width 406 height 13
click at [637, 580] on div "We are looking for a female support worker to assist a client in Kings Langley,…" at bounding box center [544, 523] width 535 height 399
click at [605, 538] on span "17/09 Wednesday doctors appointment at 9:45 am Blacktown (9 am Pick Up)" at bounding box center [538, 545] width 446 height 13
click at [582, 557] on span "19/09 Friday doctors appointment at 10:15 am Westmead (9:30 am Pick Up)" at bounding box center [530, 564] width 432 height 13
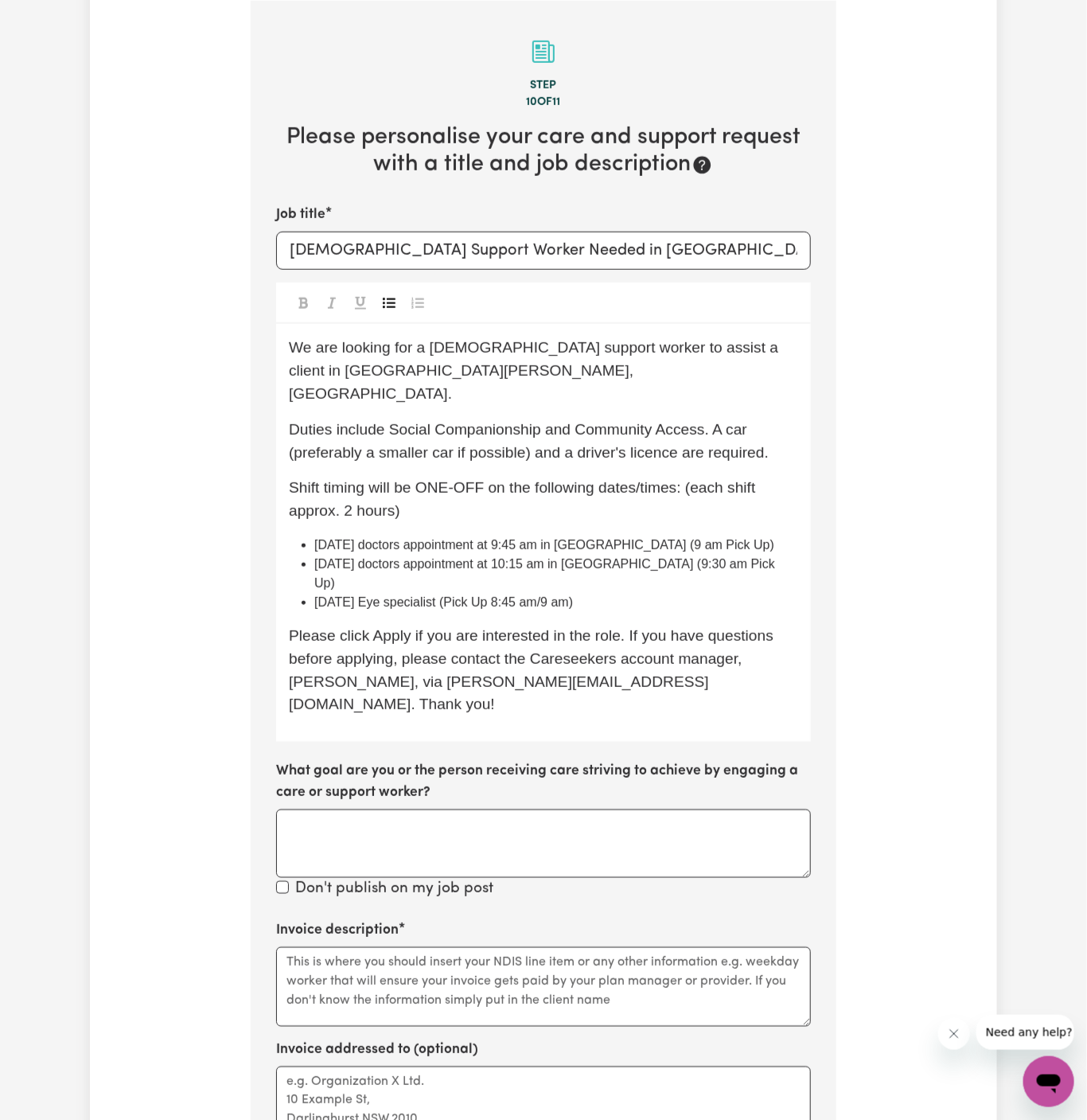
click at [644, 624] on p "Please click Apply if you are interested in the role. If you have questions bef…" at bounding box center [544, 670] width 510 height 91
click at [674, 555] on li "19/09 Friday doctors appointment at 10:15 am in Westmead (9:30 am Pick Up)" at bounding box center [556, 574] width 484 height 38
click at [583, 354] on span "We are looking for a female support worker to assist a client in Kings Langley,…" at bounding box center [536, 369] width 494 height 63
click at [630, 342] on span "We are looking for a female support worker who is kind and chatty, to assist a …" at bounding box center [539, 369] width 500 height 63
drag, startPoint x: 630, startPoint y: 344, endPoint x: 734, endPoint y: 344, distance: 104.0
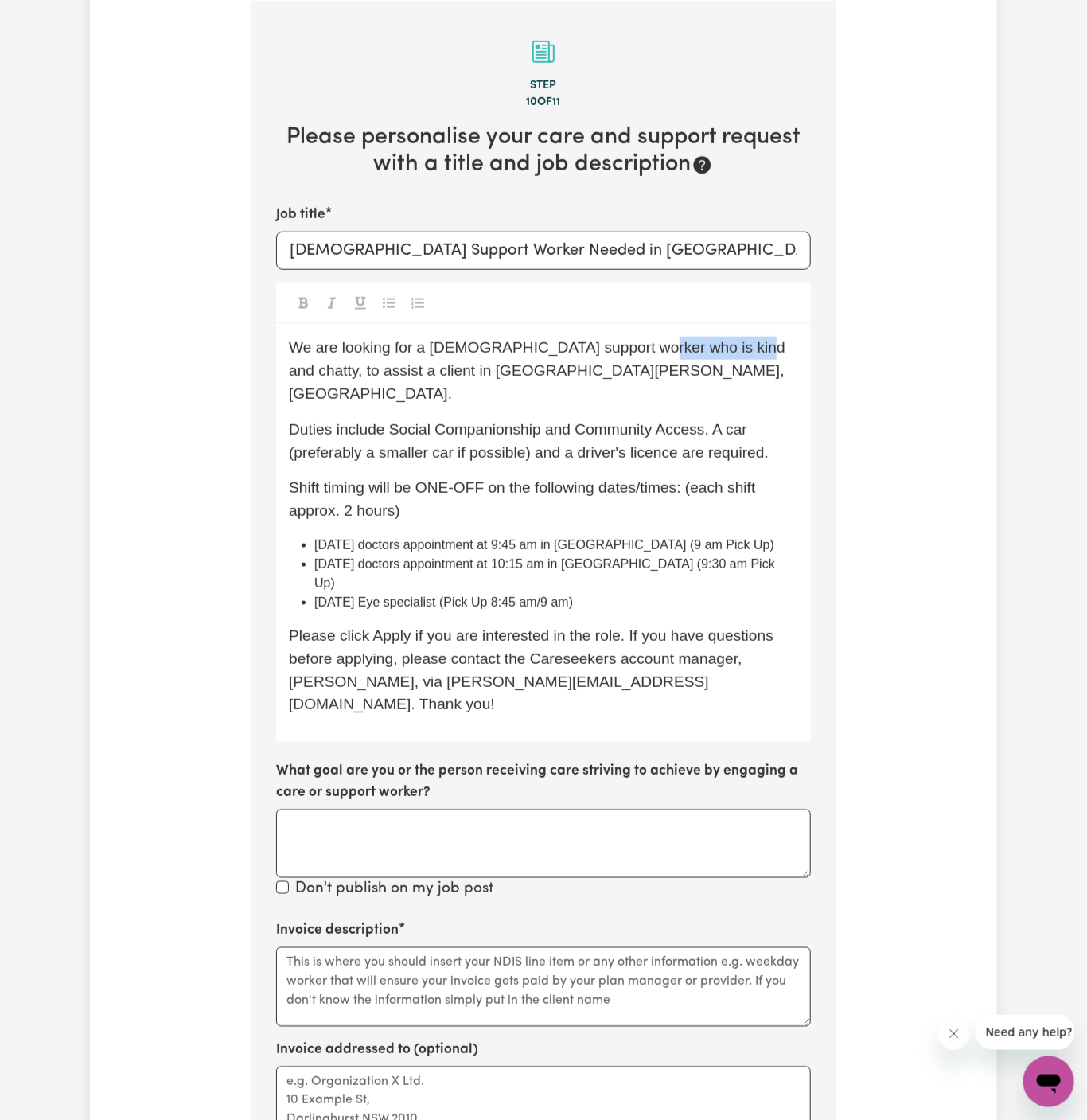
click at [734, 344] on span "We are looking for a female support worker who is kind and chatty, to assist a …" at bounding box center [539, 369] width 500 height 63
click at [421, 362] on span "We are looking for a female support worker who is , to assist a client in Kings…" at bounding box center [536, 369] width 494 height 63
click at [422, 359] on p "We are looking for a female support worker who is , to assist a client in Kings…" at bounding box center [544, 370] width 510 height 68
click at [417, 352] on span "We are looking for a female support worker who is , to assist a client in Kings…" at bounding box center [536, 369] width 494 height 63
click at [735, 348] on span "We are looking for a kind and chatty female support worker who is , to assist a…" at bounding box center [527, 369] width 477 height 63
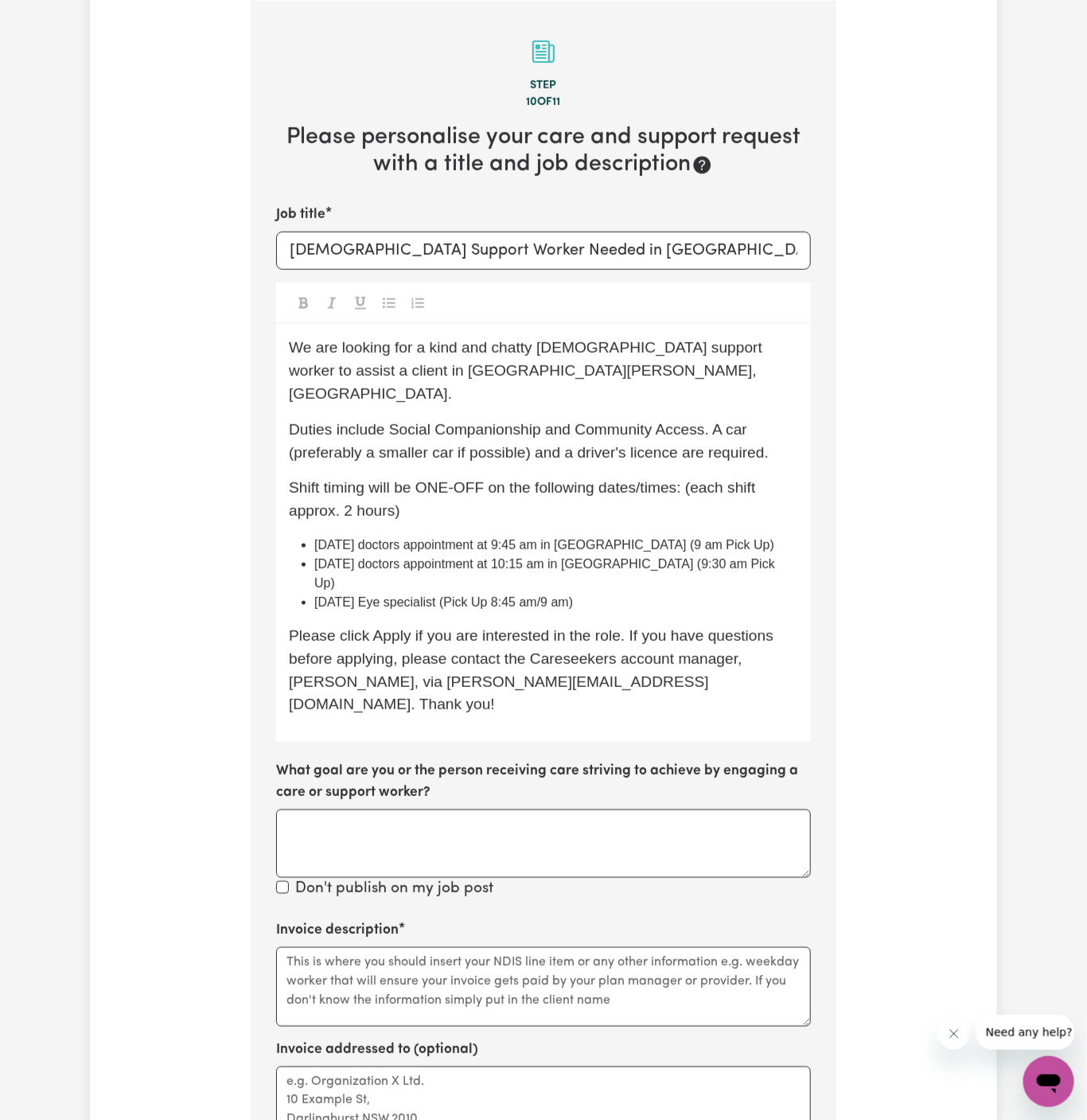
click at [555, 376] on p "We are looking for a kind and chatty female support worker to assist a client i…" at bounding box center [544, 370] width 510 height 68
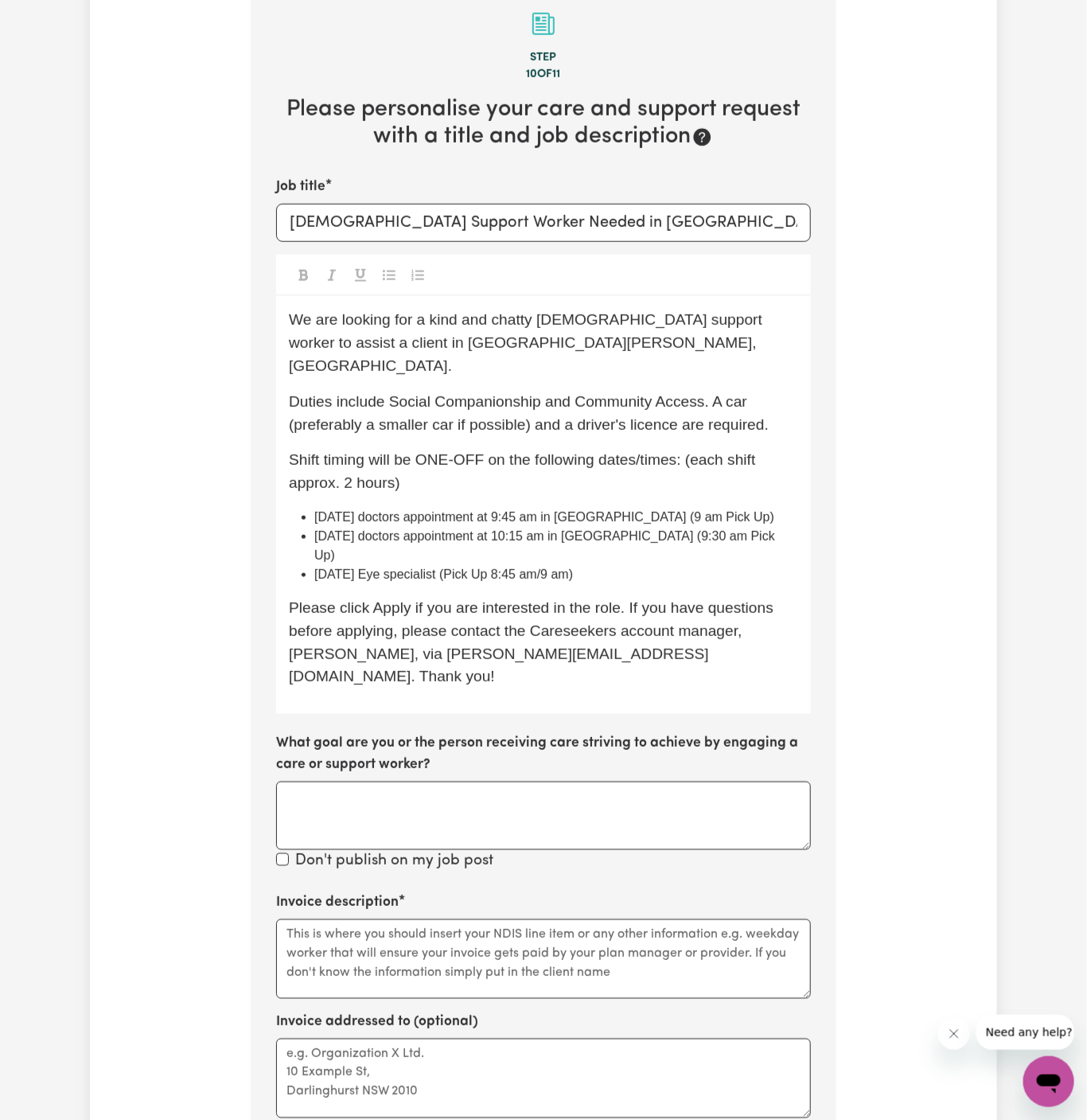
scroll to position [440, 0]
click at [629, 921] on textarea "Invoice description" at bounding box center [544, 960] width 535 height 80
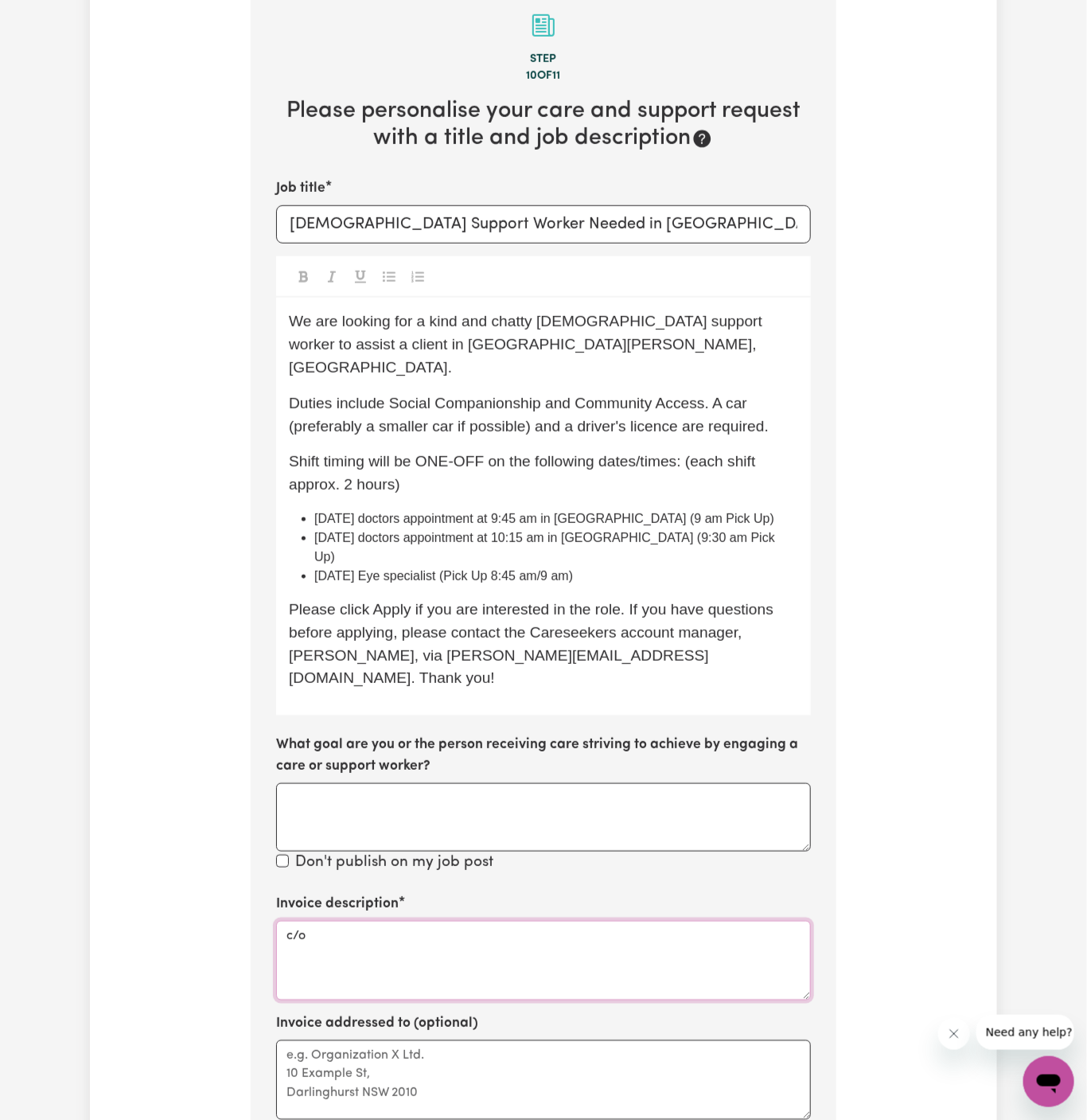
paste textarea "Vitality Club"
click at [350, 921] on textarea "c/o Vitality Club" at bounding box center [544, 960] width 535 height 80
type textarea "c/o Vitality Club"
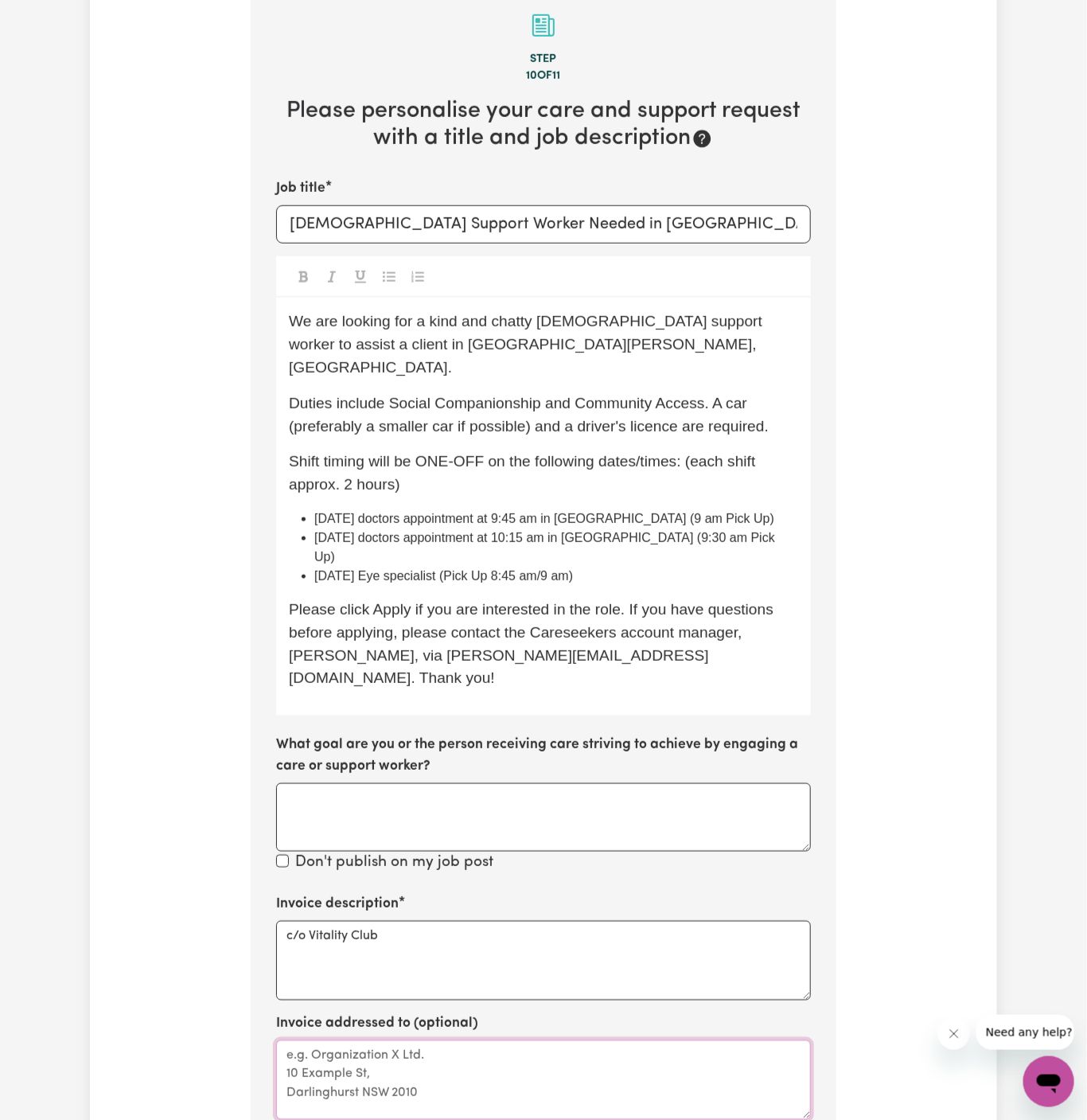
click at [388, 1040] on textarea "Invoice addressed to (optional)" at bounding box center [544, 1080] width 535 height 80
paste textarea "c/o Vitality Club"
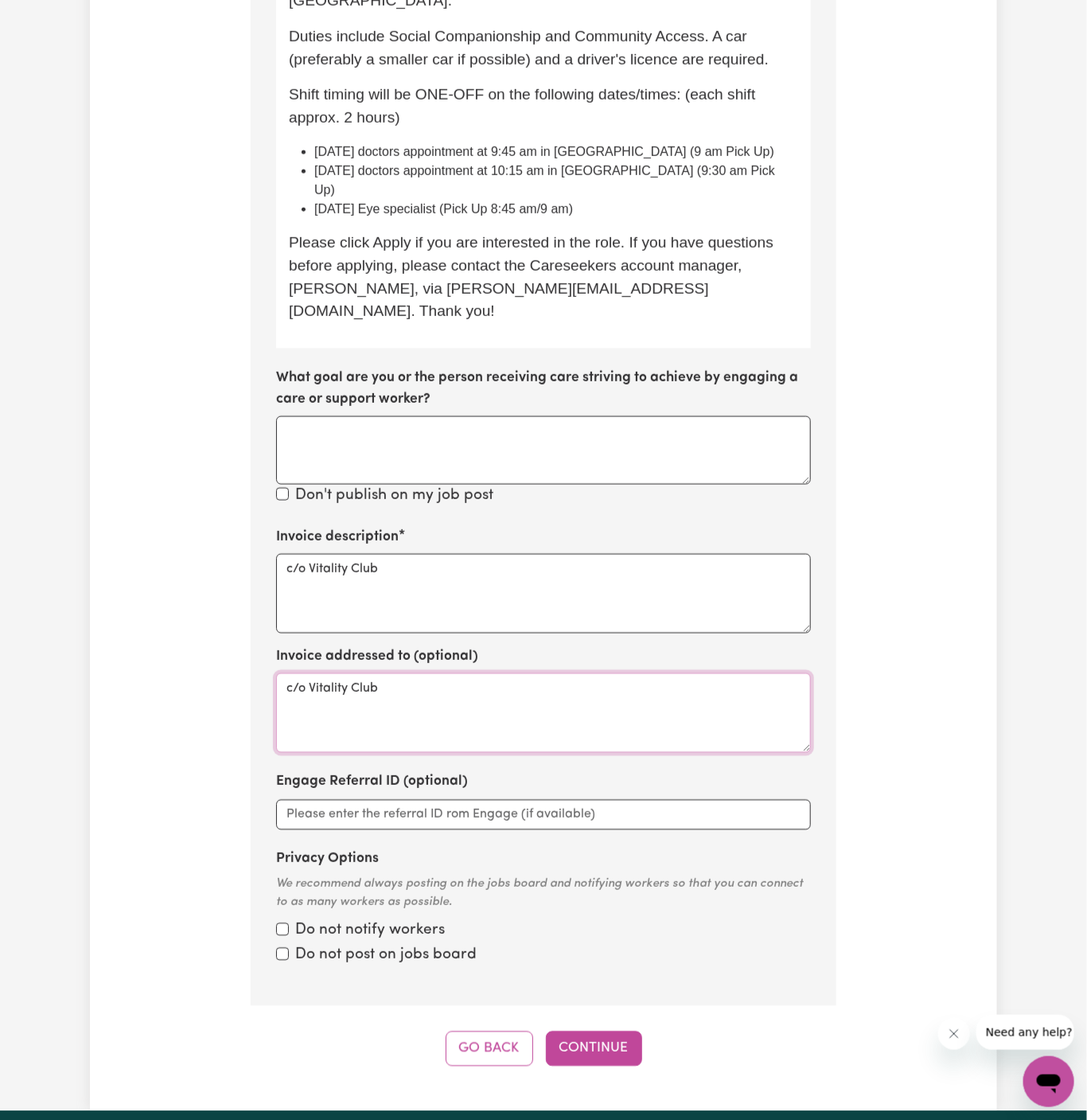
scroll to position [895, 0]
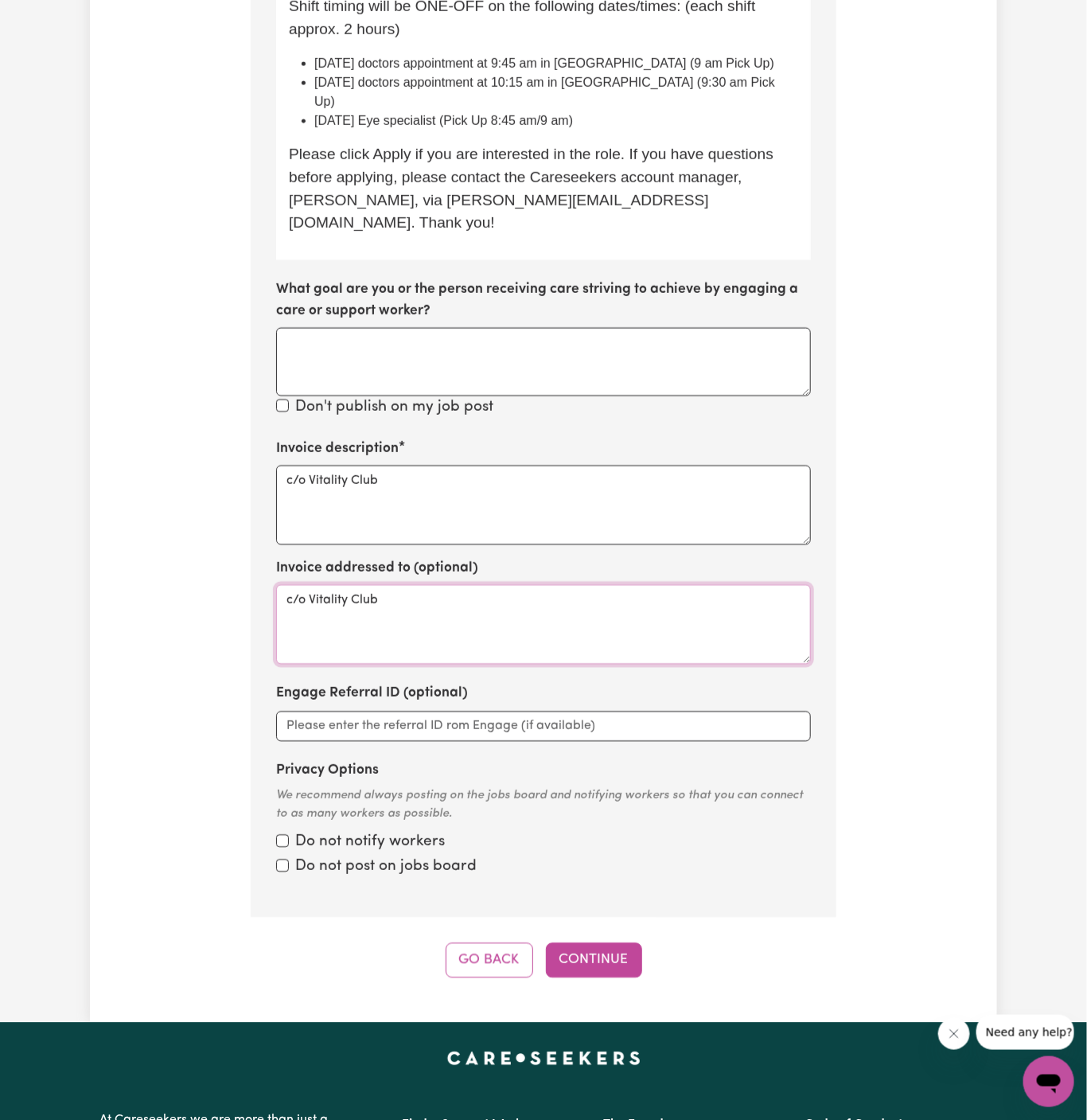
type textarea "c/o Vitality Club"
click at [617, 911] on div "Tell us your care and support requirements Welcome to Careseekers. We are excit…" at bounding box center [543, 91] width 907 height 1862
click at [592, 943] on button "Continue" at bounding box center [594, 960] width 96 height 35
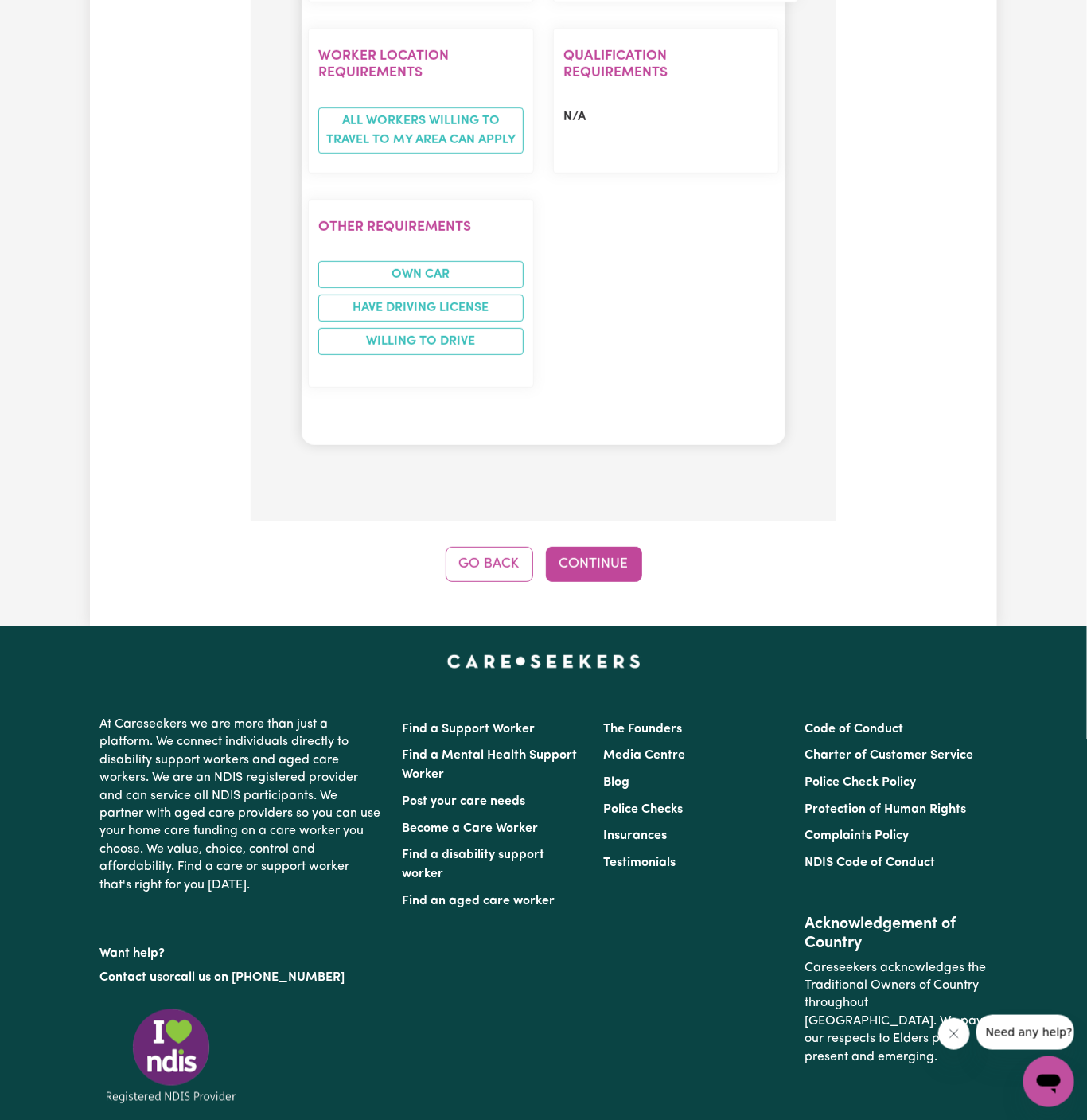
scroll to position [2138, 0]
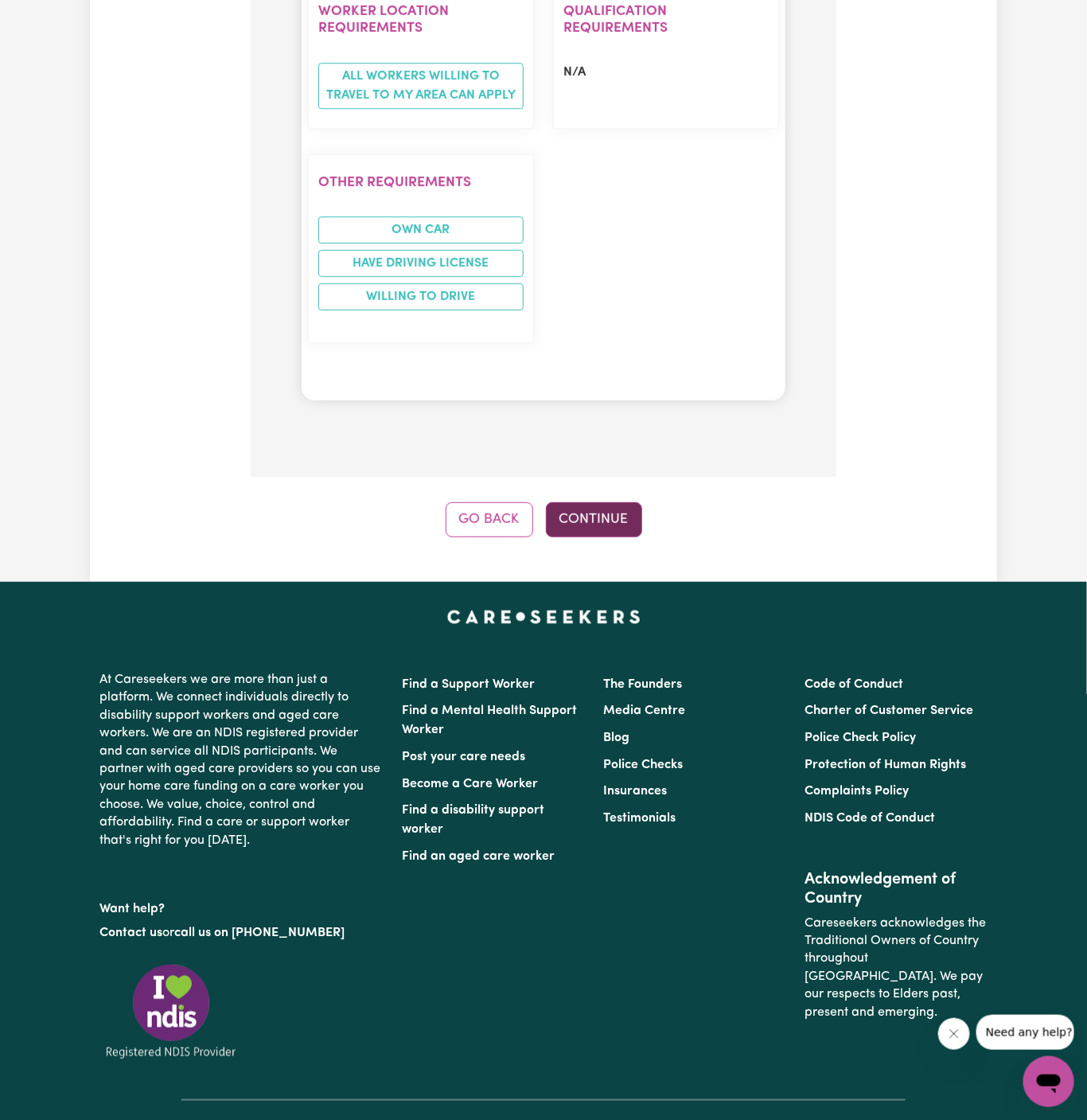
click at [583, 502] on button "Continue" at bounding box center [594, 520] width 96 height 35
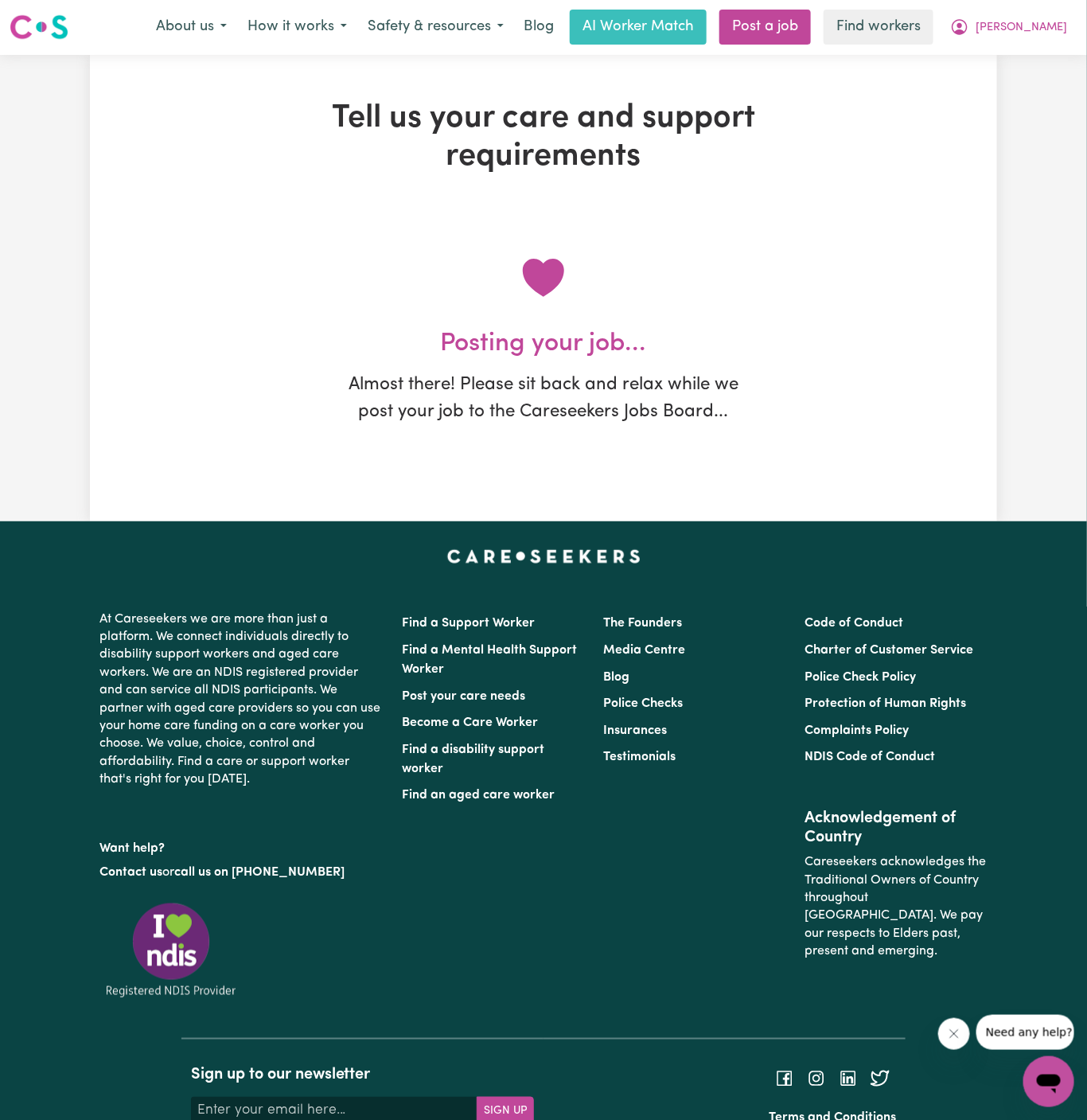
scroll to position [0, 0]
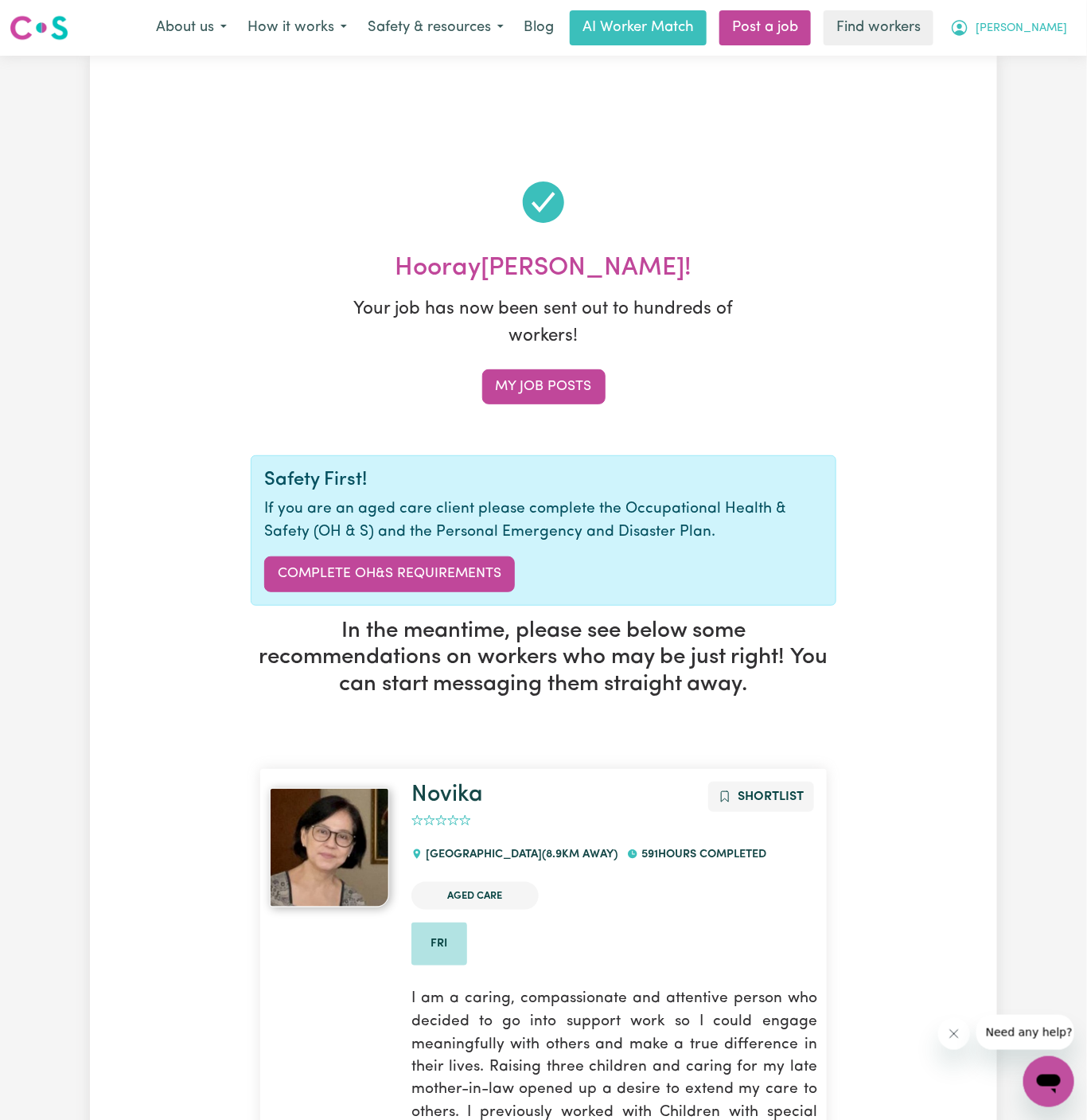
click at [1062, 21] on button "[PERSON_NAME]" at bounding box center [1008, 28] width 138 height 34
click at [1046, 63] on link "My Dashboard" at bounding box center [1014, 62] width 126 height 30
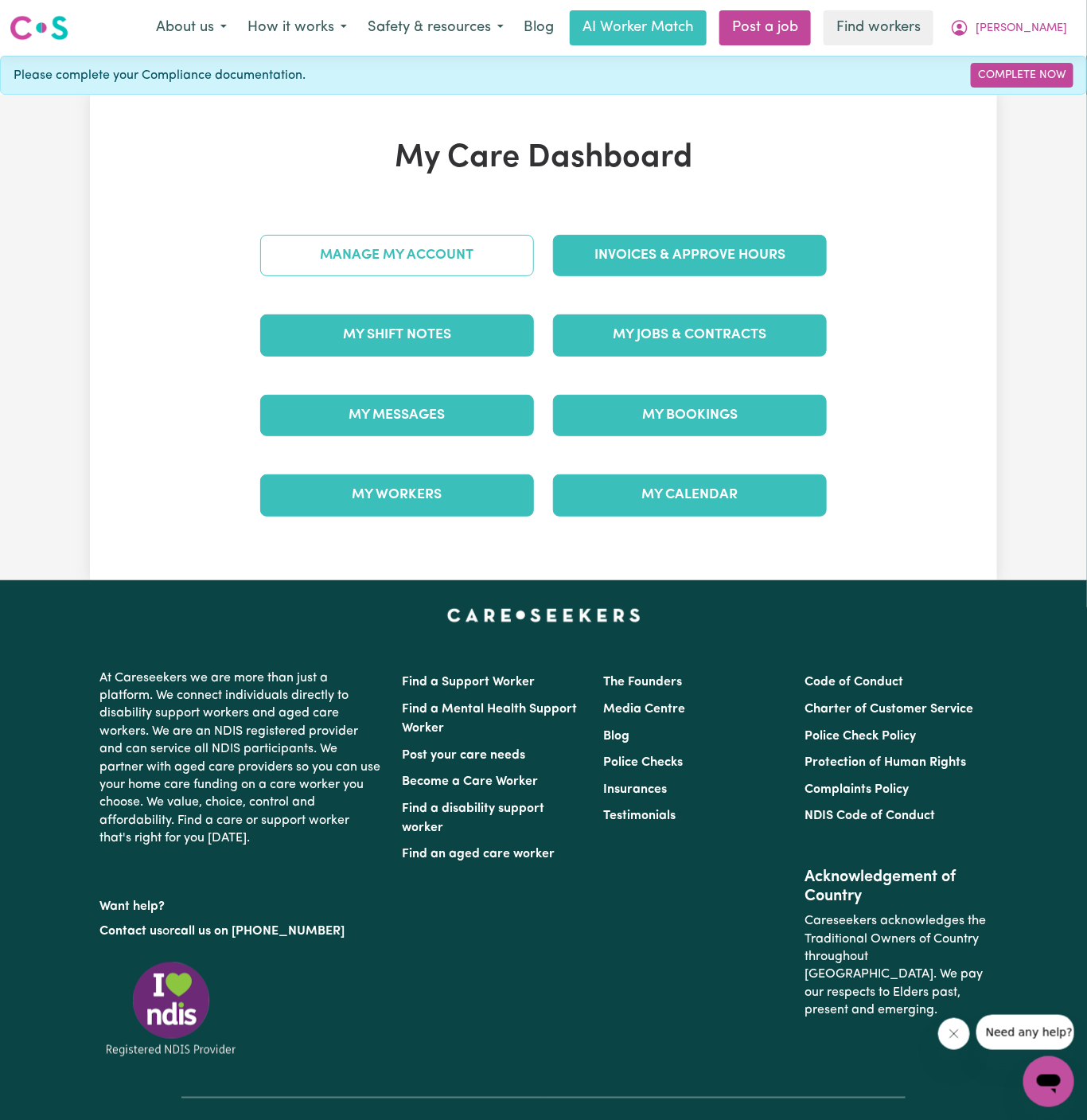
click at [460, 268] on link "Manage My Account" at bounding box center [397, 255] width 274 height 41
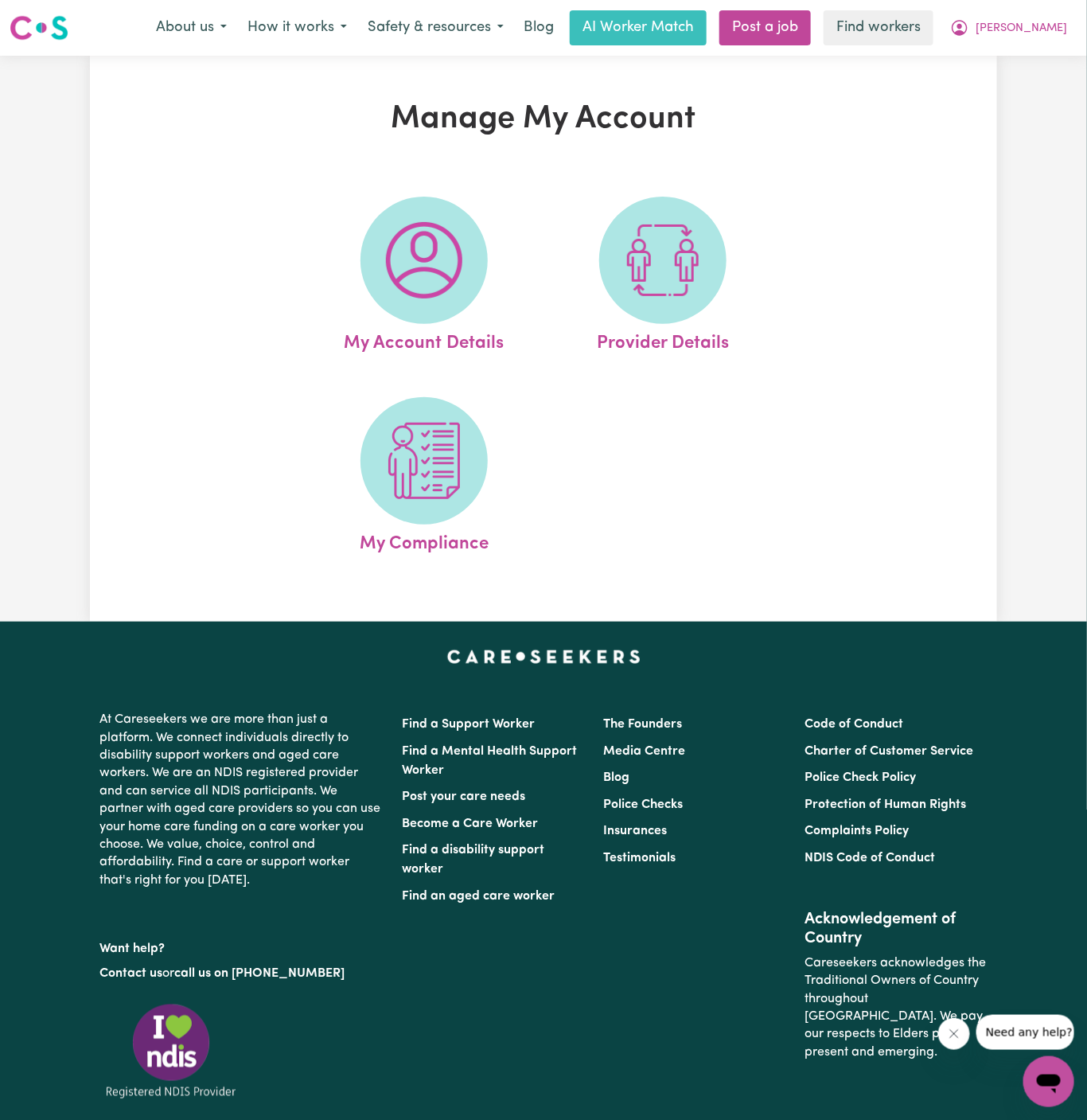
click at [460, 268] on img at bounding box center [423, 260] width 76 height 76
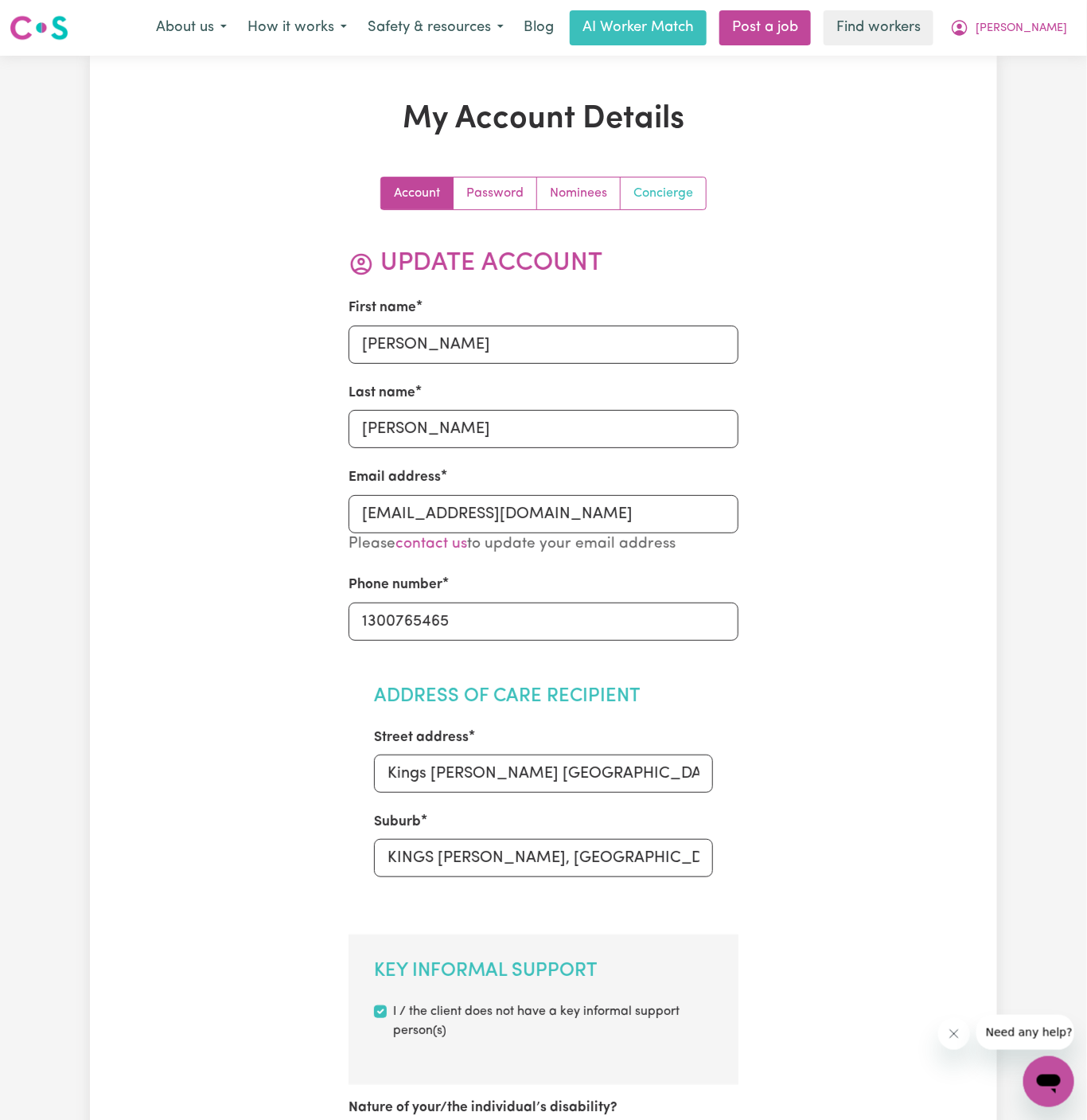
click at [656, 199] on link "Concierge" at bounding box center [663, 193] width 86 height 32
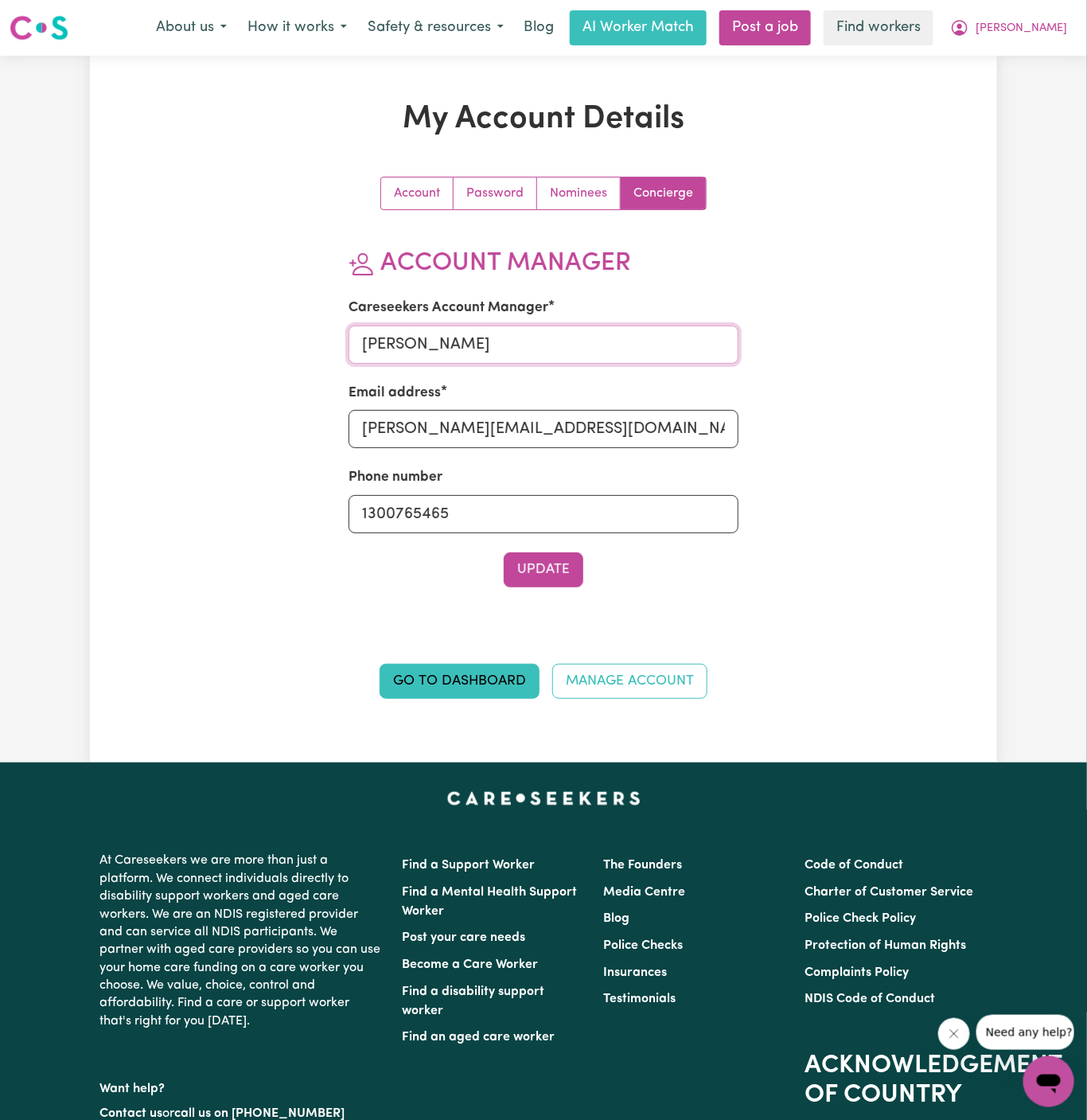
click at [463, 344] on input "Annie" at bounding box center [544, 344] width 391 height 38
type input "Dyan"
click at [541, 406] on div "Email address Annie@careseekers.com.au" at bounding box center [544, 416] width 391 height 65
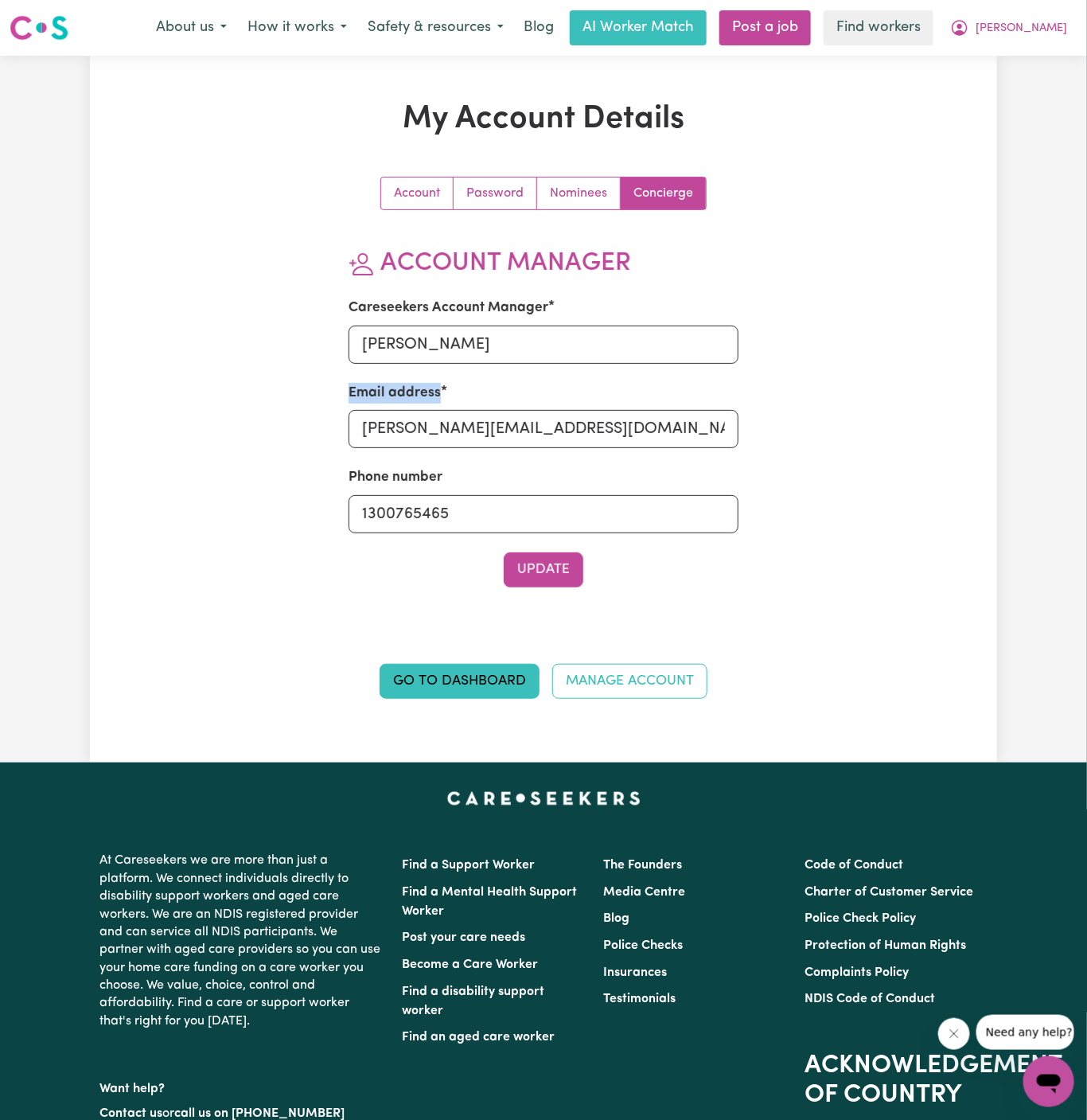
click at [541, 406] on div "Email address Annie@careseekers.com.au" at bounding box center [544, 416] width 391 height 65
click at [541, 419] on input "Annie@careseekers.com.au" at bounding box center [544, 429] width 391 height 38
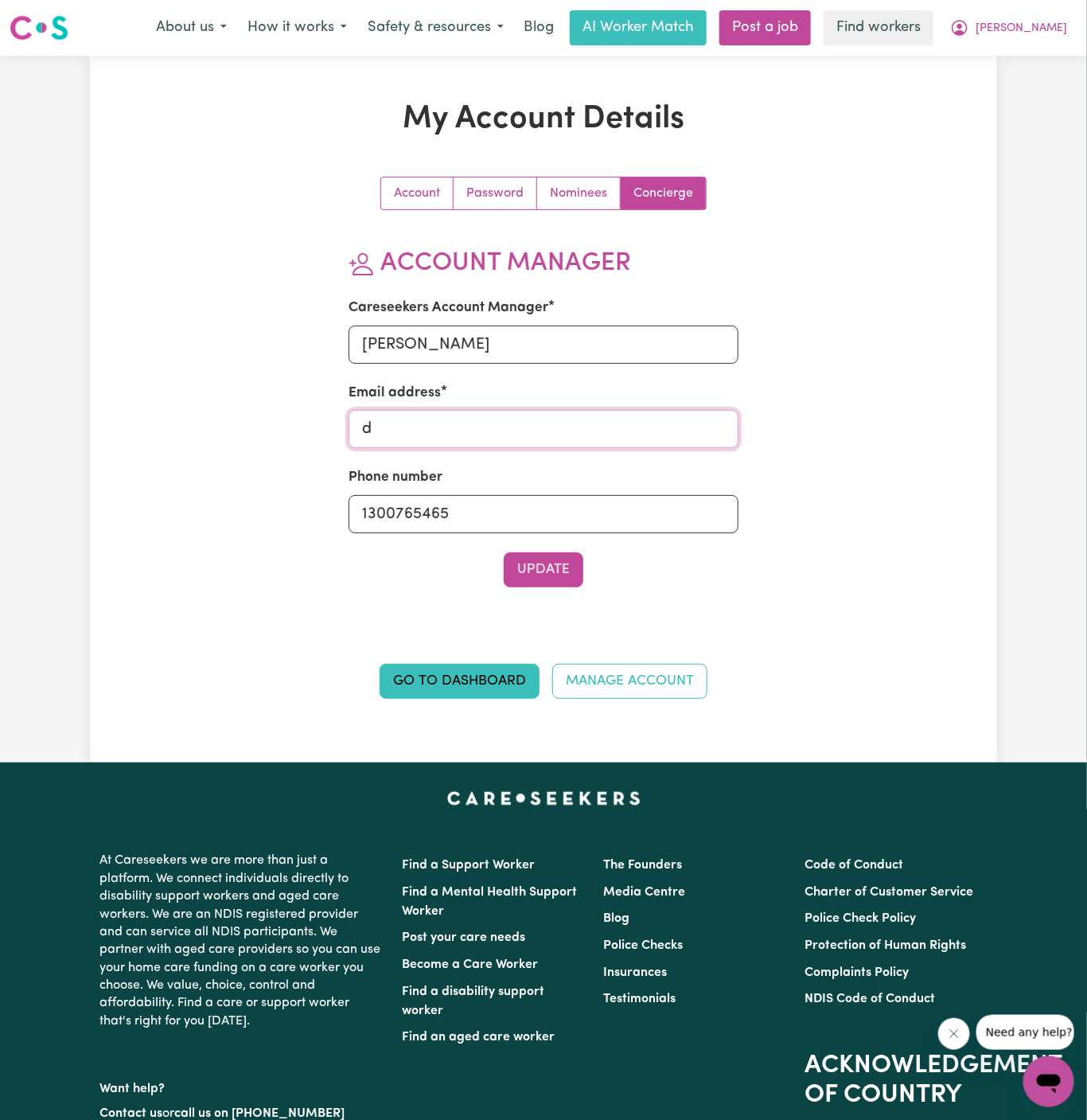
type input "dyan@careseekers.com.au"
click at [576, 573] on button "Update" at bounding box center [544, 570] width 80 height 35
click at [1053, 35] on span "[PERSON_NAME]" at bounding box center [1021, 29] width 91 height 17
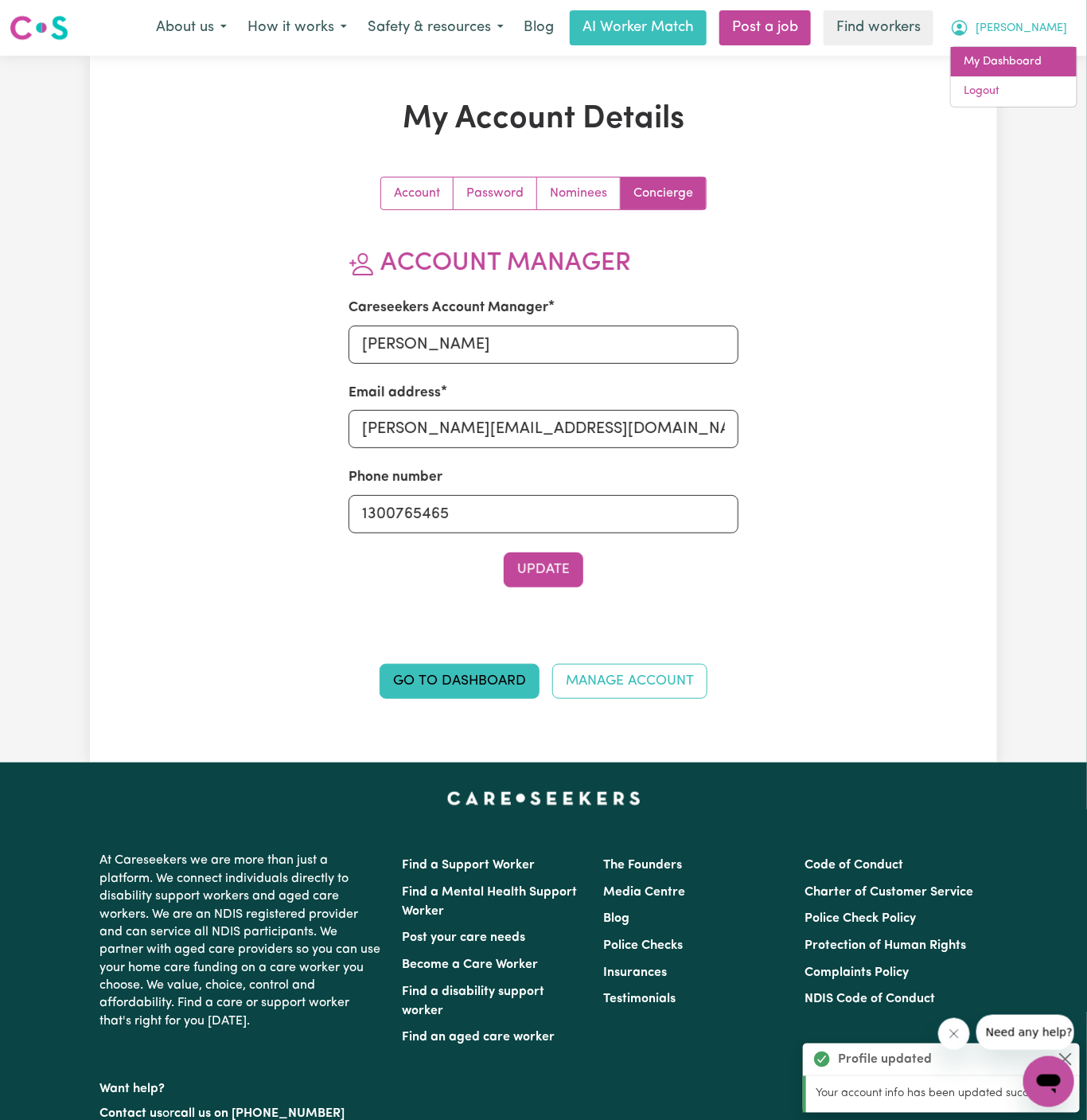
click at [1043, 67] on link "My Dashboard" at bounding box center [1014, 62] width 126 height 30
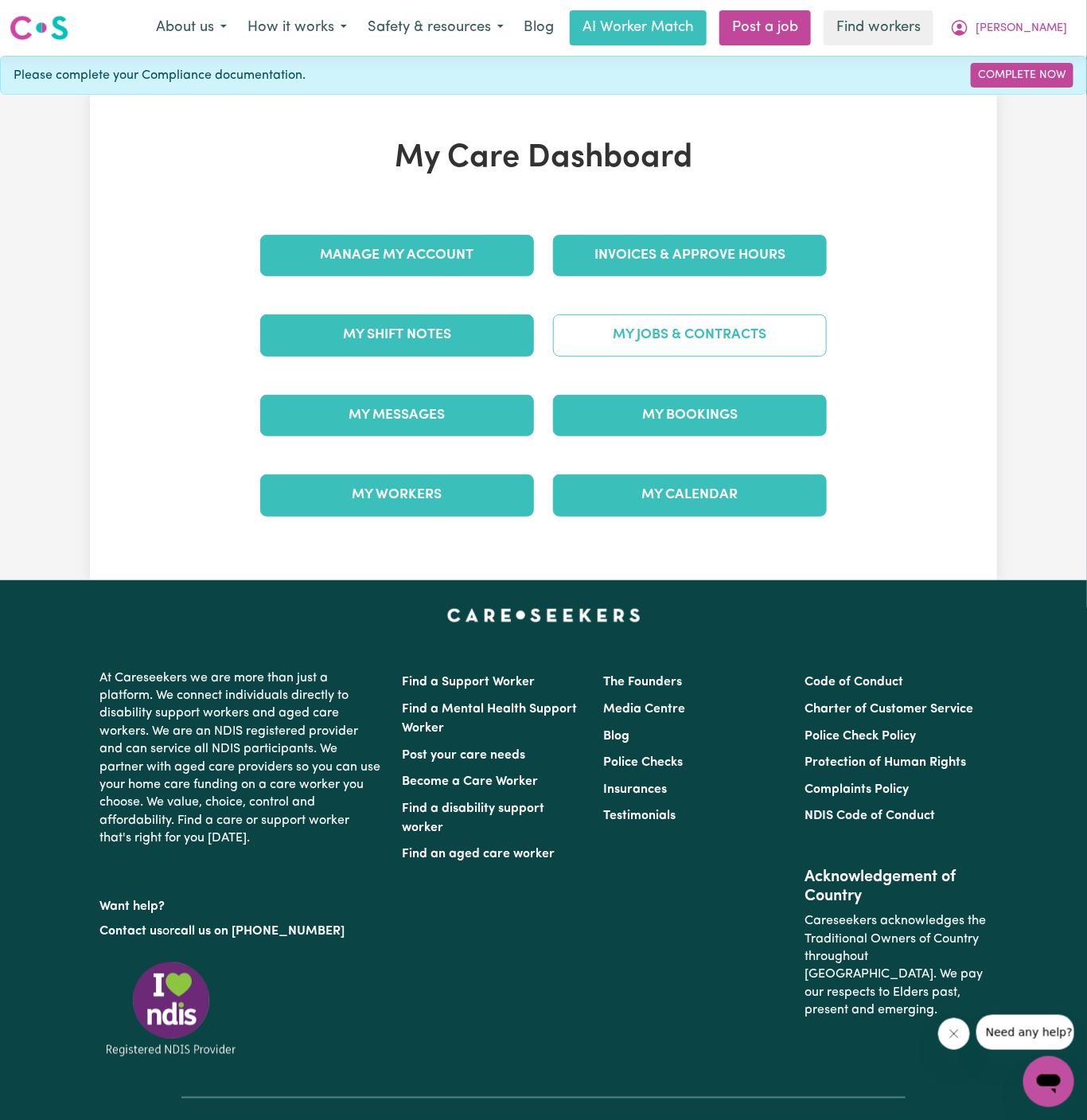
click at [758, 353] on link "My Jobs & Contracts" at bounding box center [690, 335] width 274 height 41
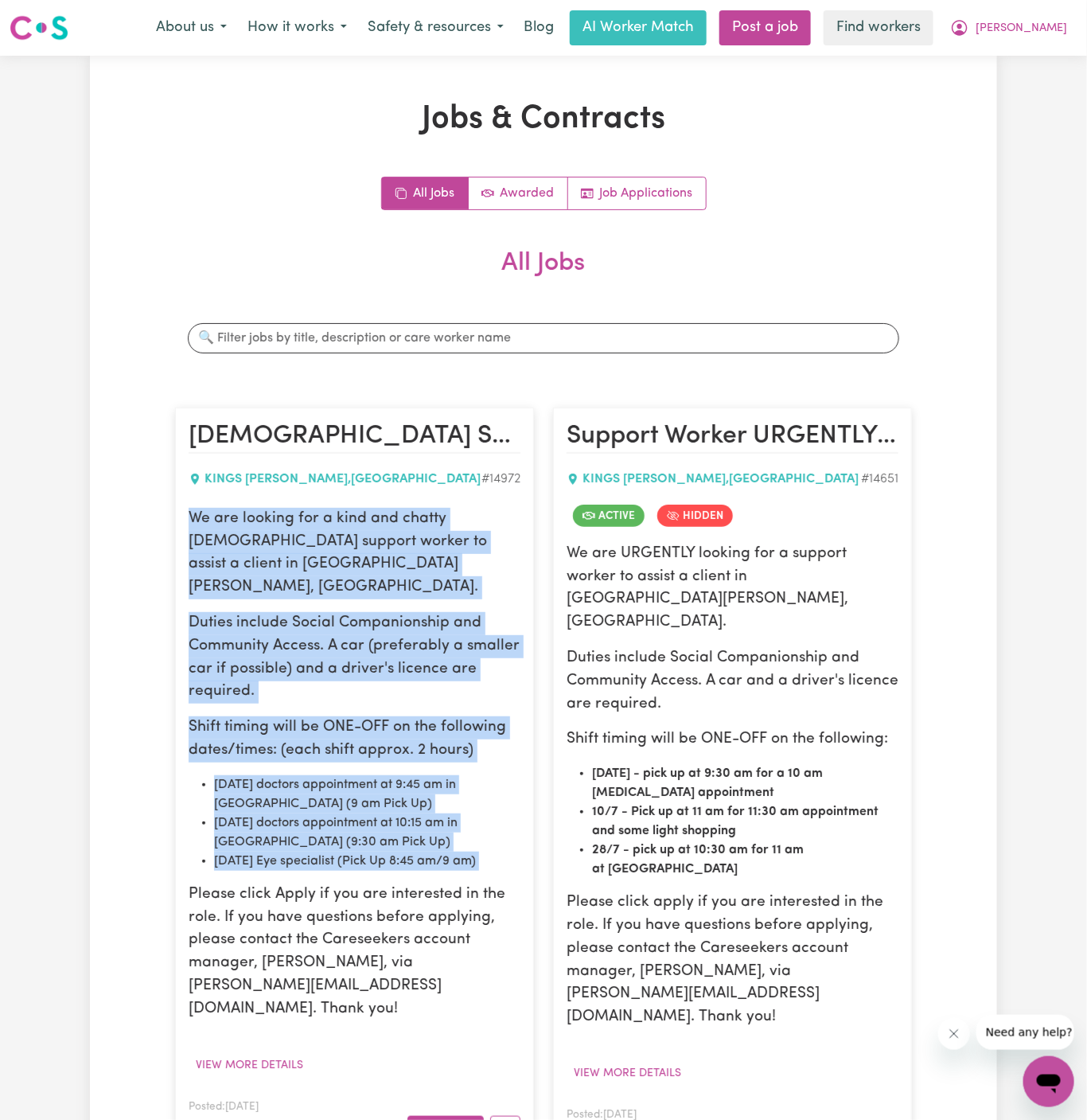
drag, startPoint x: 189, startPoint y: 510, endPoint x: 524, endPoint y: 848, distance: 475.9
click at [524, 848] on article "Female Support Worker Needed in Kings Langley, NSW KINGS LANGLEY , New South Wa…" at bounding box center [354, 780] width 359 height 746
copy div "We are looking for a kind and chatty female support worker to assist a client i…"
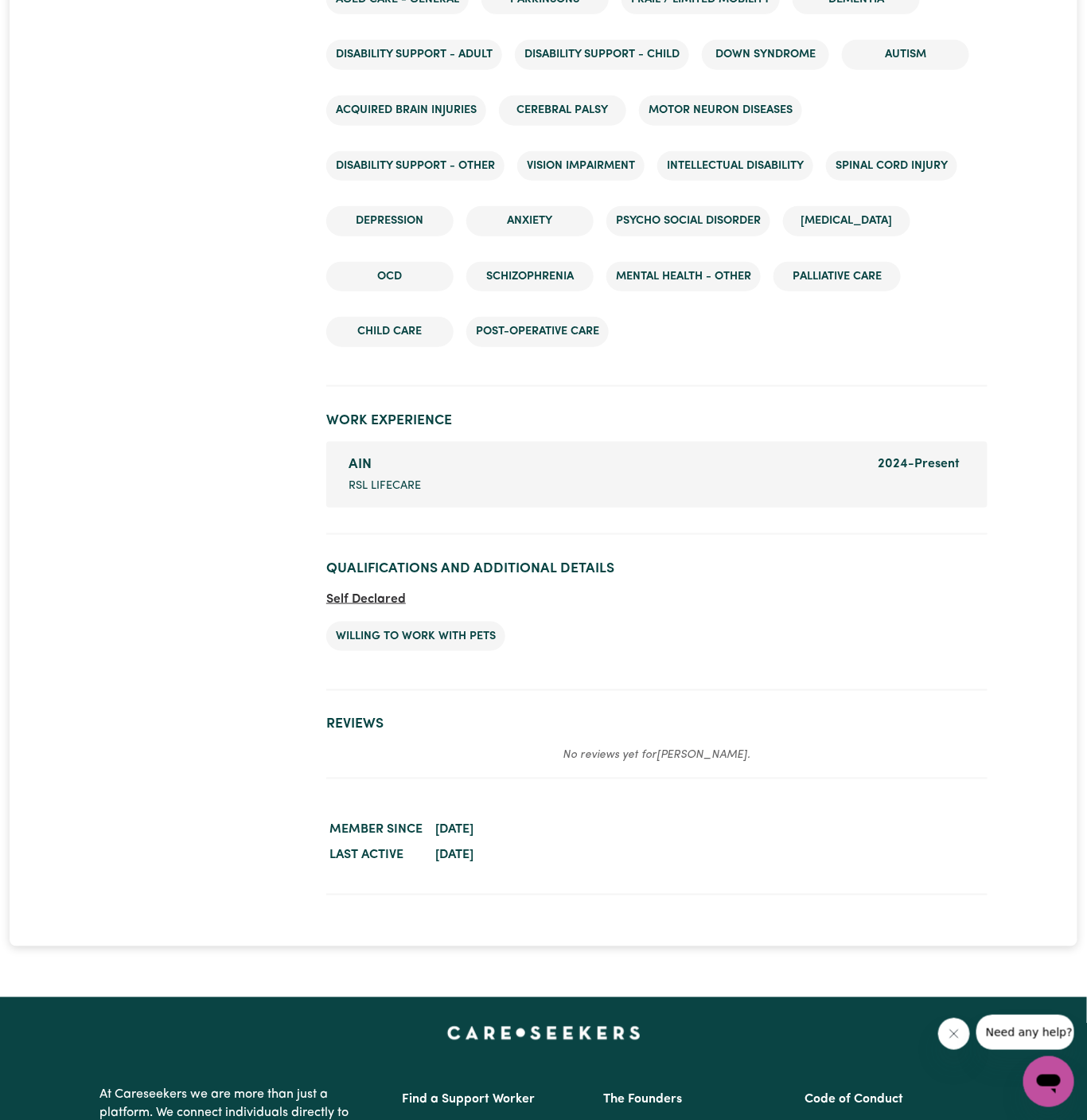
scroll to position [2613, 0]
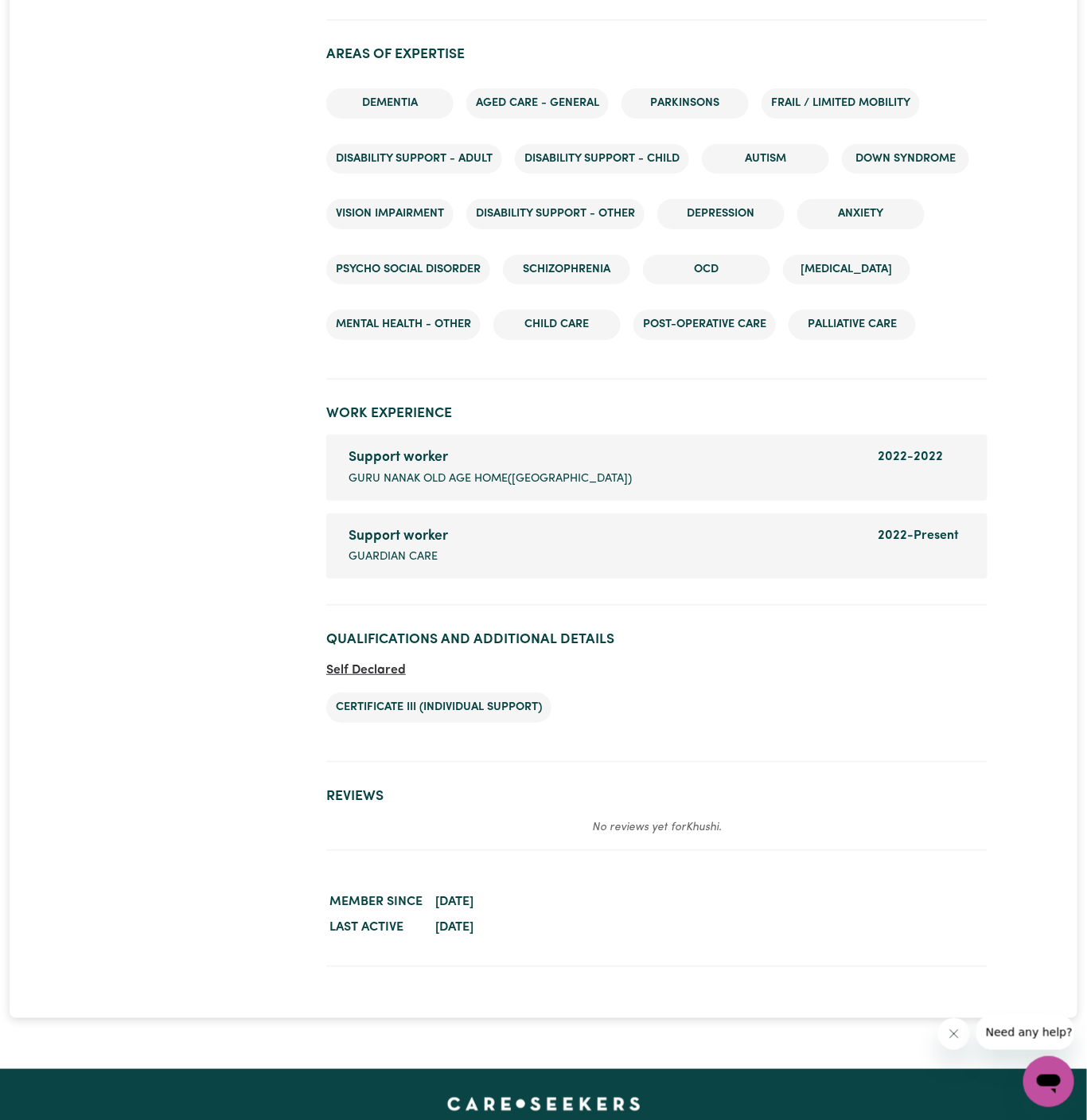
scroll to position [2100, 0]
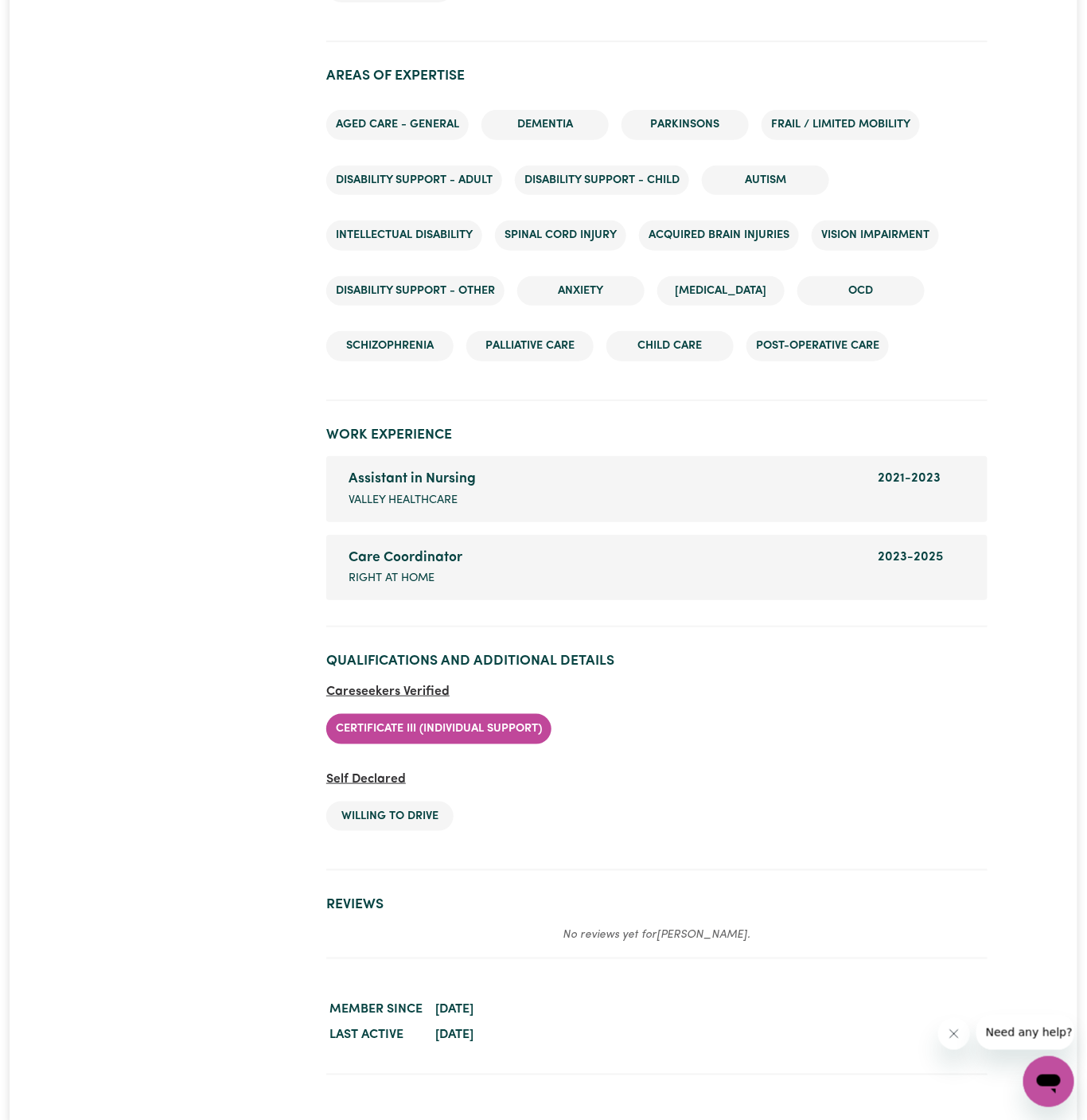
scroll to position [2398, 0]
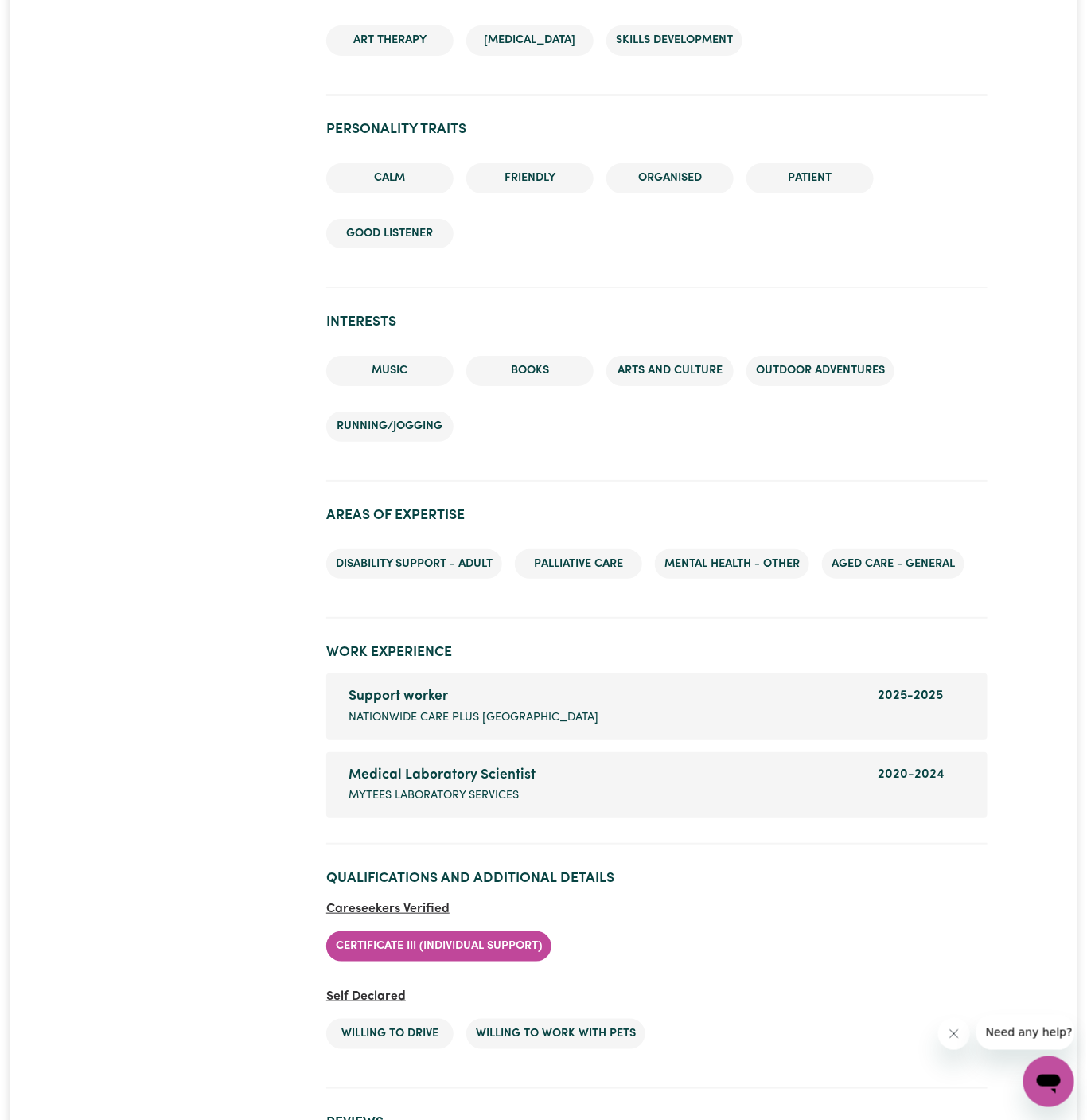
scroll to position [2037, 0]
